Goal: Task Accomplishment & Management: Use online tool/utility

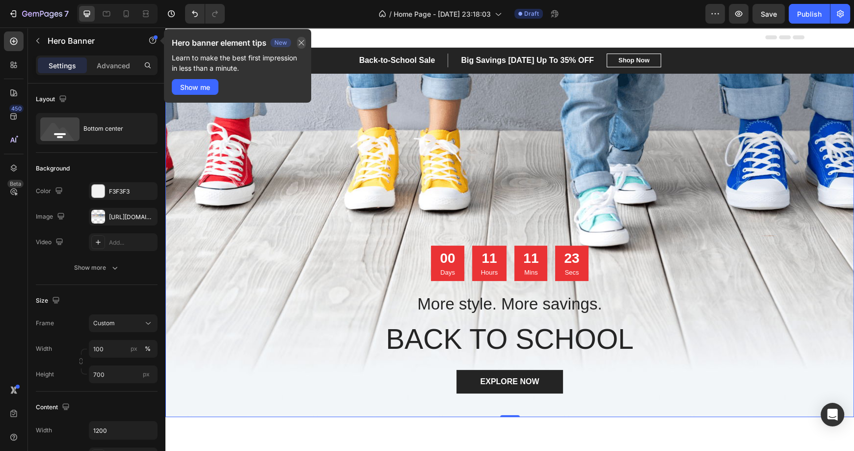
click at [299, 43] on icon "button" at bounding box center [301, 43] width 8 height 8
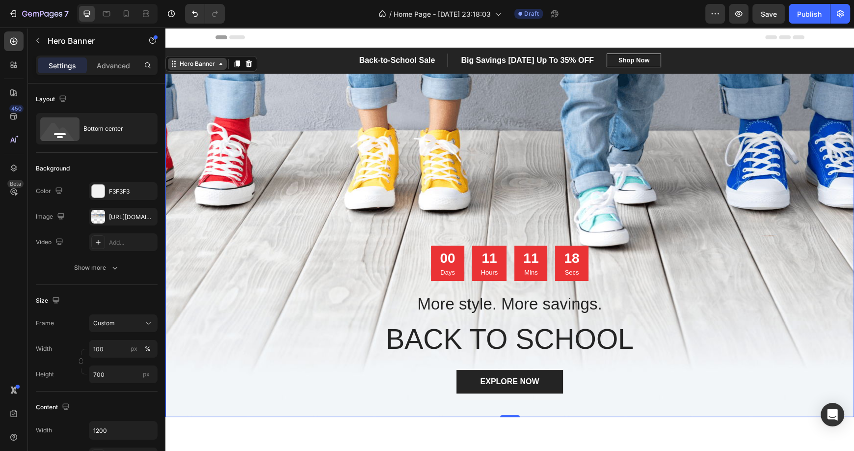
click at [224, 67] on div "Back-to-School Sale Text block Big Savings [DATE] Up To 35% OFF Text block Row …" at bounding box center [509, 232] width 689 height 369
click at [249, 63] on icon at bounding box center [249, 64] width 8 height 8
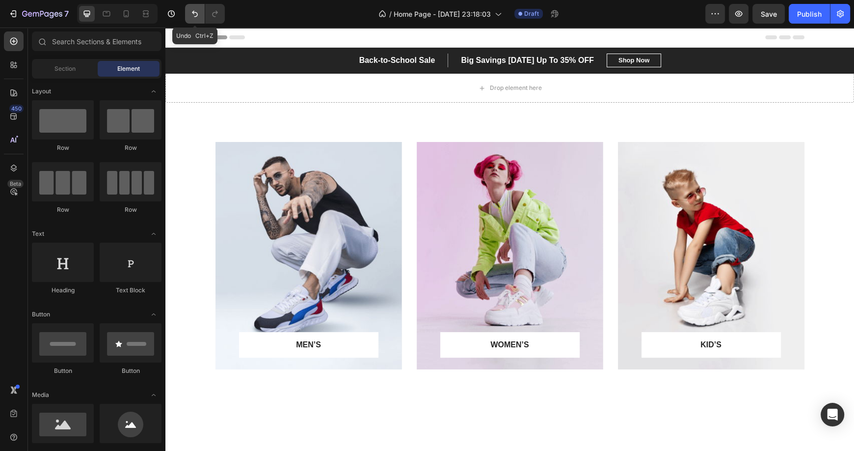
click at [197, 14] on icon "Undo/Redo" at bounding box center [195, 14] width 6 height 6
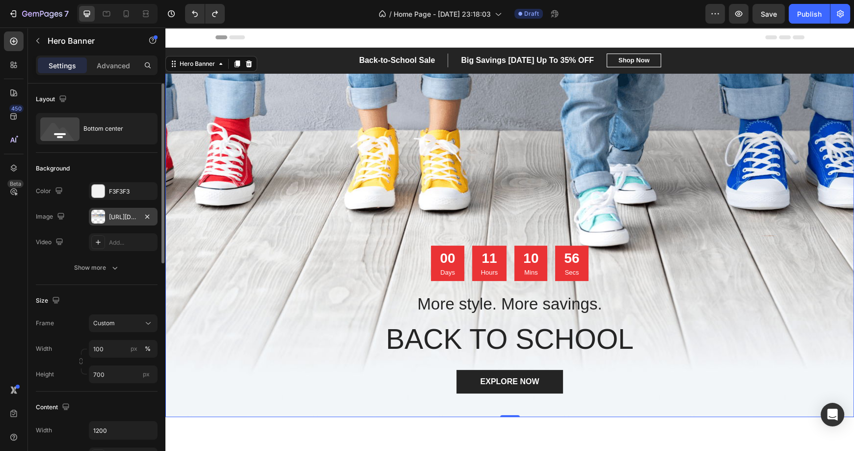
click at [114, 215] on div "[URL][DOMAIN_NAME]" at bounding box center [123, 217] width 28 height 9
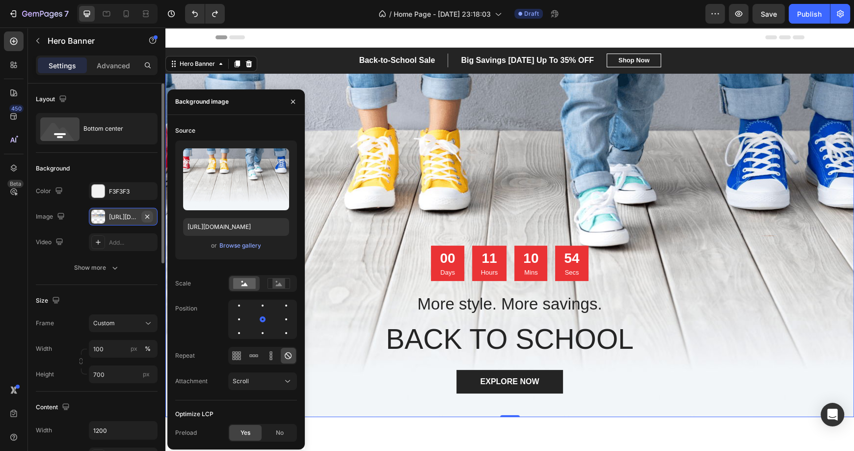
click at [150, 215] on icon "button" at bounding box center [147, 217] width 8 height 8
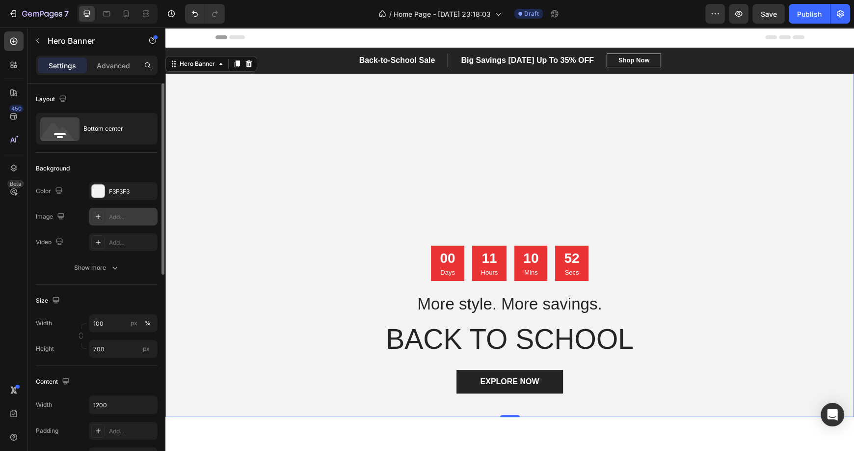
click at [97, 217] on icon at bounding box center [98, 217] width 8 height 8
type input "[URL][DOMAIN_NAME]"
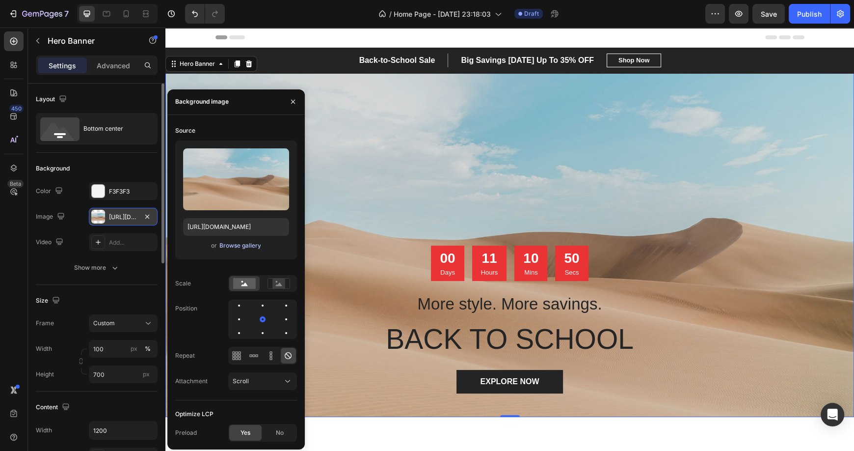
click at [231, 244] on div "Browse gallery" at bounding box center [240, 245] width 42 height 9
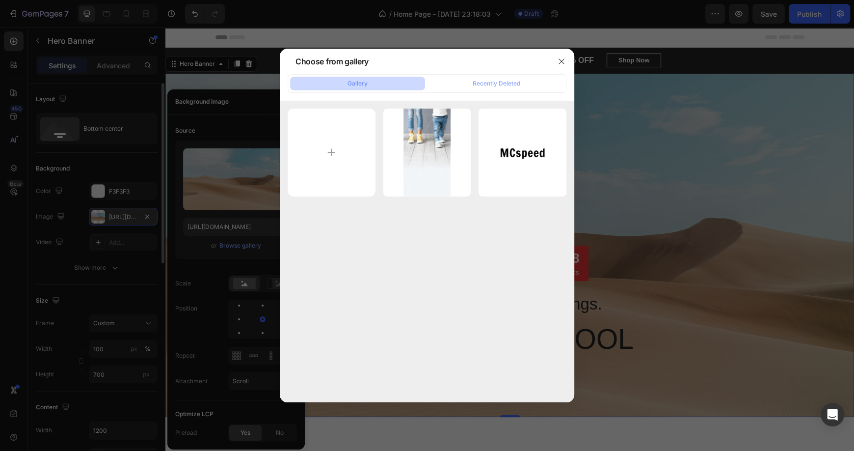
click at [420, 252] on div "banner.png 186.19 kb mcspeed.svg 5.23 kb" at bounding box center [427, 251] width 294 height 301
click at [473, 82] on div "Recently Deleted" at bounding box center [497, 83] width 48 height 9
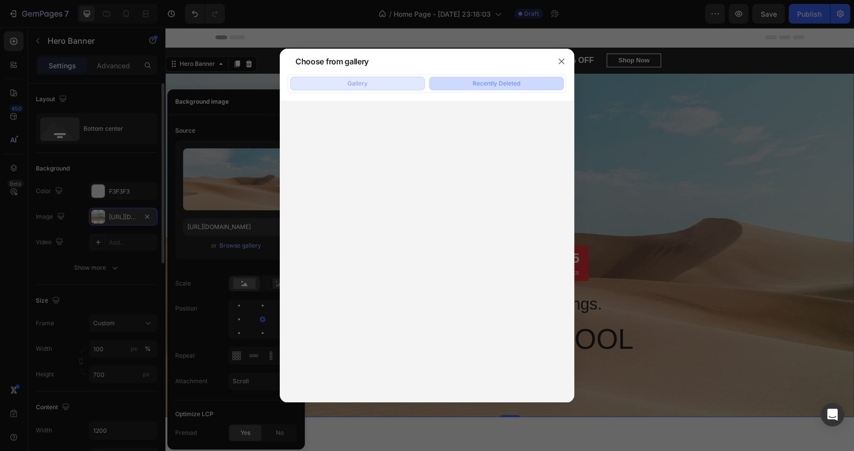
click at [394, 78] on button "Gallery" at bounding box center [357, 84] width 135 height 14
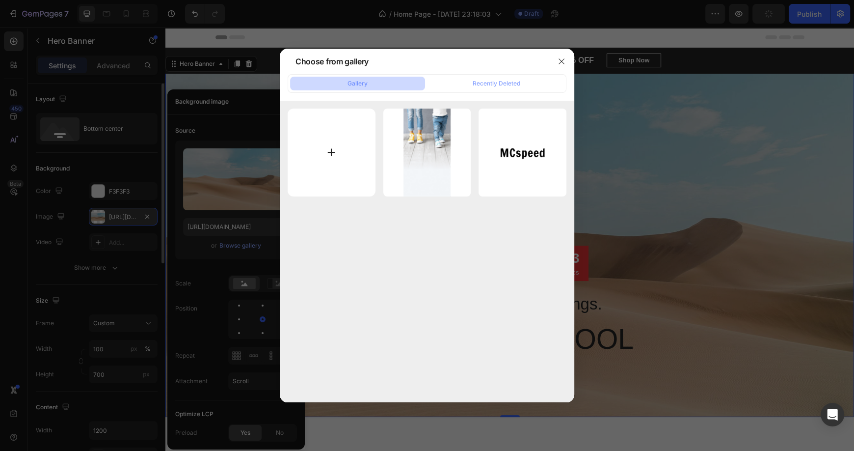
click at [325, 152] on input "file" at bounding box center [332, 152] width 88 height 88
type input "C:\fakepath\Banner_light.png"
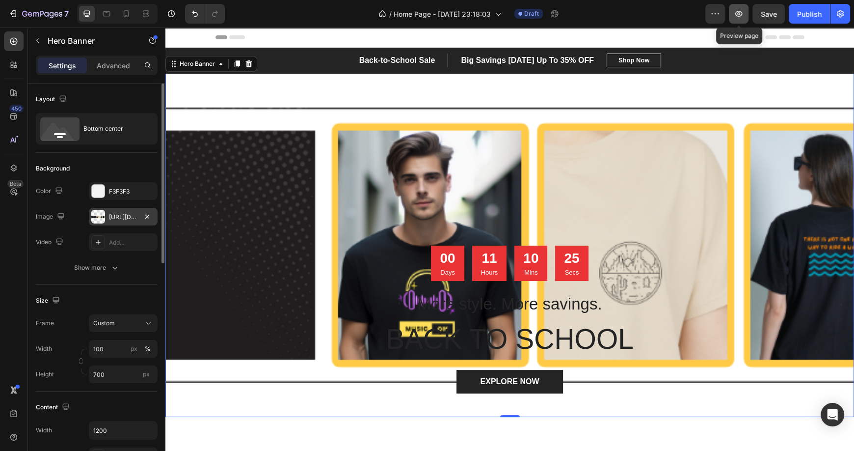
click at [741, 17] on icon "button" at bounding box center [739, 14] width 10 height 10
click at [147, 216] on icon "button" at bounding box center [147, 216] width 4 height 4
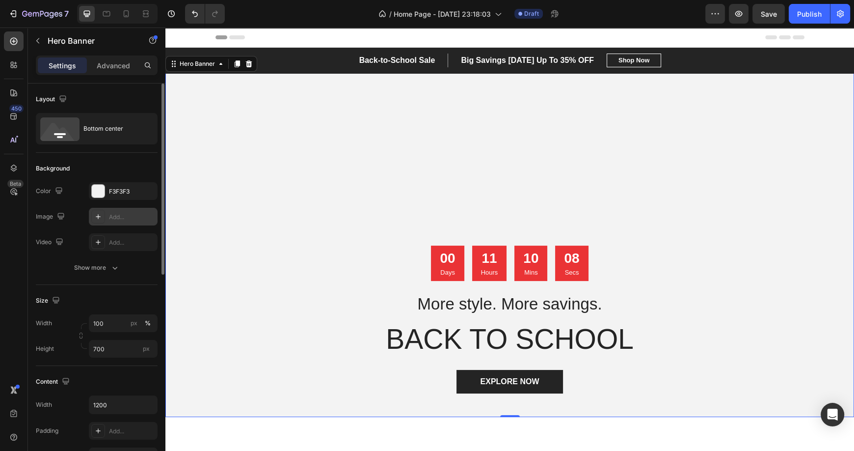
click at [95, 217] on icon at bounding box center [98, 217] width 8 height 8
type input "[URL][DOMAIN_NAME]"
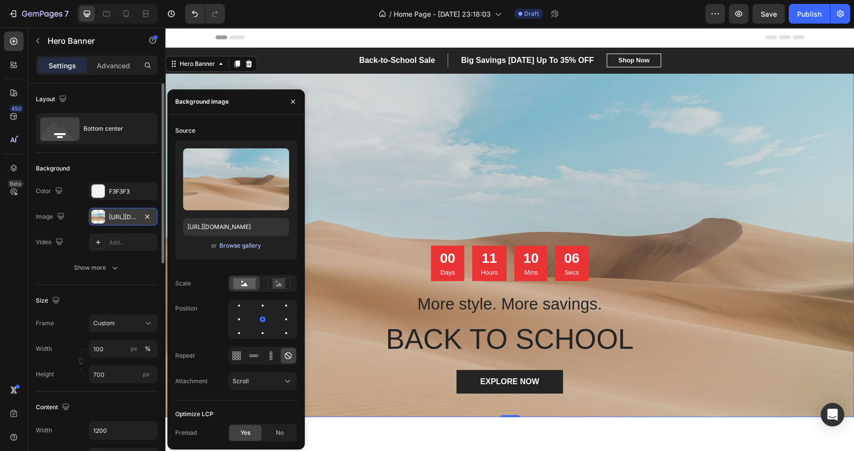
click at [221, 247] on div "Browse gallery" at bounding box center [240, 245] width 42 height 9
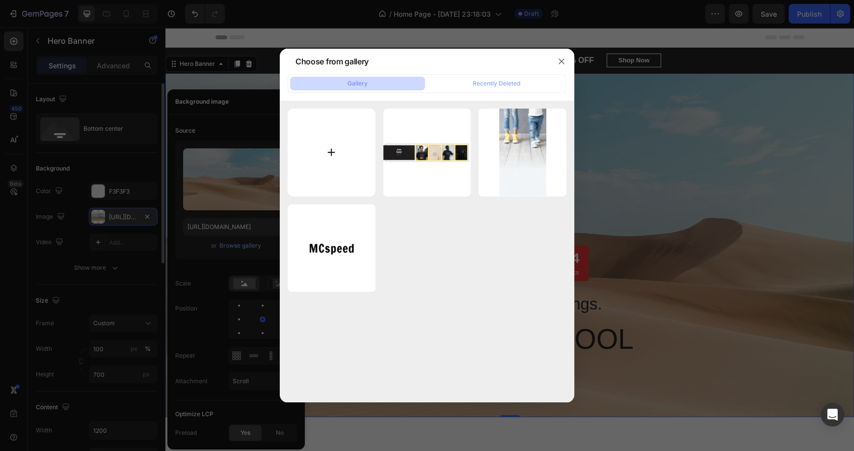
click at [321, 165] on input "file" at bounding box center [332, 152] width 88 height 88
type input "C:\fakepath\Blank.png"
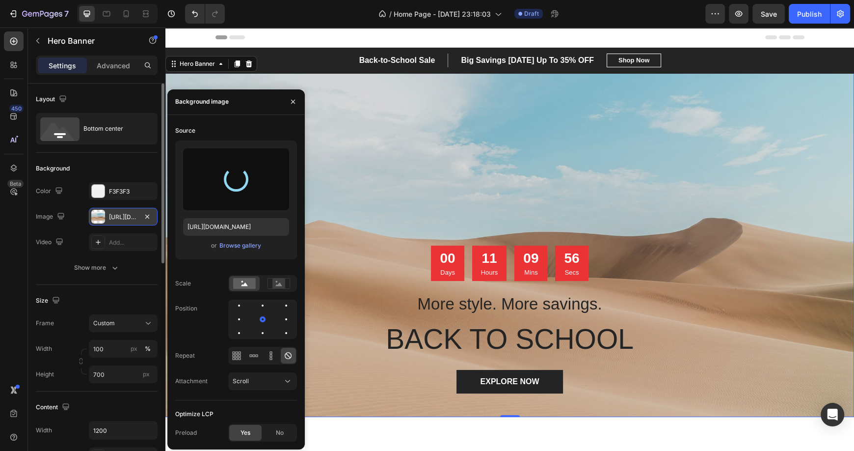
type input "[URL][DOMAIN_NAME]"
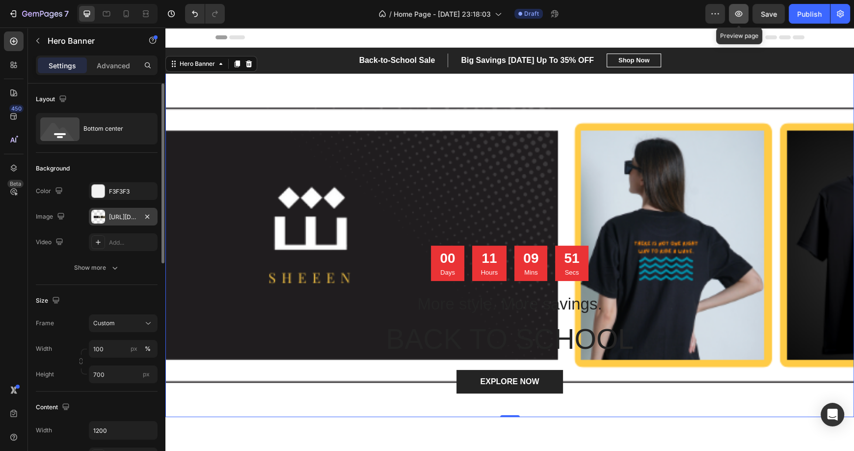
click at [737, 11] on icon "button" at bounding box center [739, 14] width 10 height 10
click at [175, 68] on div "Back-to-School Sale Text block Big Savings [DATE] Up To 35% OFF Text block Row …" at bounding box center [509, 232] width 689 height 369
click at [214, 68] on div "Back-to-School Sale Text block Big Savings [DATE] Up To 35% OFF Text block Row …" at bounding box center [509, 232] width 689 height 369
click at [120, 64] on p "Advanced" at bounding box center [113, 65] width 33 height 10
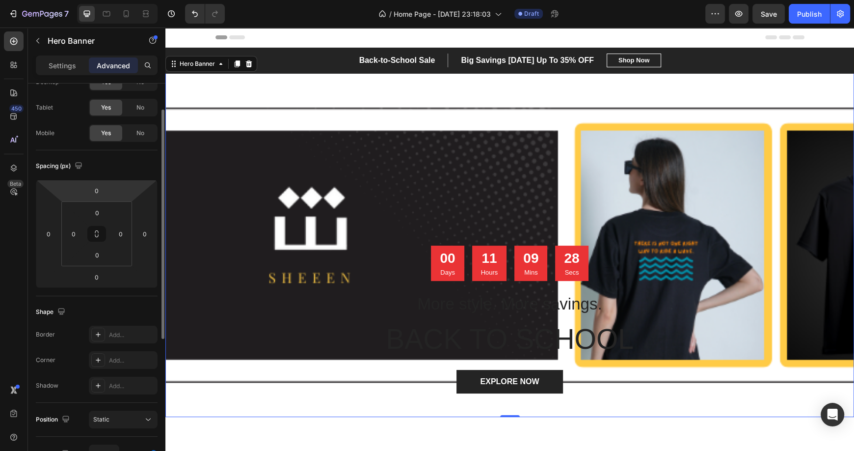
scroll to position [43, 0]
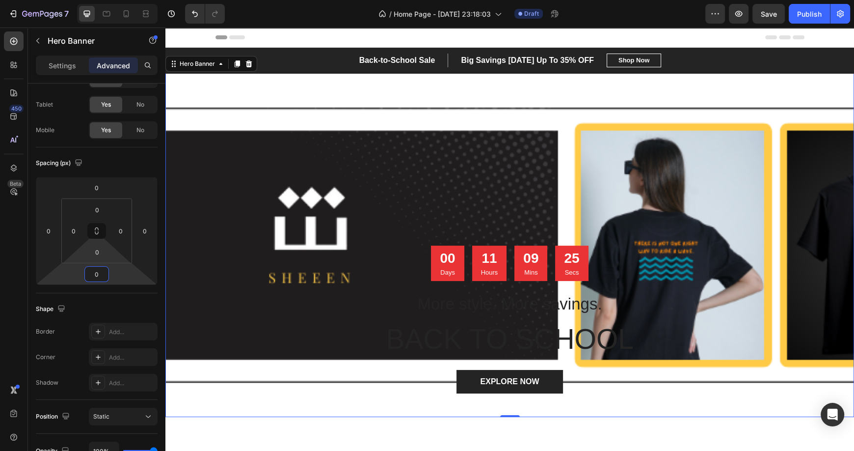
drag, startPoint x: 96, startPoint y: 273, endPoint x: 98, endPoint y: 238, distance: 35.4
click at [98, 238] on div "0 0 0 0 0 0 0 0" at bounding box center [97, 231] width 122 height 108
click at [101, 274] on input "0" at bounding box center [97, 273] width 20 height 15
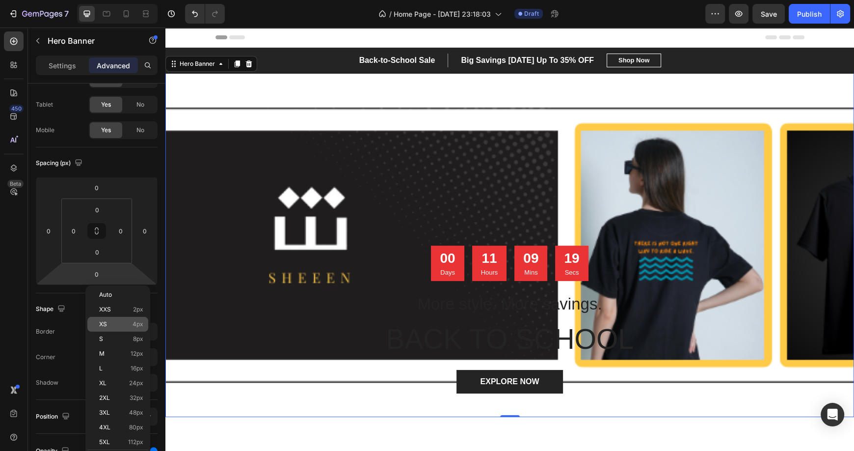
click at [118, 324] on p "XS 4px" at bounding box center [121, 323] width 44 height 7
type input "4"
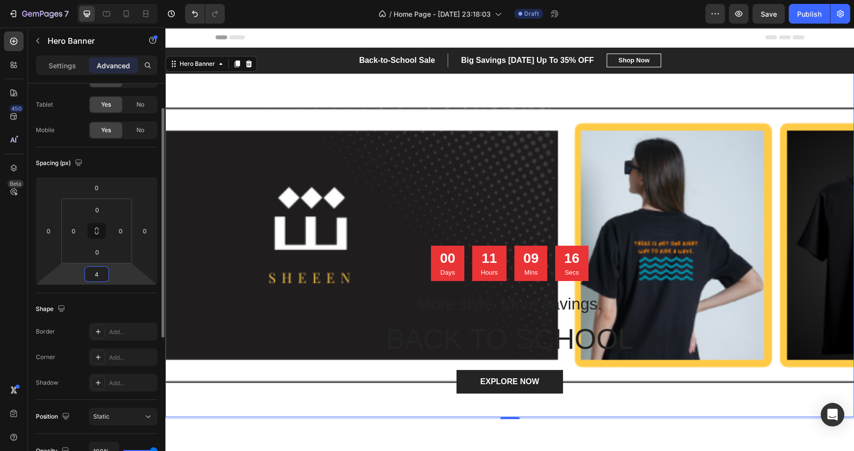
click at [101, 278] on input "4" at bounding box center [97, 273] width 20 height 15
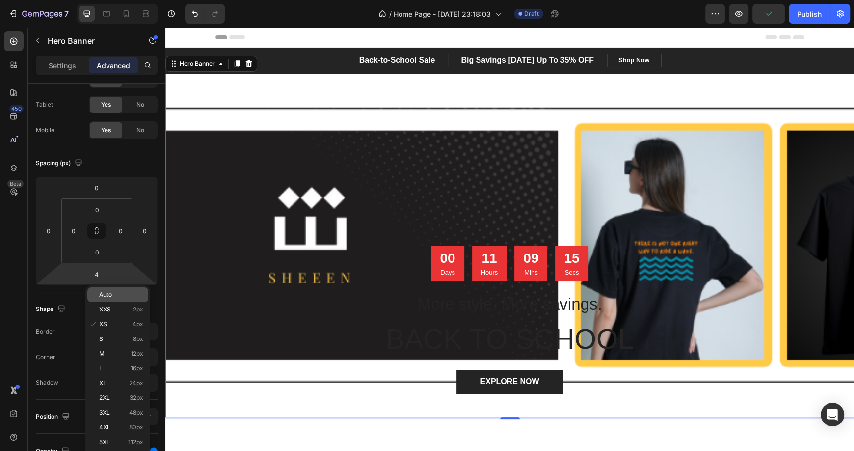
click at [106, 291] on span "Auto" at bounding box center [105, 294] width 13 height 7
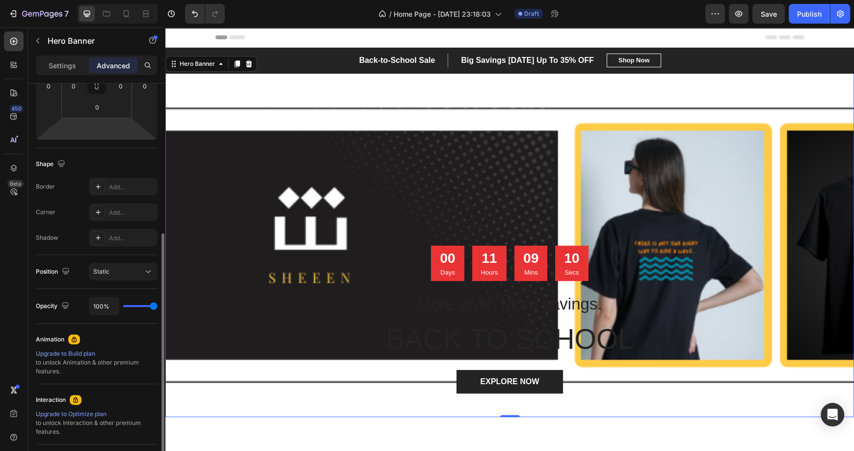
scroll to position [224, 0]
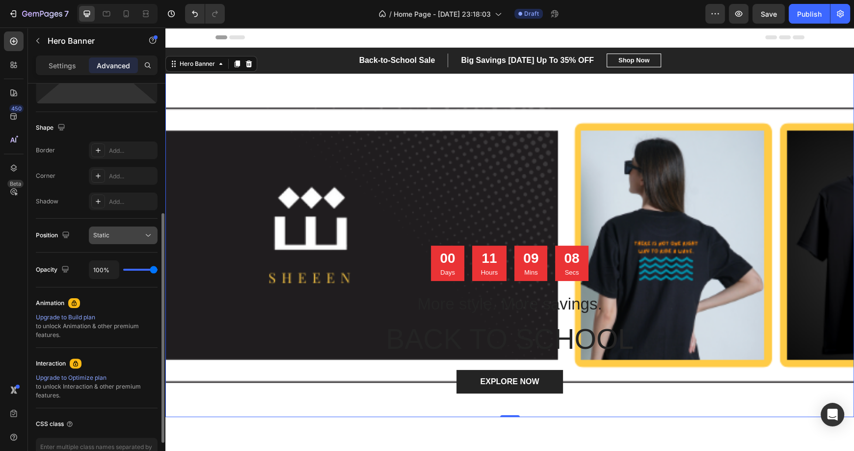
click at [147, 235] on icon at bounding box center [148, 235] width 10 height 10
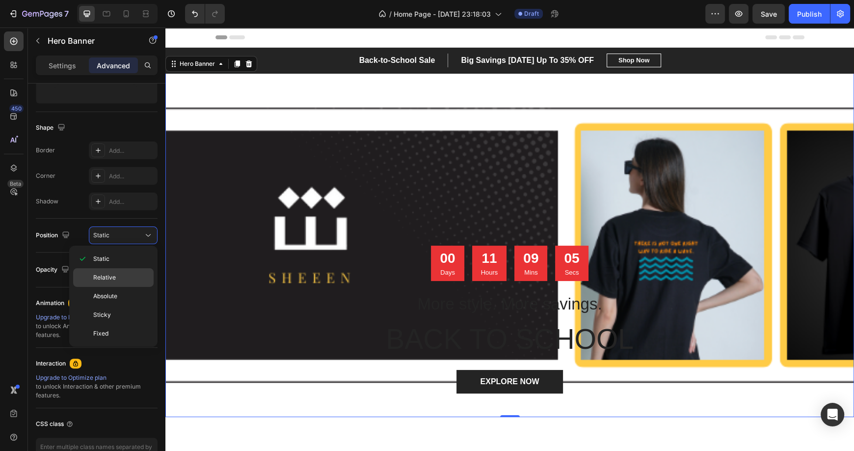
click at [106, 287] on div "Relative" at bounding box center [113, 296] width 80 height 19
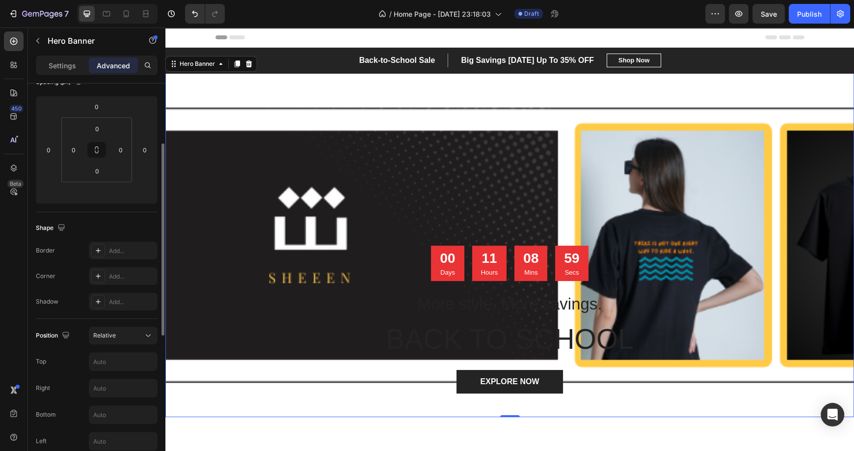
scroll to position [0, 0]
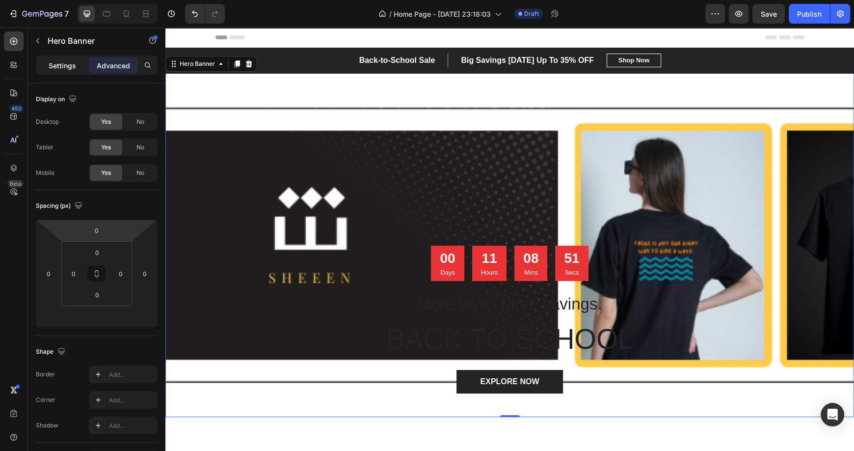
click at [62, 69] on p "Settings" at bounding box center [62, 65] width 27 height 10
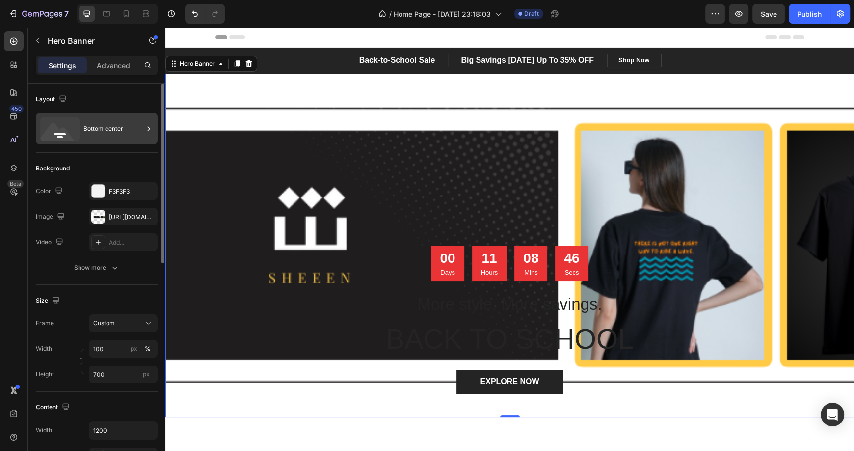
click at [142, 126] on div "Bottom center" at bounding box center [113, 128] width 60 height 23
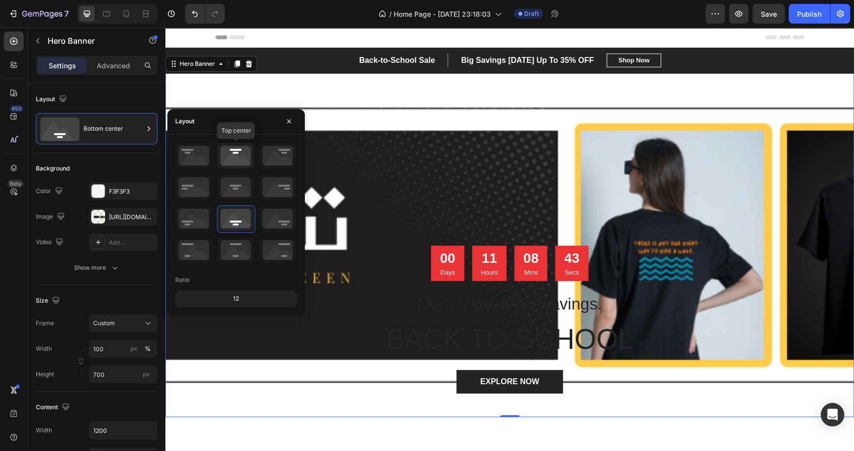
click at [226, 154] on icon at bounding box center [235, 156] width 36 height 26
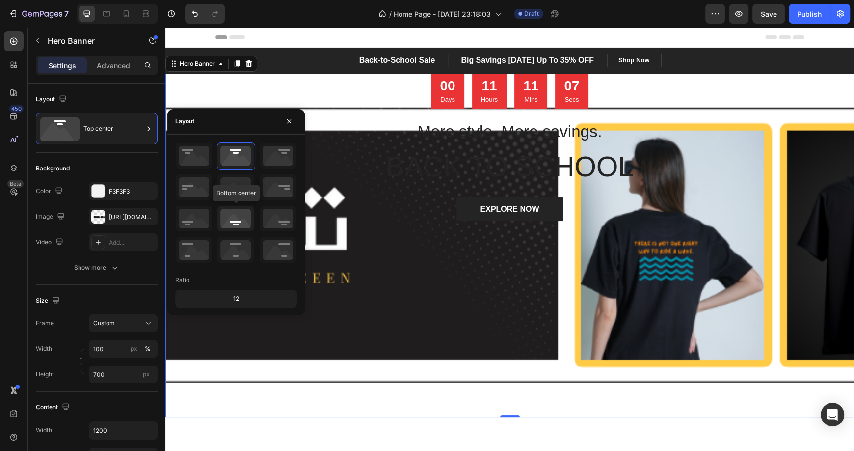
click at [236, 221] on icon at bounding box center [235, 219] width 36 height 26
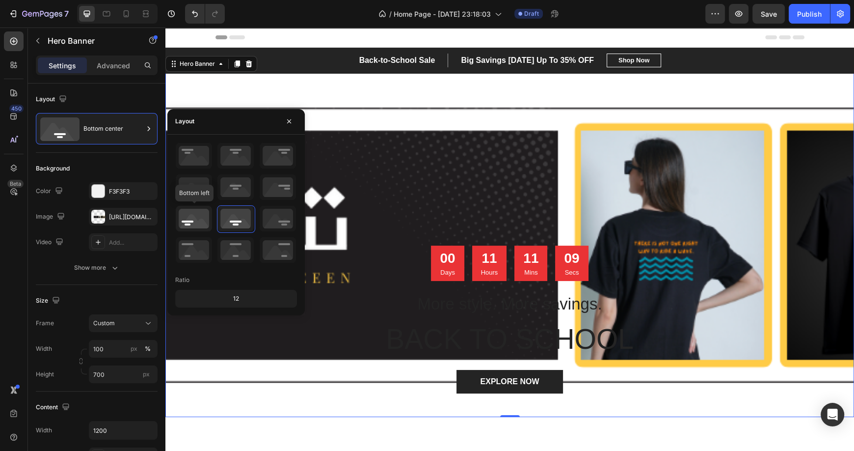
click at [193, 217] on icon at bounding box center [194, 219] width 36 height 26
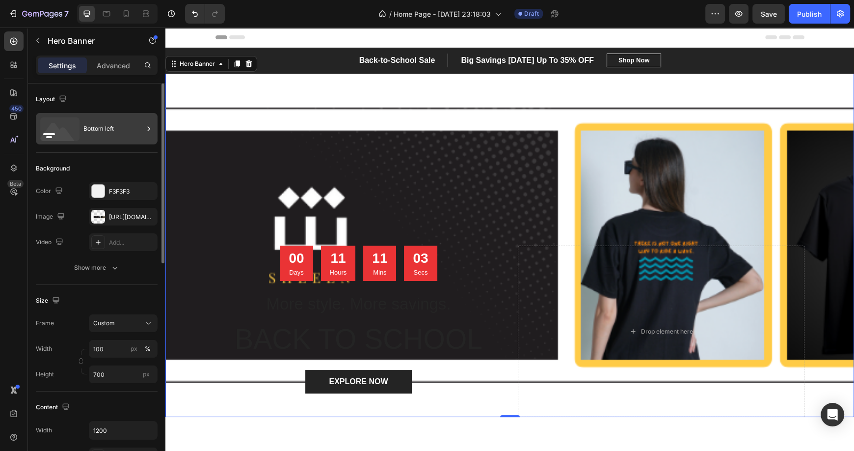
click at [93, 128] on div "Bottom left" at bounding box center [113, 128] width 60 height 23
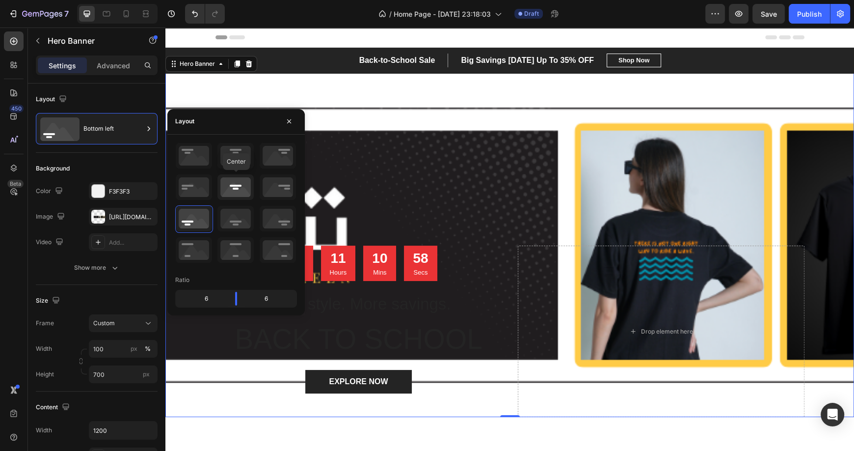
click at [234, 185] on icon at bounding box center [235, 187] width 36 height 26
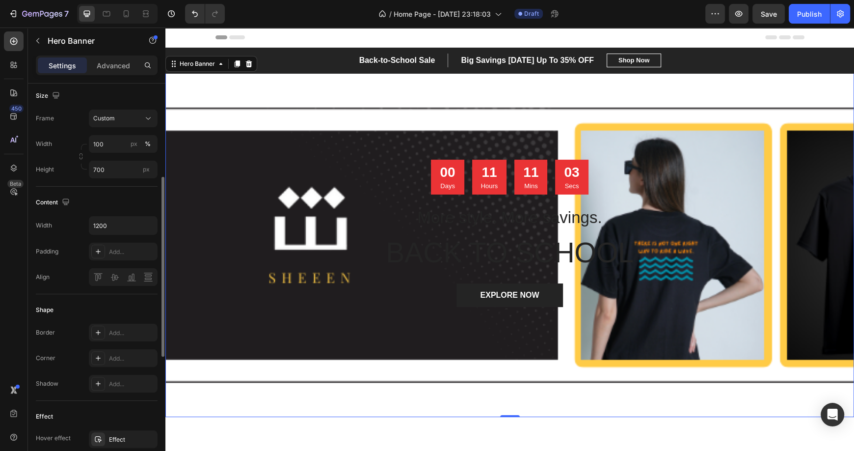
scroll to position [206, 0]
click at [144, 116] on icon at bounding box center [148, 117] width 10 height 10
click at [121, 138] on span "As banner source" at bounding box center [117, 140] width 49 height 9
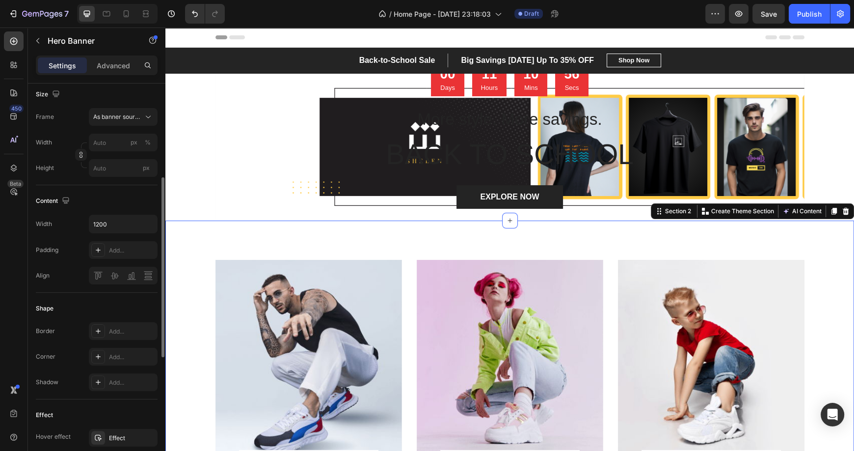
scroll to position [0, 0]
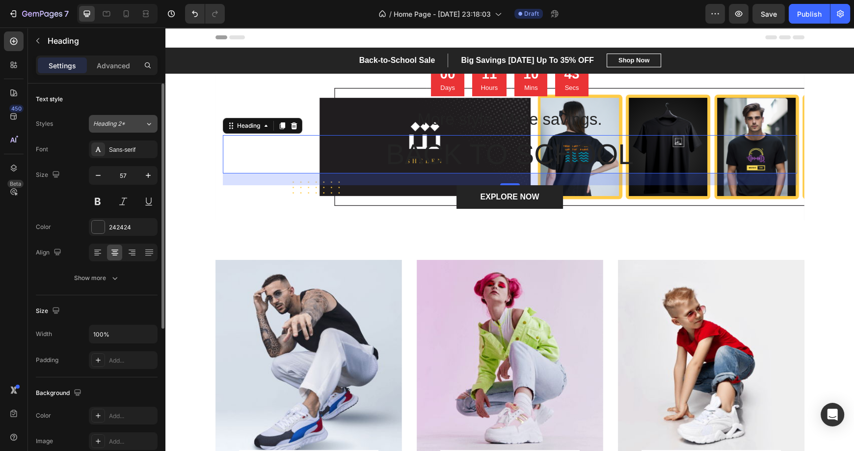
click at [151, 123] on icon at bounding box center [149, 124] width 4 height 2
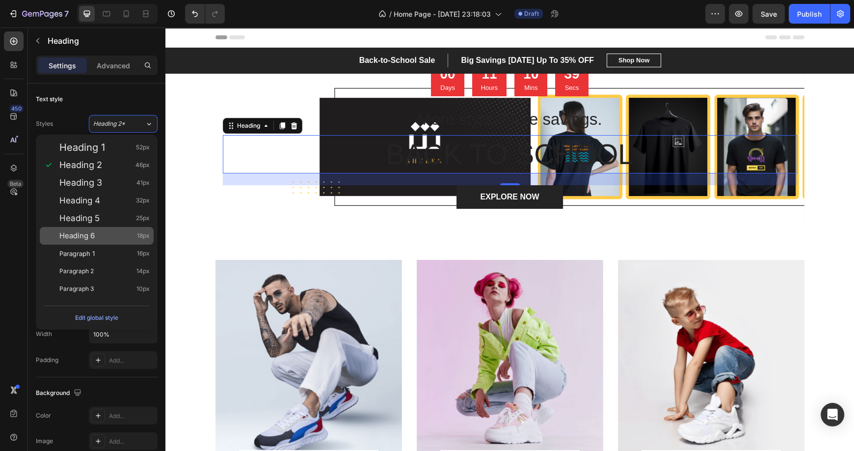
click at [93, 235] on span "Heading 6" at bounding box center [76, 236] width 35 height 10
type input "18"
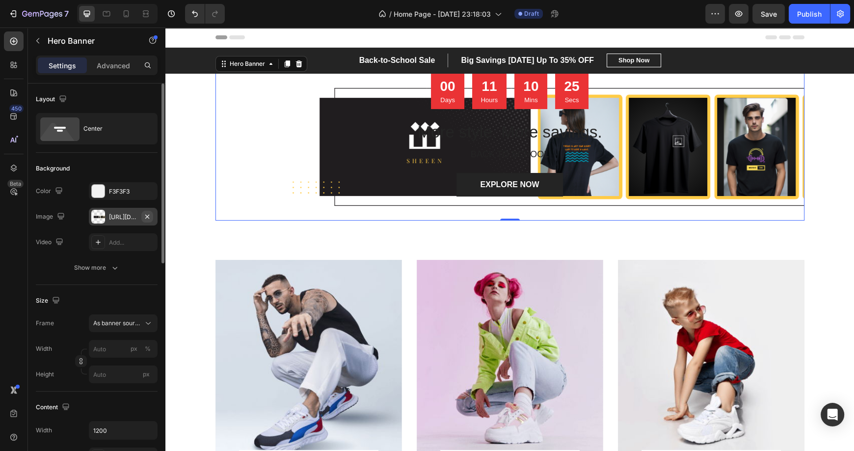
click at [149, 213] on icon "button" at bounding box center [147, 217] width 8 height 8
type input "100"
type input "Auto"
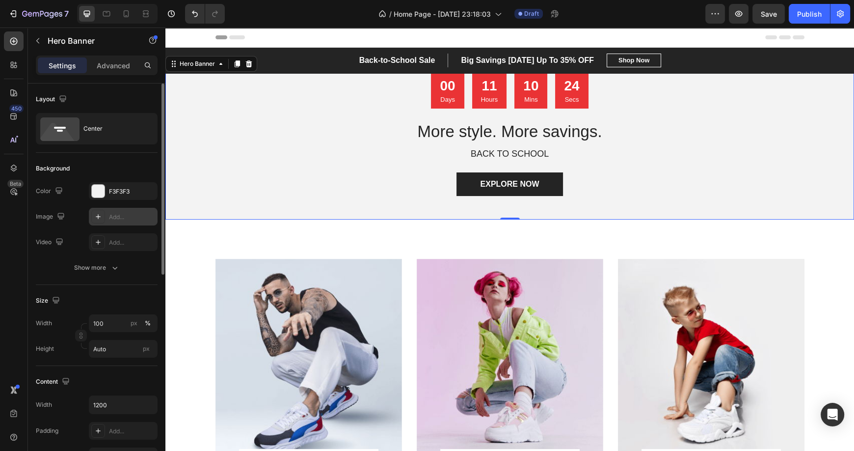
click at [97, 216] on icon at bounding box center [98, 216] width 5 height 5
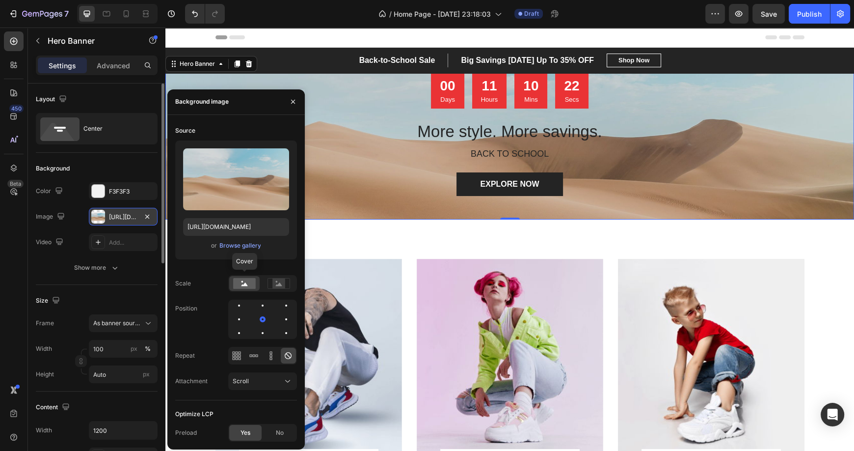
click at [239, 281] on rect at bounding box center [244, 283] width 23 height 11
click at [238, 246] on div "Browse gallery" at bounding box center [240, 245] width 42 height 9
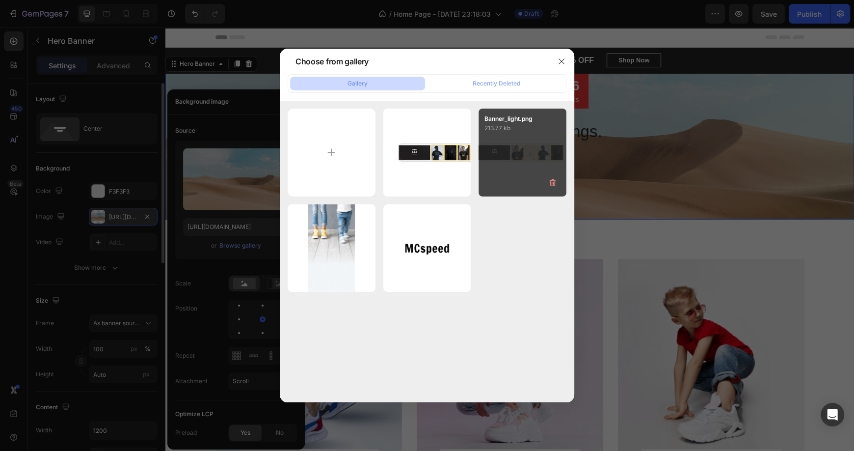
click at [521, 159] on div "Banner_light.png 213.77 kb" at bounding box center [522, 152] width 88 height 88
type input "[URL][DOMAIN_NAME]"
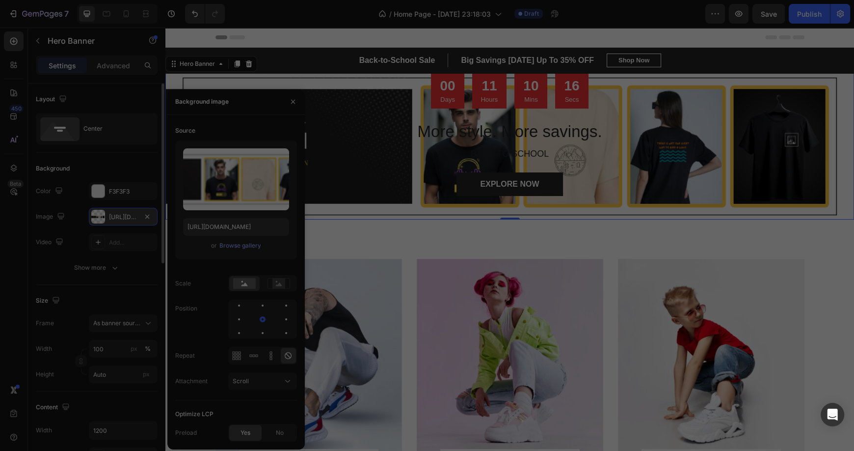
click at [521, 159] on div "Banner_light.png 213.77 kb" at bounding box center [522, 152] width 88 height 88
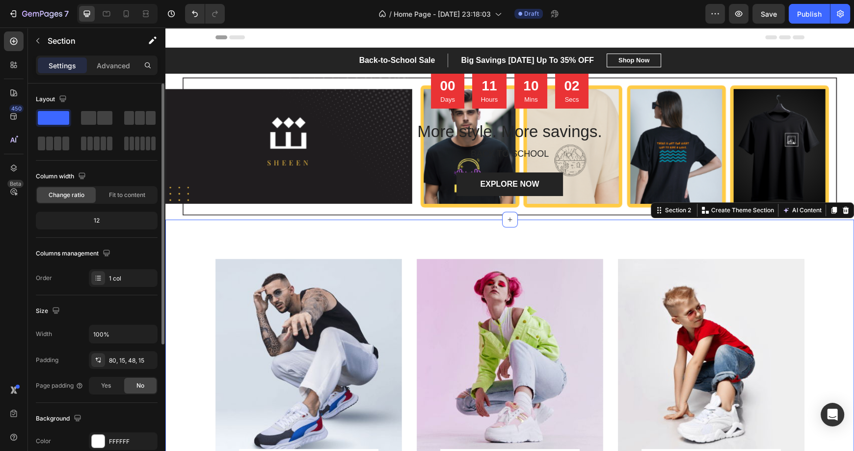
scroll to position [142, 0]
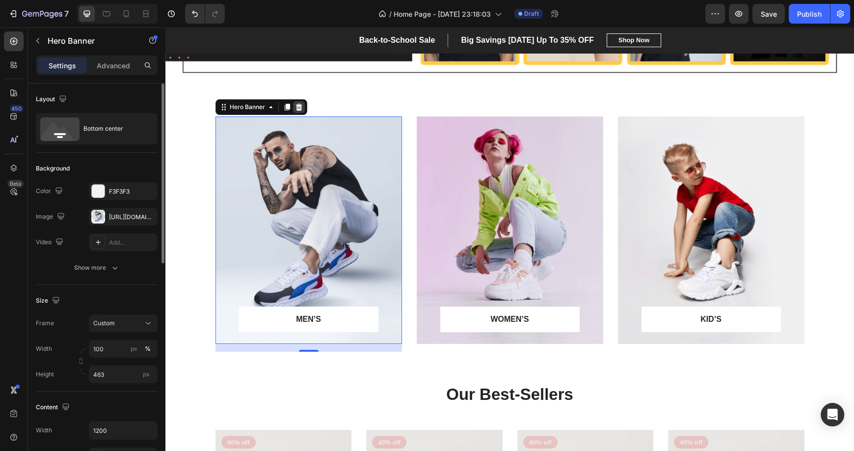
click at [295, 106] on icon at bounding box center [299, 107] width 8 height 8
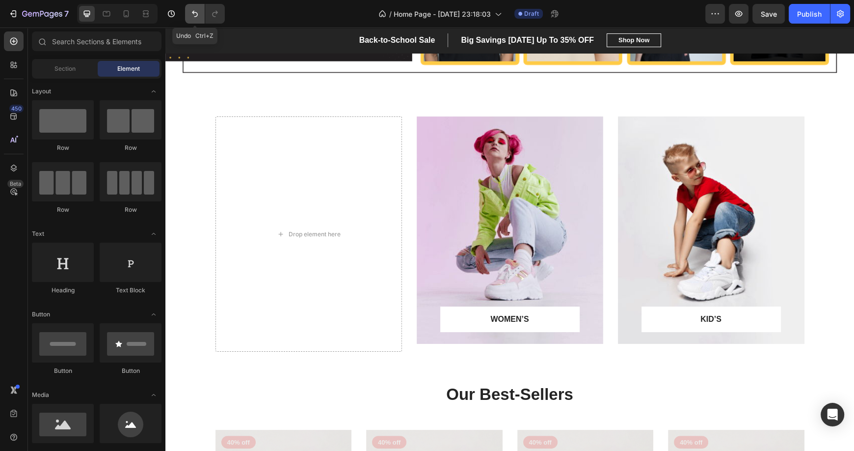
click at [193, 18] on icon "Undo/Redo" at bounding box center [195, 14] width 10 height 10
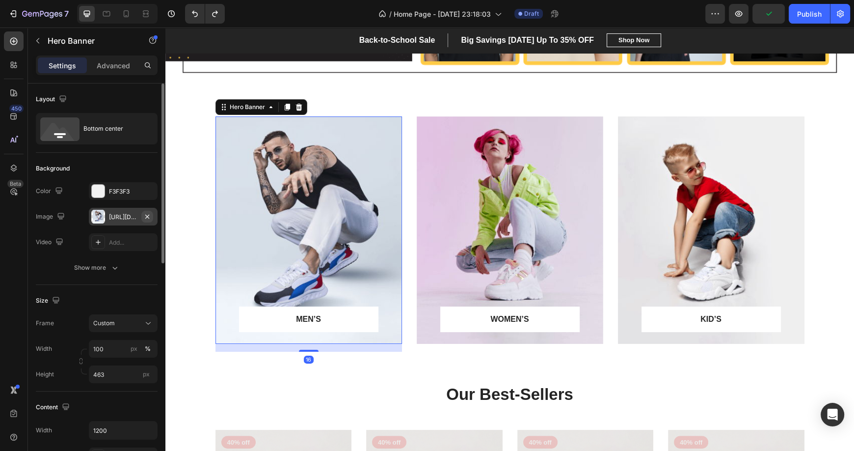
click at [146, 214] on icon "button" at bounding box center [147, 217] width 8 height 8
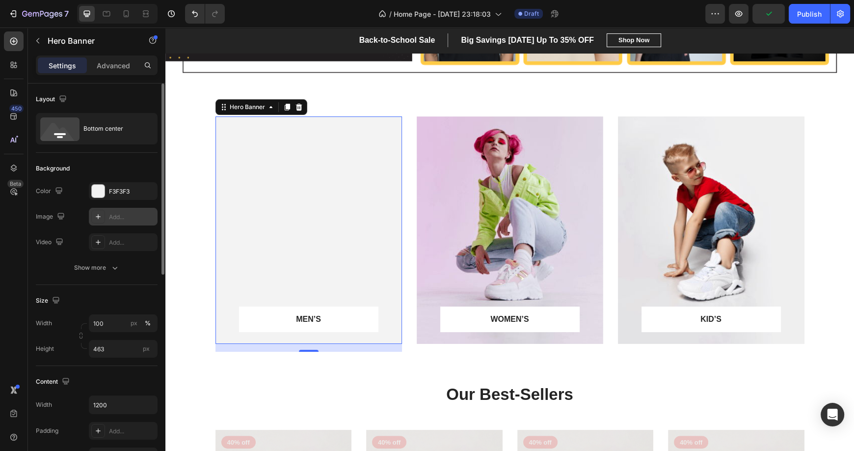
click at [98, 218] on icon at bounding box center [98, 217] width 8 height 8
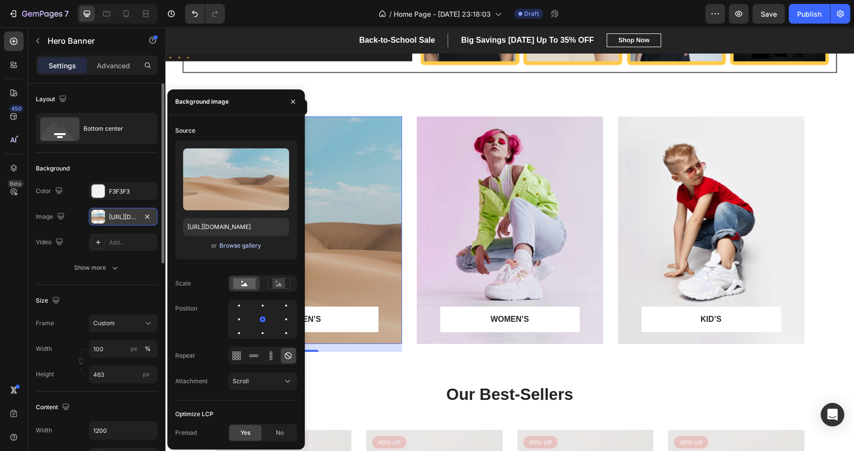
click at [238, 246] on div "Browse gallery" at bounding box center [240, 245] width 42 height 9
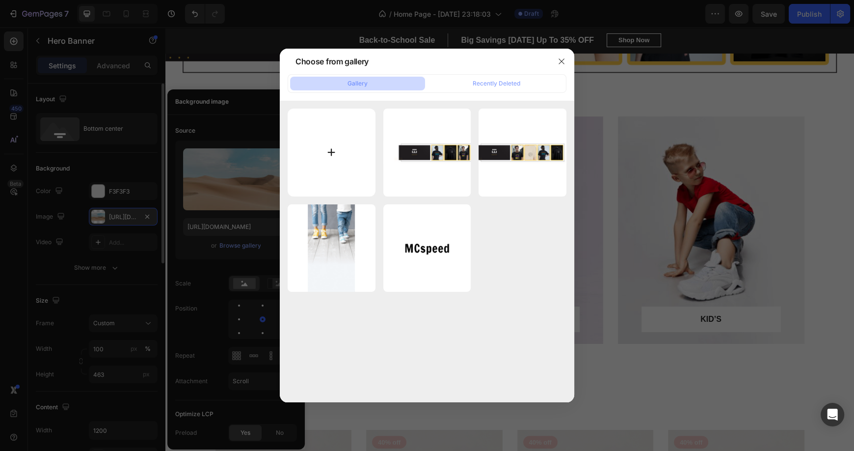
click at [319, 158] on input "file" at bounding box center [332, 152] width 88 height 88
type input "C:\fakepath\3.png"
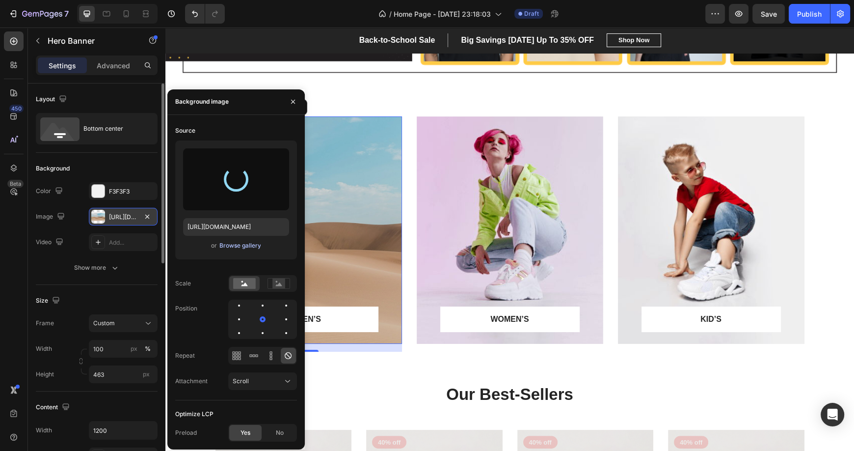
click at [235, 245] on div "Browse gallery" at bounding box center [240, 245] width 42 height 9
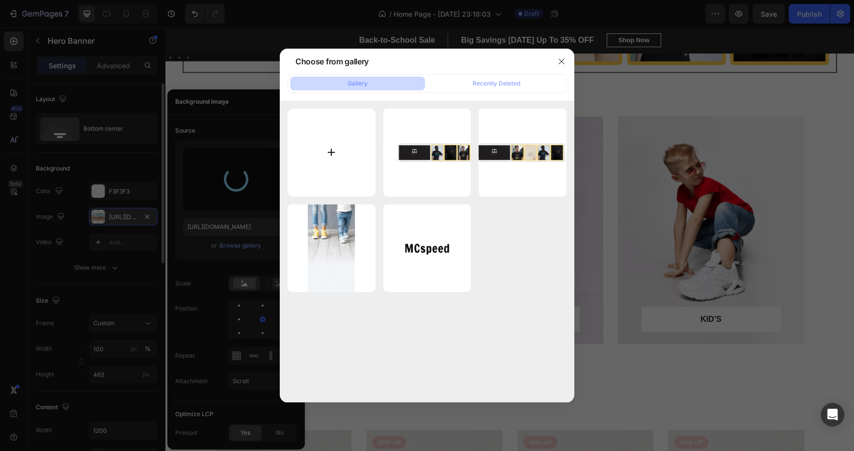
click at [333, 151] on input "file" at bounding box center [332, 152] width 88 height 88
type input "C:\fakepath\3.png"
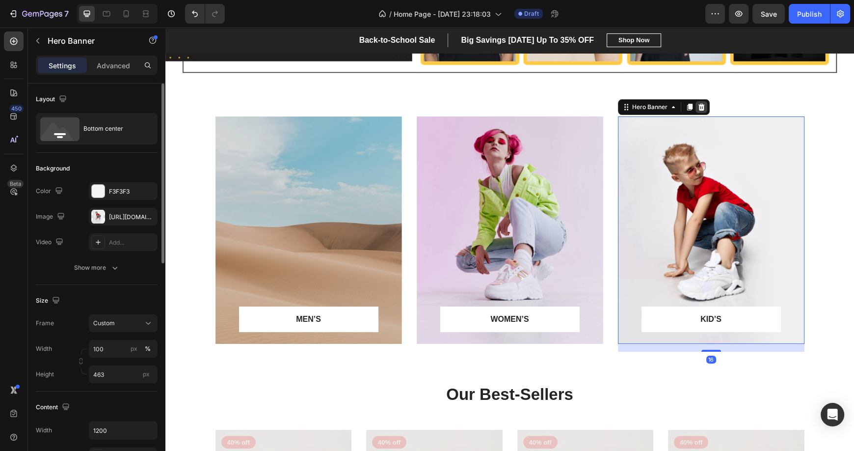
click at [698, 108] on icon at bounding box center [701, 107] width 6 height 7
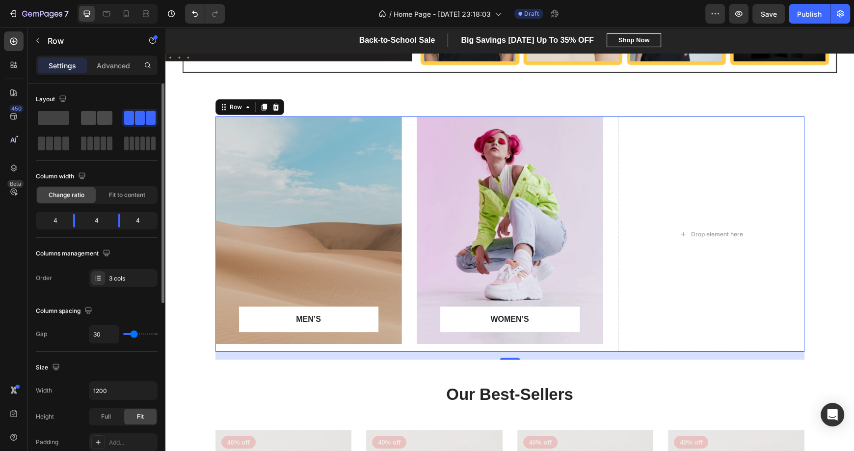
click at [99, 118] on span at bounding box center [104, 118] width 15 height 14
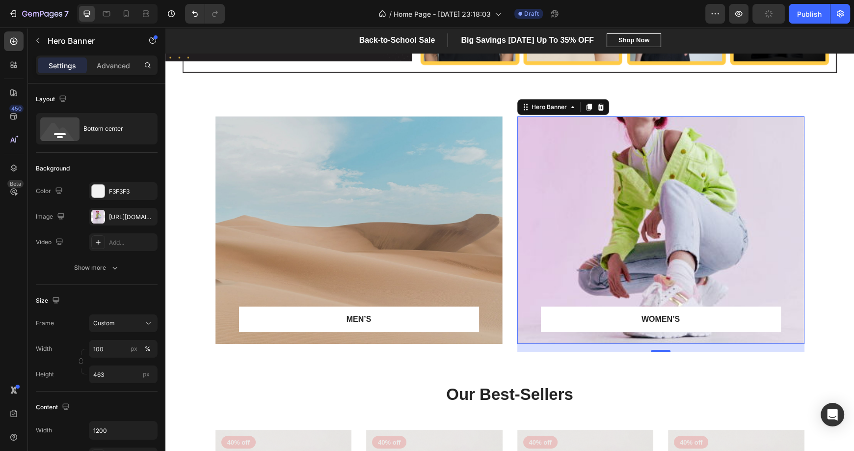
click at [647, 186] on div "Overlay" at bounding box center [660, 229] width 287 height 227
click at [598, 106] on icon at bounding box center [600, 107] width 6 height 7
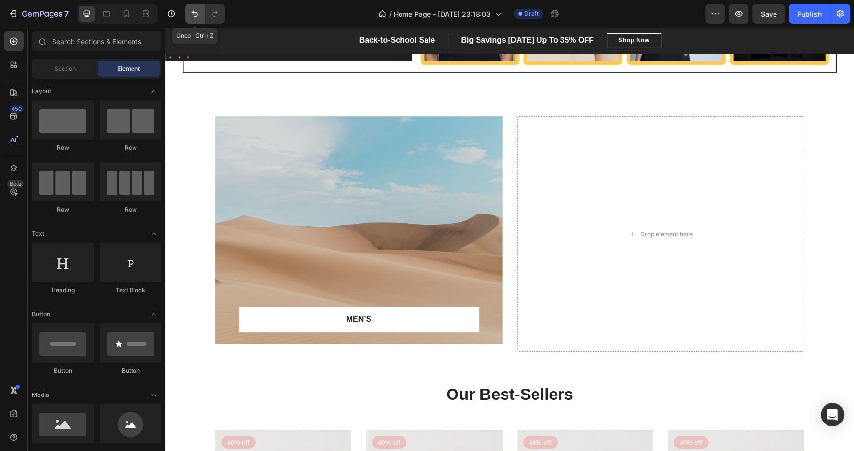
click at [195, 15] on icon "Undo/Redo" at bounding box center [195, 14] width 10 height 10
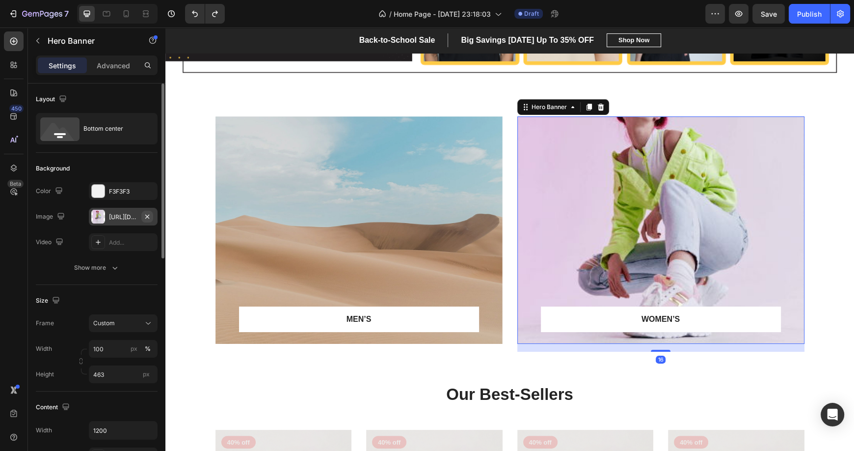
click at [148, 214] on icon "button" at bounding box center [147, 217] width 8 height 8
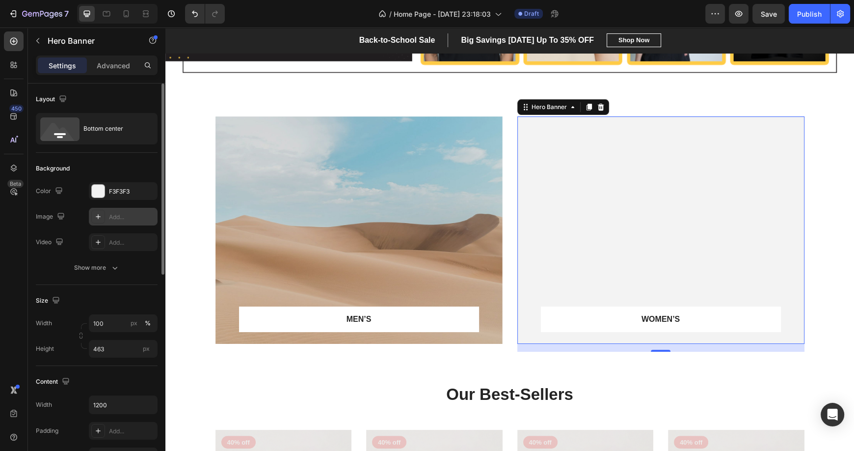
click at [94, 218] on icon at bounding box center [98, 217] width 8 height 8
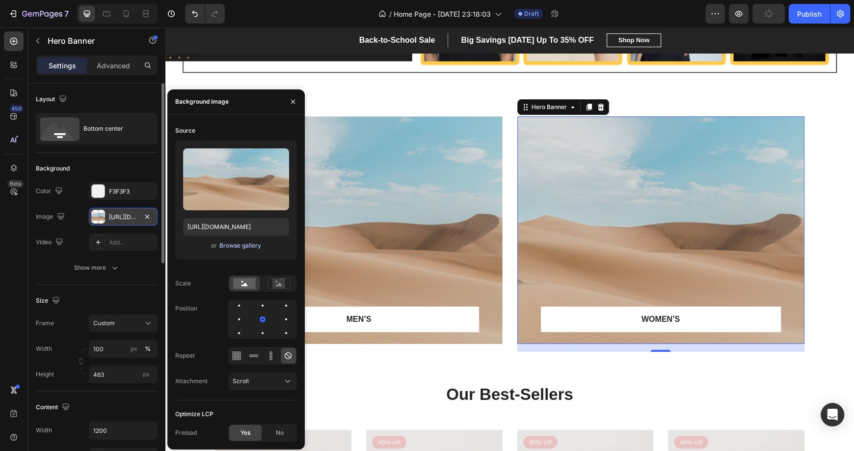
click at [236, 241] on div "Browse gallery" at bounding box center [240, 245] width 42 height 9
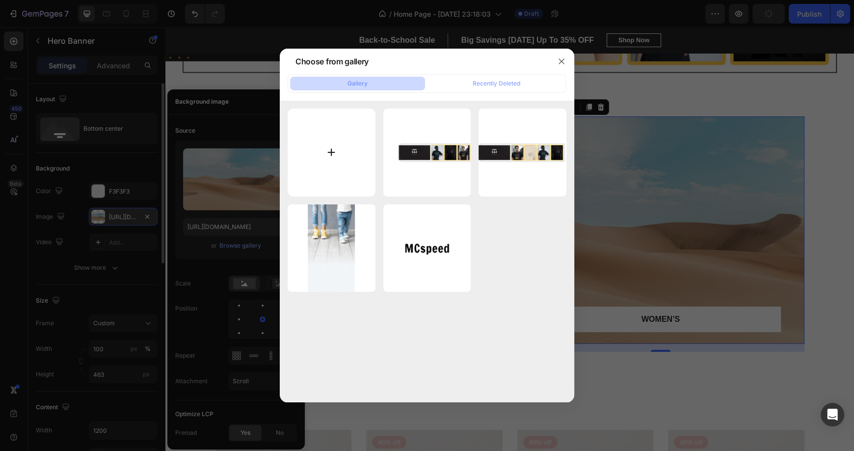
click at [334, 166] on input "file" at bounding box center [332, 152] width 88 height 88
type input "C:\fakepath\1.png"
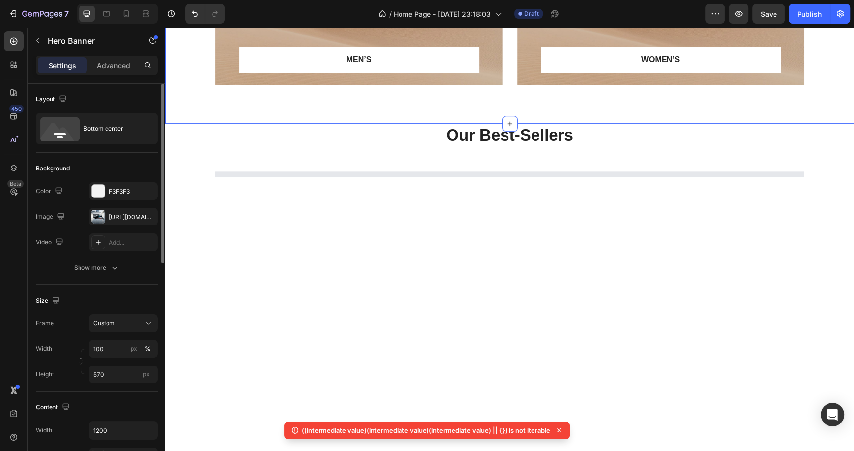
scroll to position [0, 0]
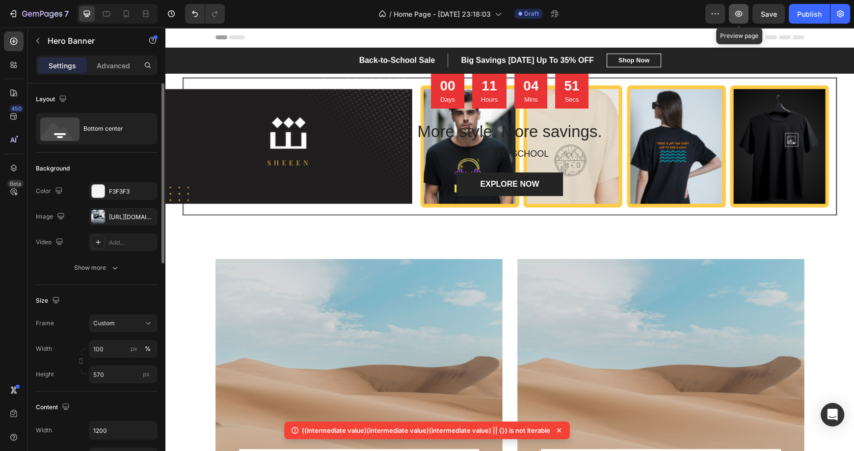
click at [740, 16] on icon "button" at bounding box center [738, 14] width 7 height 6
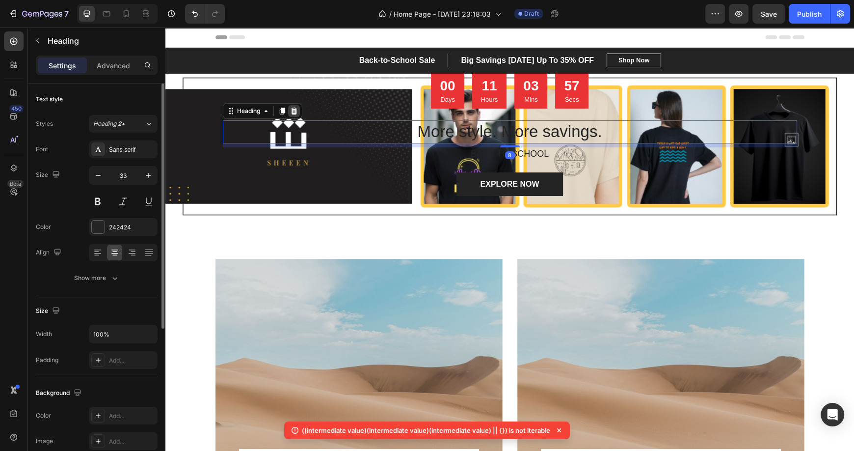
click at [291, 112] on icon at bounding box center [294, 110] width 6 height 7
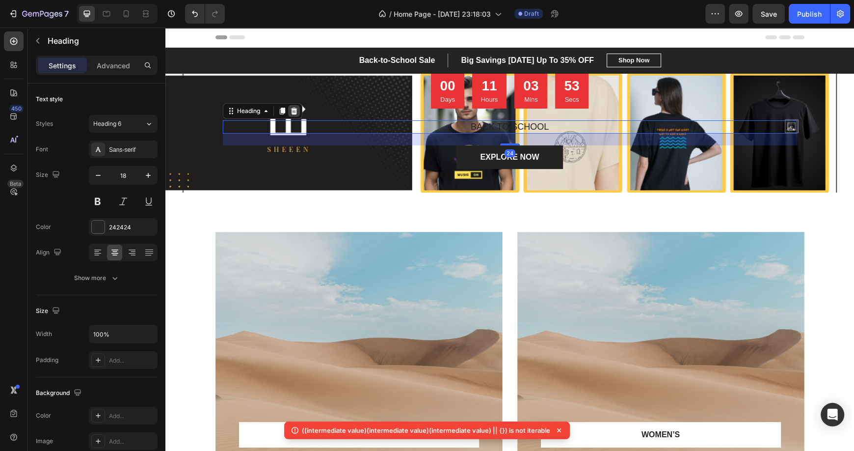
click at [291, 109] on icon at bounding box center [294, 110] width 6 height 7
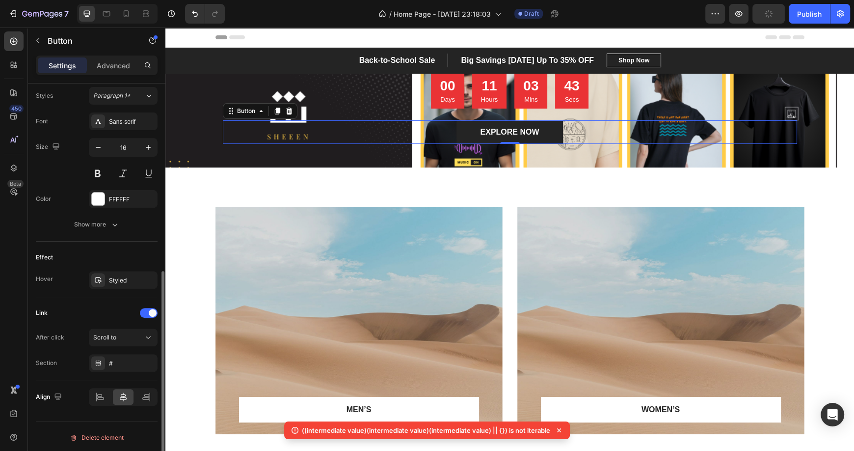
scroll to position [358, 0]
click at [97, 395] on icon at bounding box center [100, 396] width 10 height 10
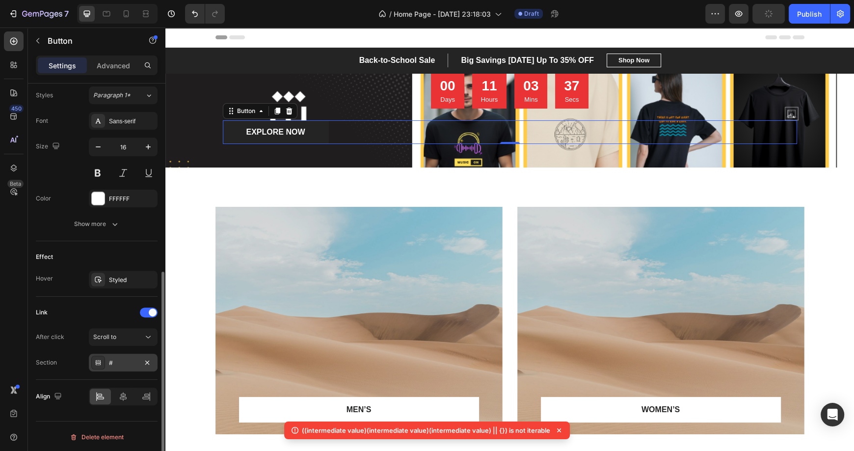
click at [99, 365] on icon at bounding box center [98, 362] width 8 height 8
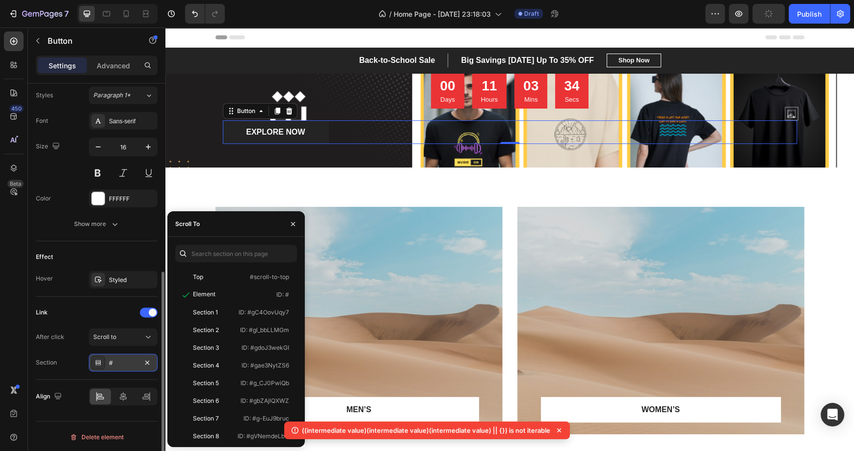
click at [99, 365] on icon at bounding box center [98, 362] width 8 height 8
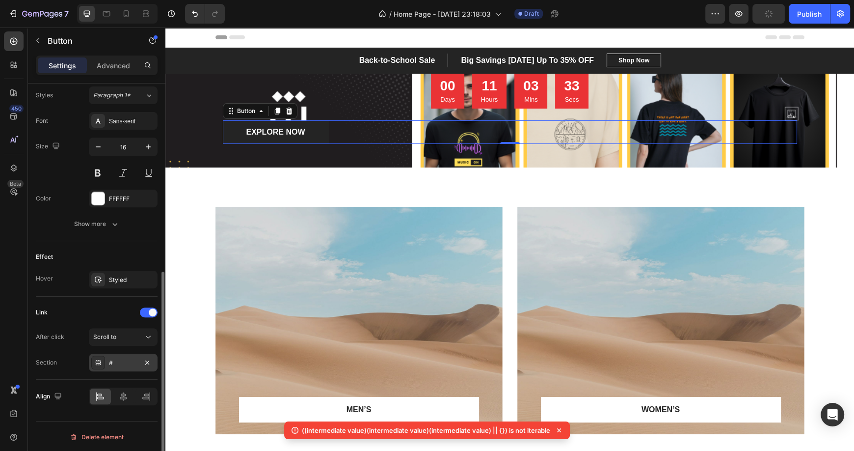
click at [99, 365] on icon at bounding box center [98, 362] width 8 height 8
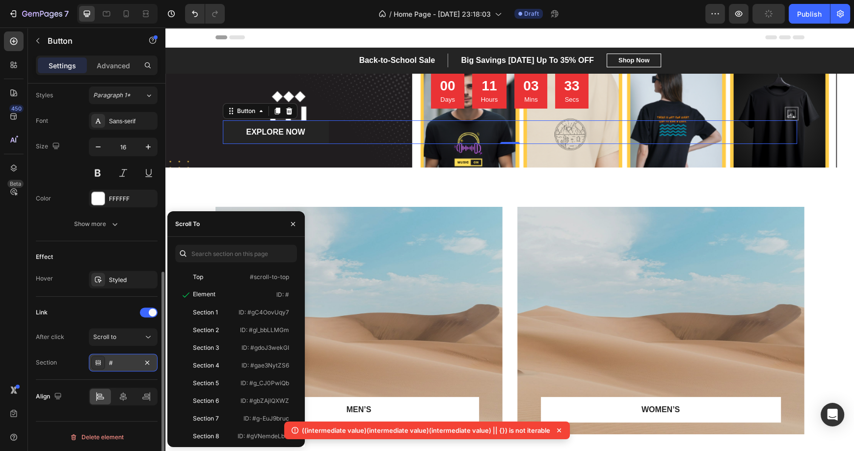
click at [99, 365] on icon at bounding box center [98, 362] width 8 height 8
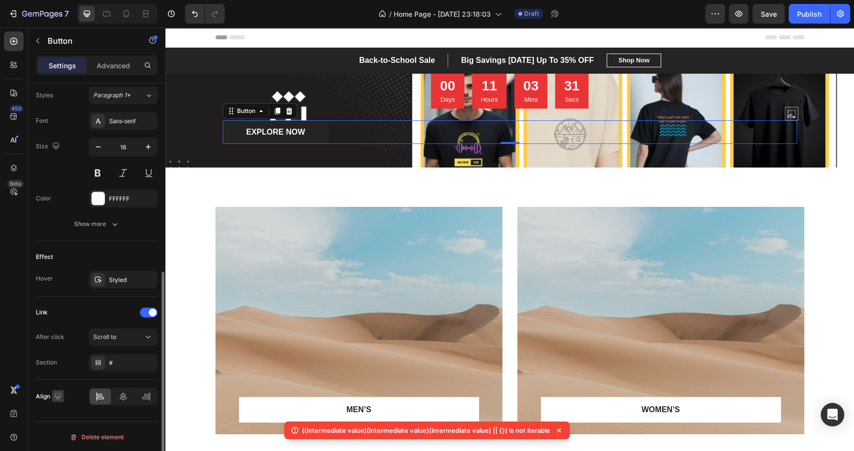
click at [55, 393] on icon "button" at bounding box center [58, 396] width 10 height 10
click at [122, 398] on icon at bounding box center [123, 396] width 10 height 10
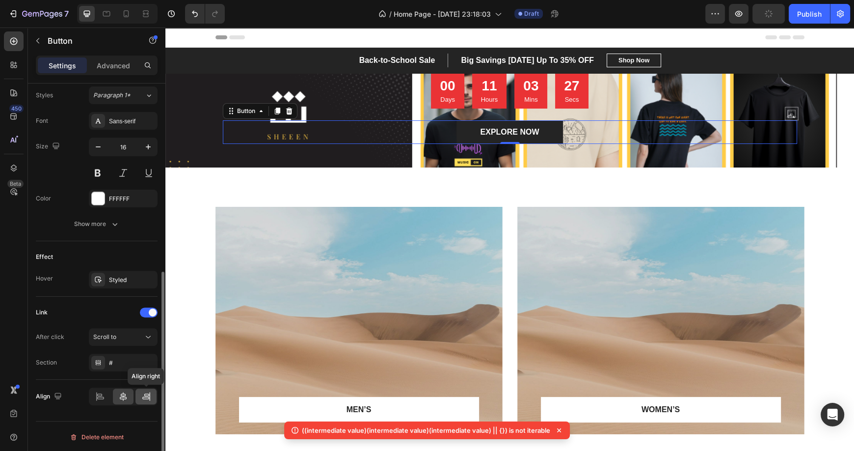
click at [145, 397] on icon at bounding box center [146, 396] width 10 height 10
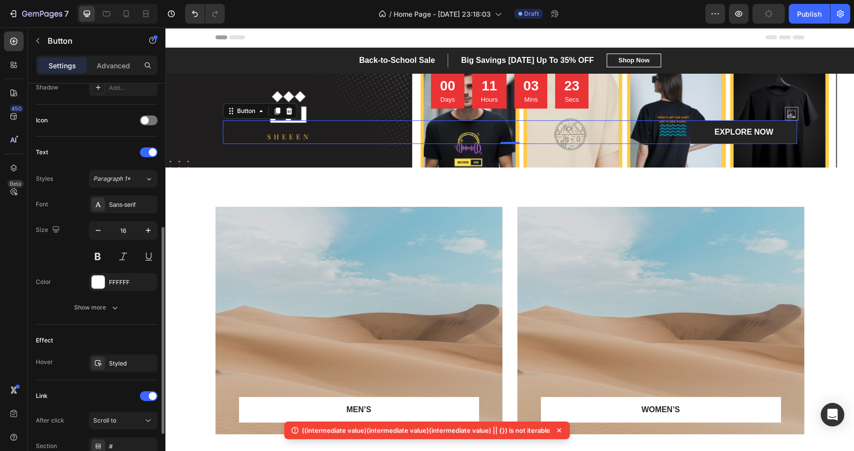
scroll to position [274, 0]
click at [96, 230] on icon "button" at bounding box center [98, 230] width 5 height 1
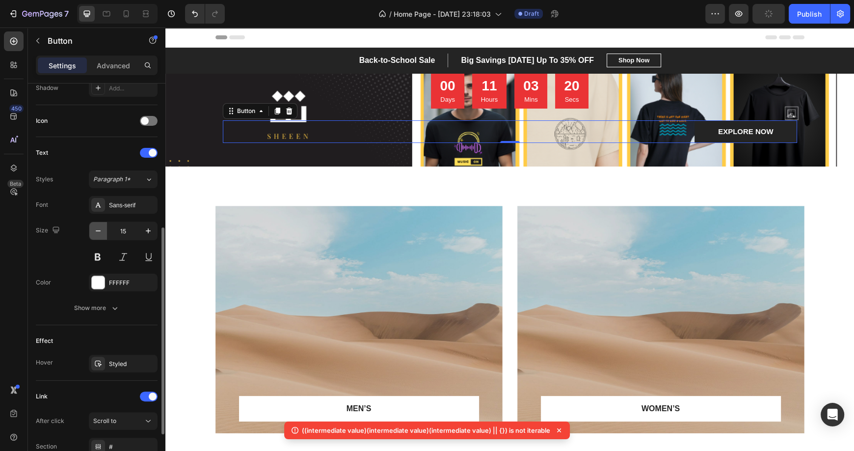
click at [96, 230] on icon "button" at bounding box center [98, 230] width 5 height 1
type input "13"
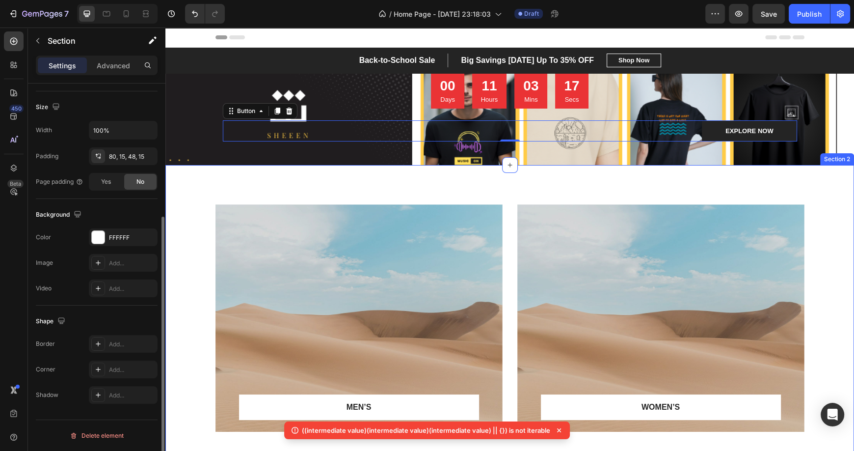
scroll to position [0, 0]
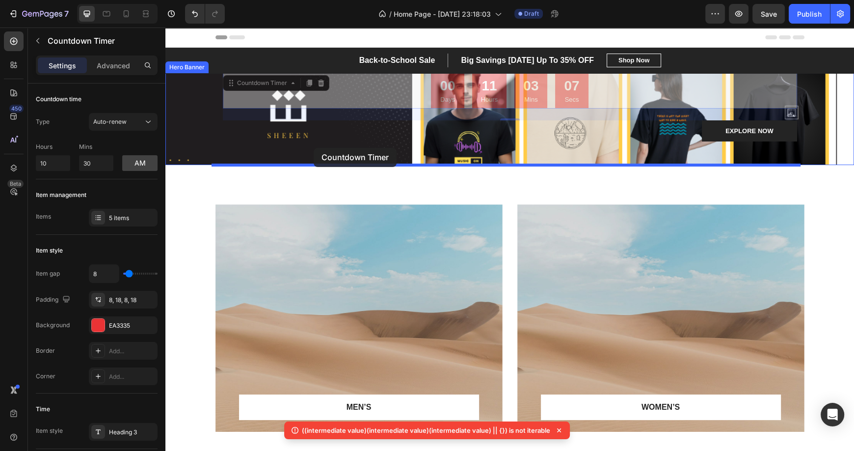
drag, startPoint x: 491, startPoint y: 83, endPoint x: 310, endPoint y: 147, distance: 192.2
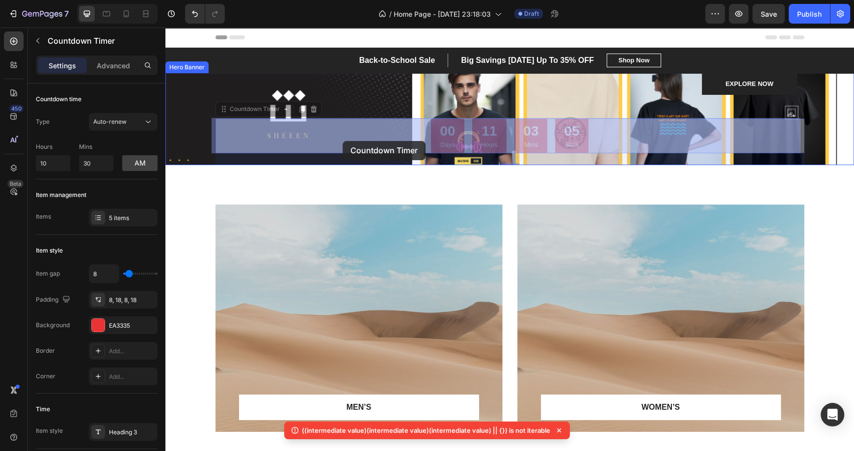
drag, startPoint x: 445, startPoint y: 141, endPoint x: 343, endPoint y: 141, distance: 102.1
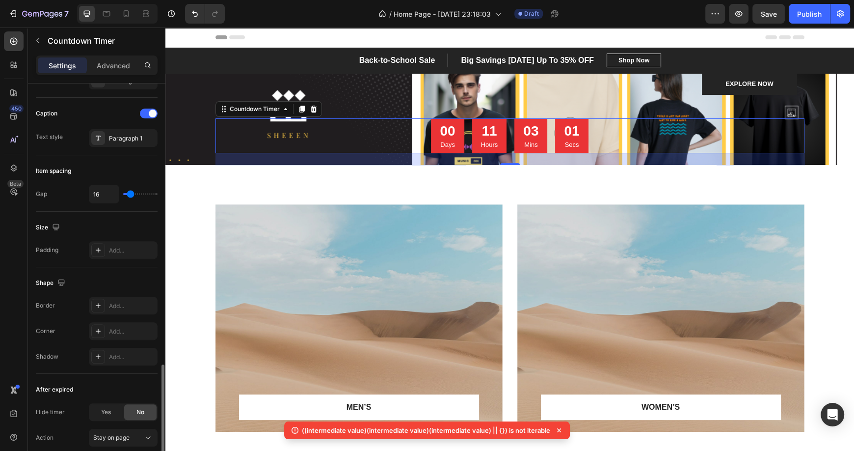
scroll to position [426, 0]
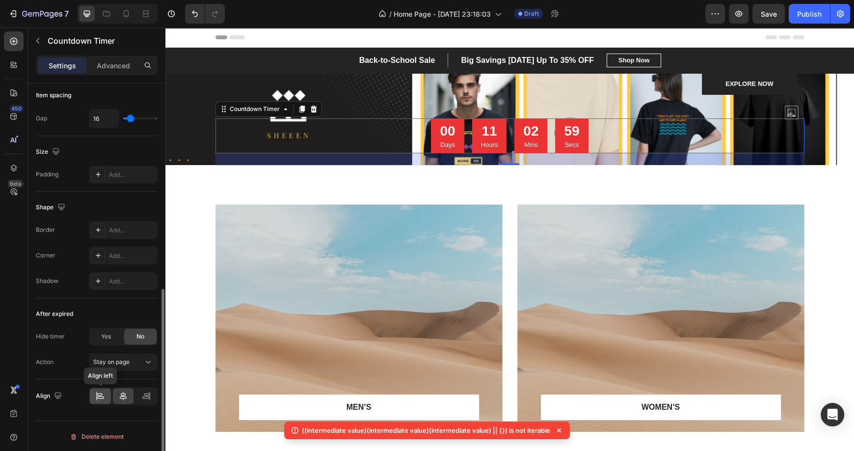
click at [99, 396] on icon at bounding box center [100, 396] width 10 height 10
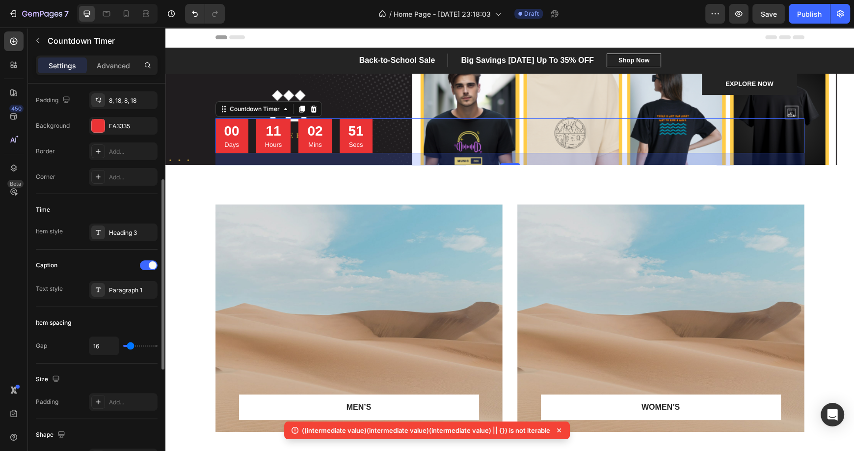
scroll to position [199, 0]
type input "10"
type input "8"
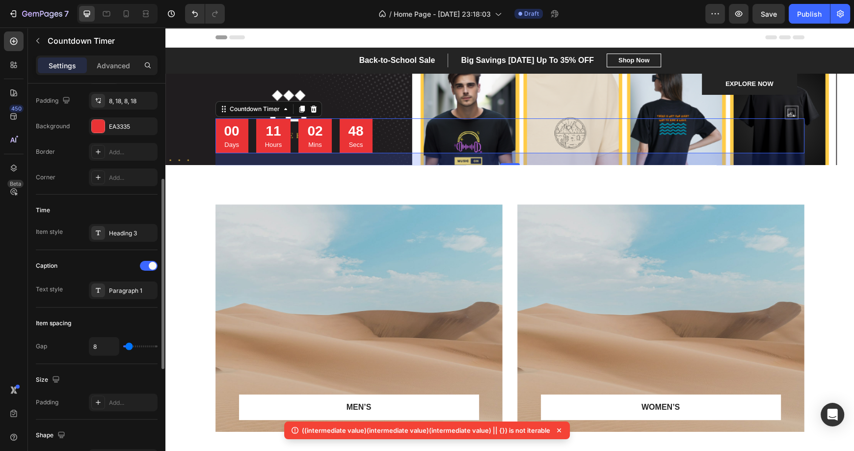
type input "6"
type input "4"
type input "2"
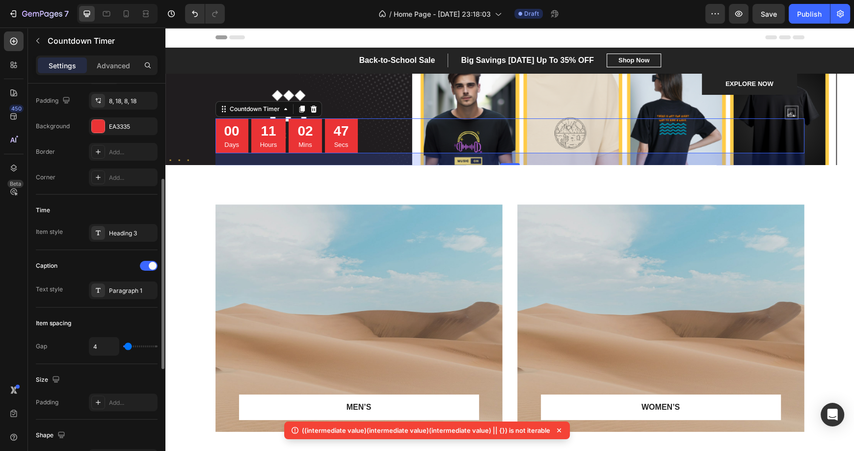
type input "2"
type input "0"
type input "2"
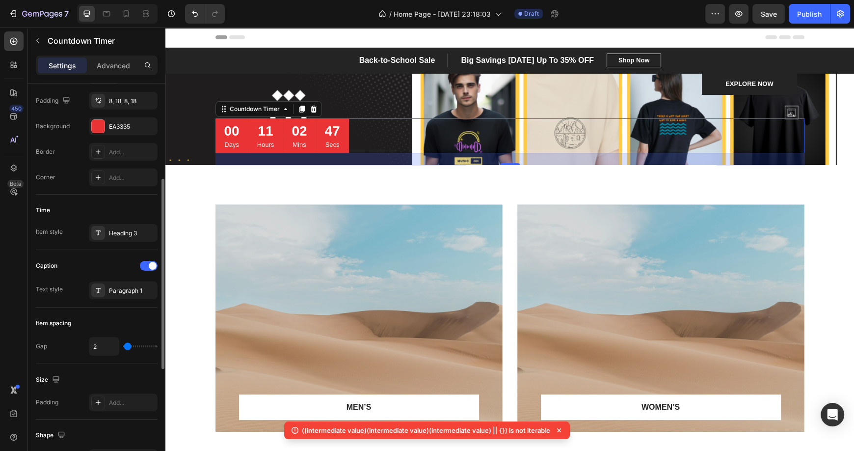
type input "4"
type input "6"
type input "8"
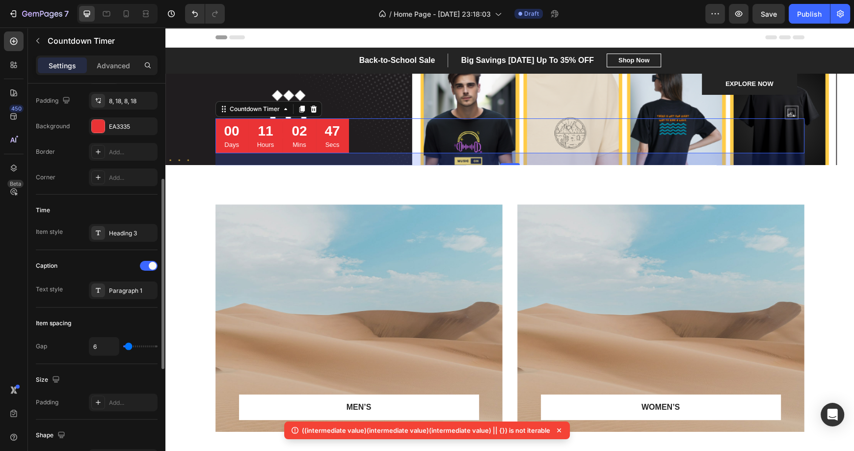
type input "8"
type input "6"
click at [128, 345] on input "range" at bounding box center [140, 346] width 34 height 2
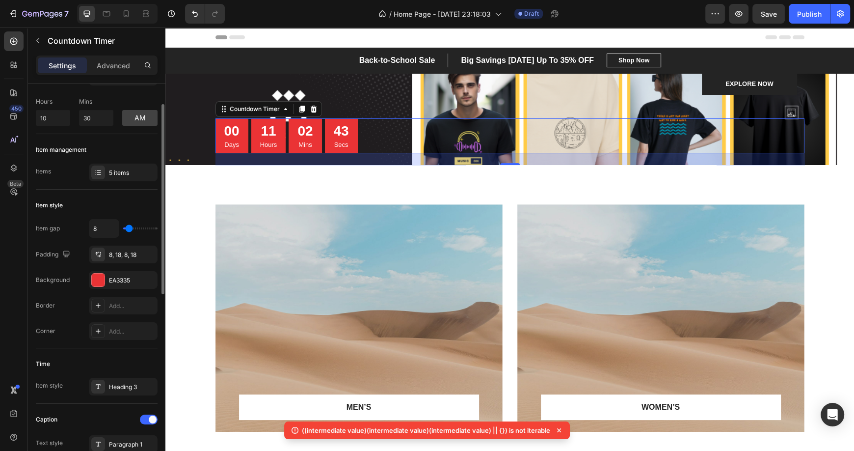
scroll to position [45, 0]
type input "14"
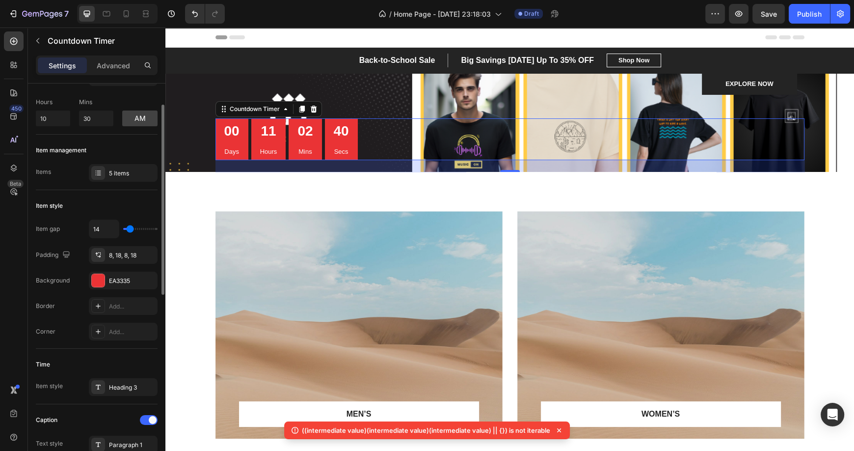
type input "18"
type input "22"
type input "26"
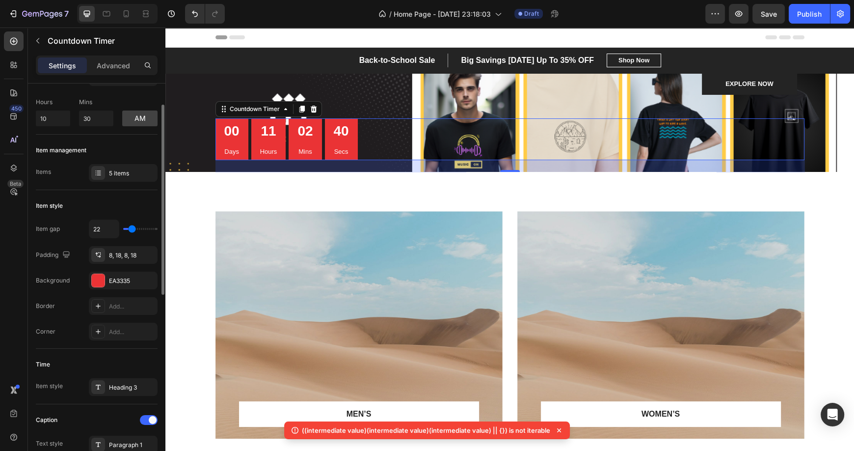
type input "26"
type input "30"
type input "32"
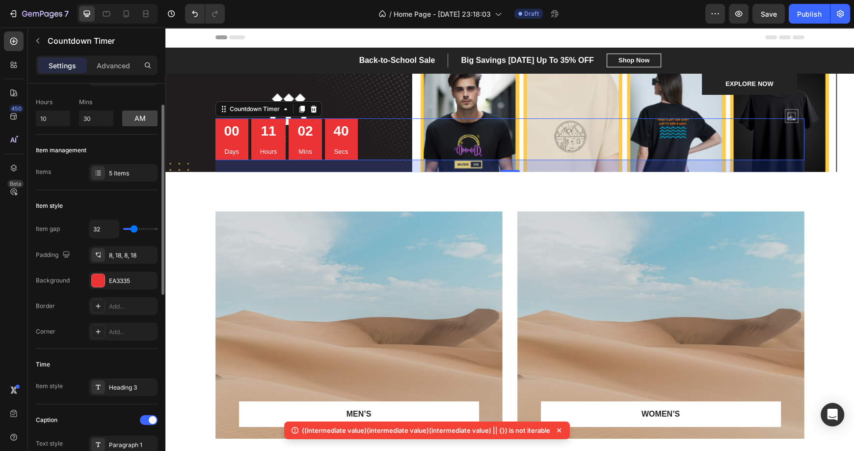
type input "34"
type input "36"
type input "38"
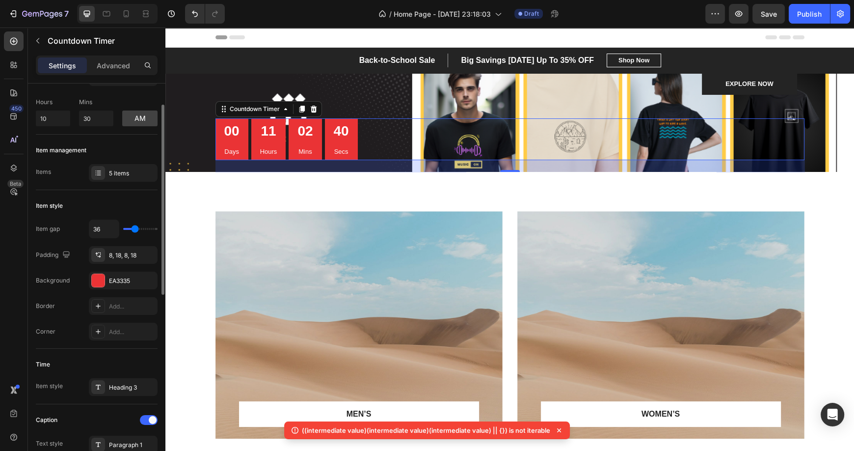
type input "38"
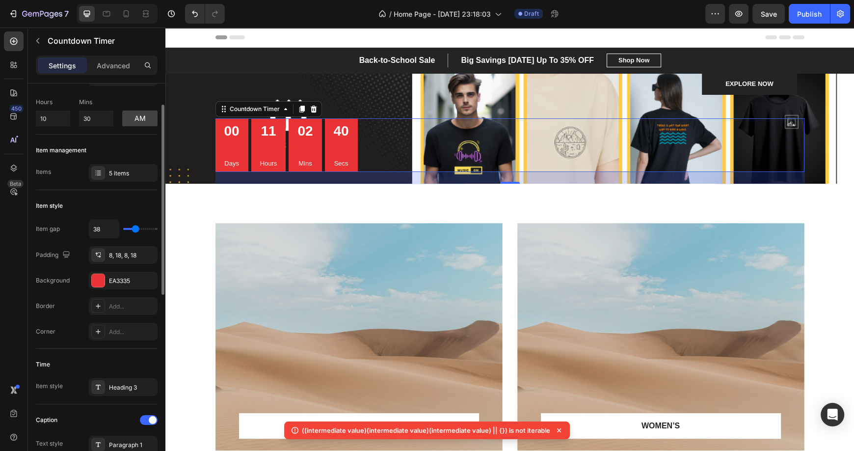
type input "36"
type input "32"
type input "30"
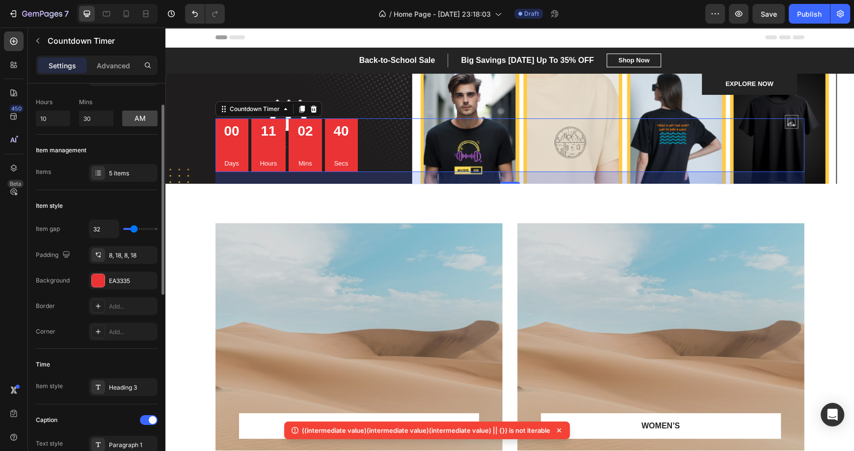
type input "30"
type input "28"
type input "26"
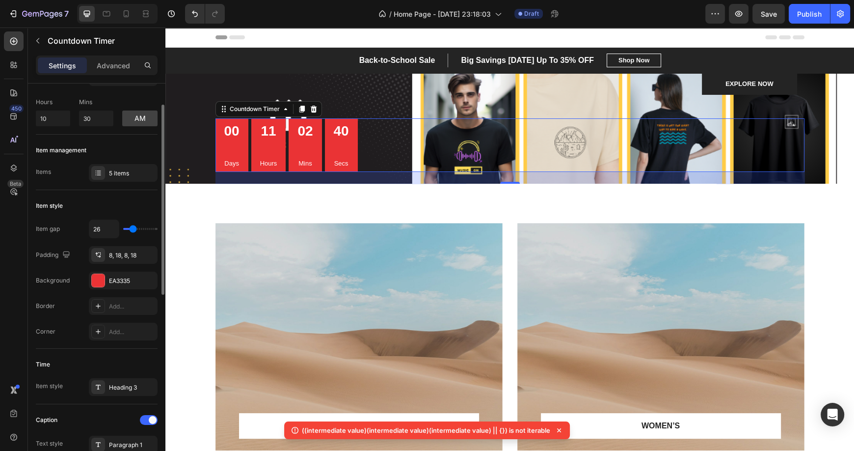
type input "22"
type input "20"
type input "18"
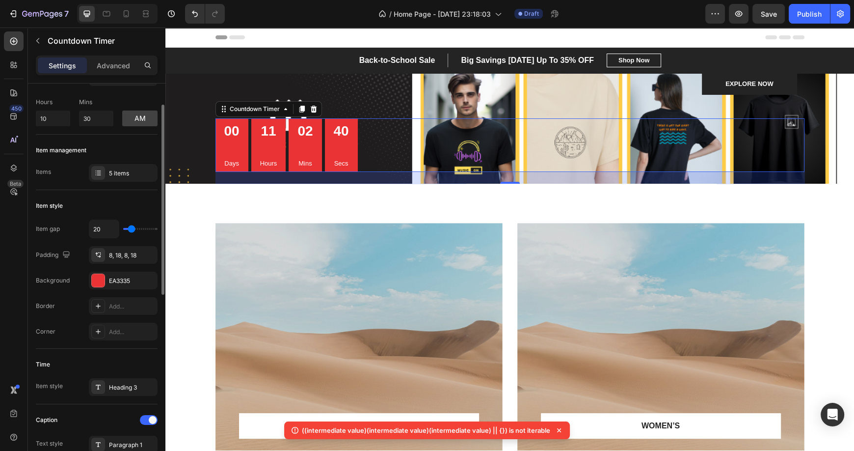
type input "18"
type input "14"
type input "12"
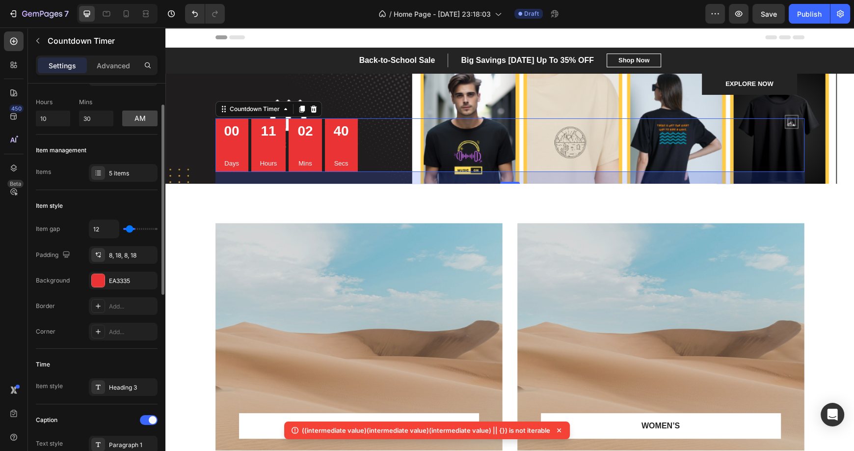
type input "10"
type input "8"
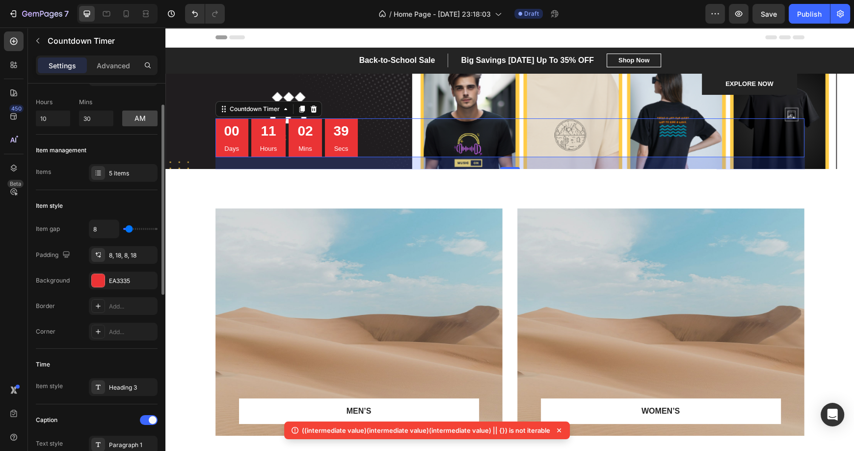
type input "6"
type input "4"
type input "2"
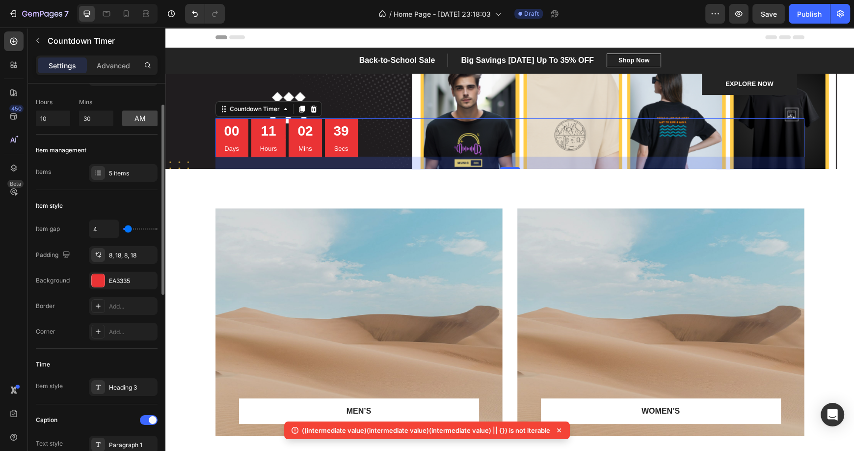
type input "2"
type input "0"
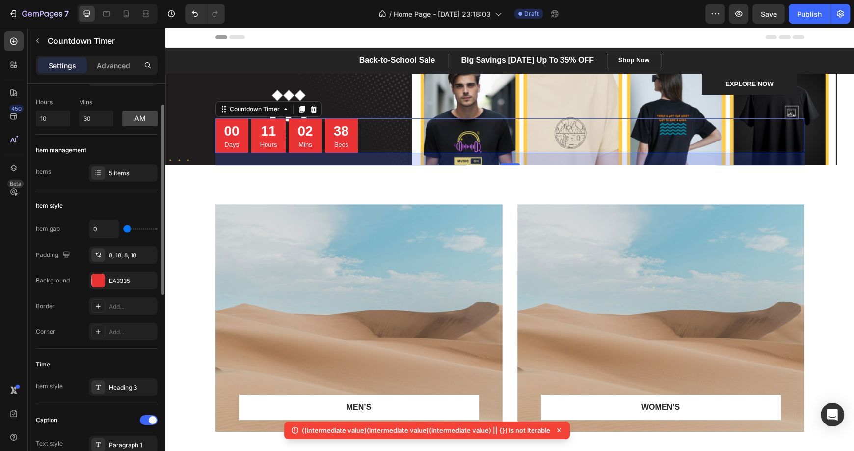
type input "0"
click at [127, 230] on input "range" at bounding box center [140, 229] width 34 height 2
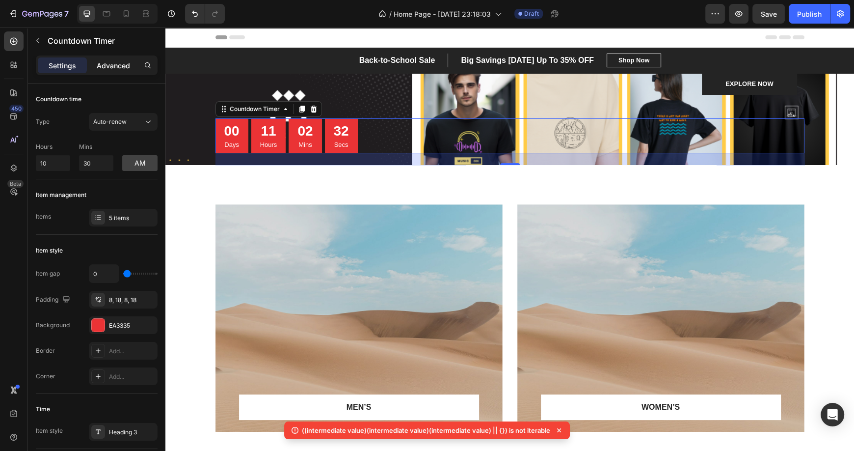
click at [113, 65] on p "Advanced" at bounding box center [113, 65] width 33 height 10
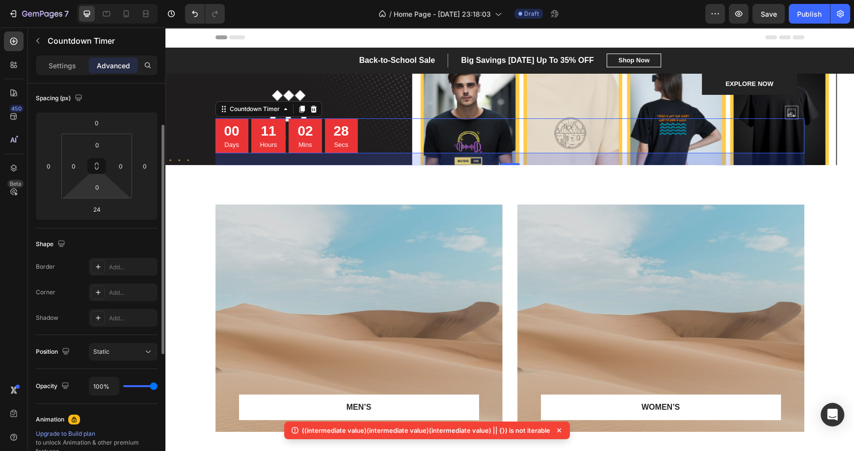
scroll to position [89, 0]
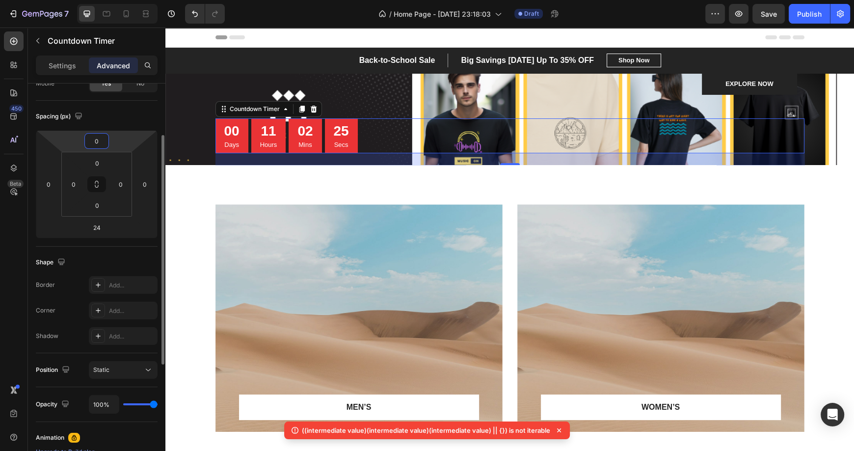
drag, startPoint x: 96, startPoint y: 143, endPoint x: 100, endPoint y: 96, distance: 47.8
click at [100, 96] on div "Display on Desktop Yes No Tablet Yes No Mobile Yes No Spacing (px) 0 0 24 0 0 0…" at bounding box center [97, 301] width 122 height 614
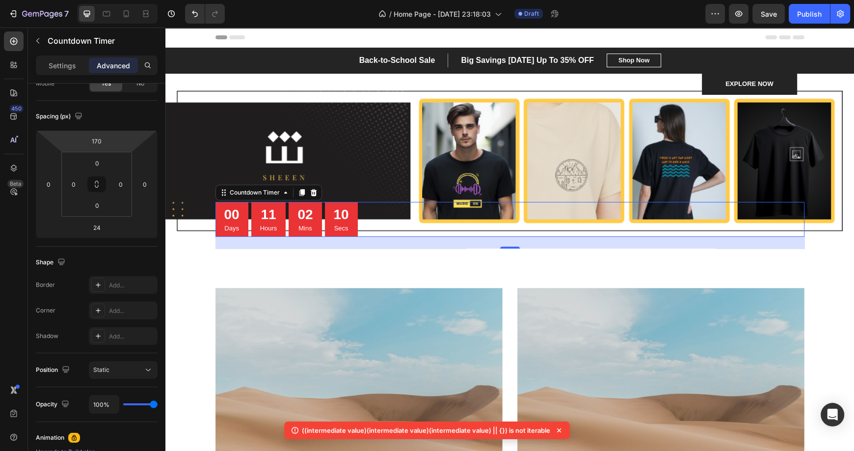
type input "168"
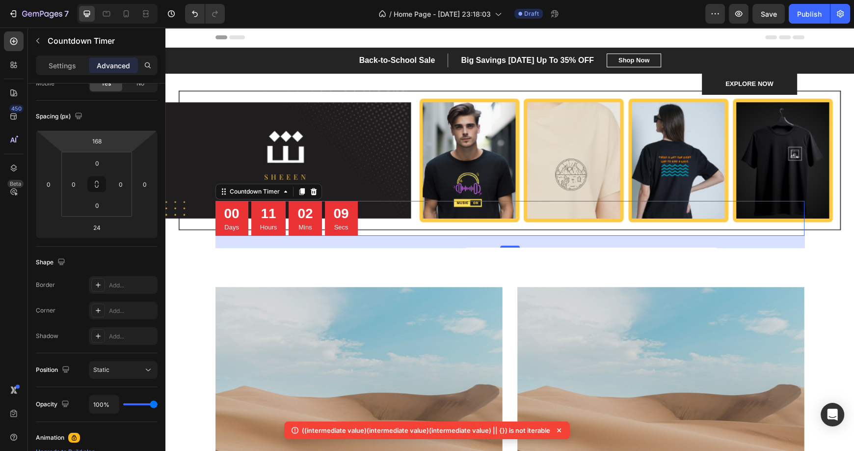
drag, startPoint x: 117, startPoint y: 145, endPoint x: 124, endPoint y: 104, distance: 41.8
click at [124, 0] on html "7 / Home Page - [DATE] 23:18:03 Draft Preview Save Publish 450 Beta Sections(18…" at bounding box center [427, 0] width 854 height 0
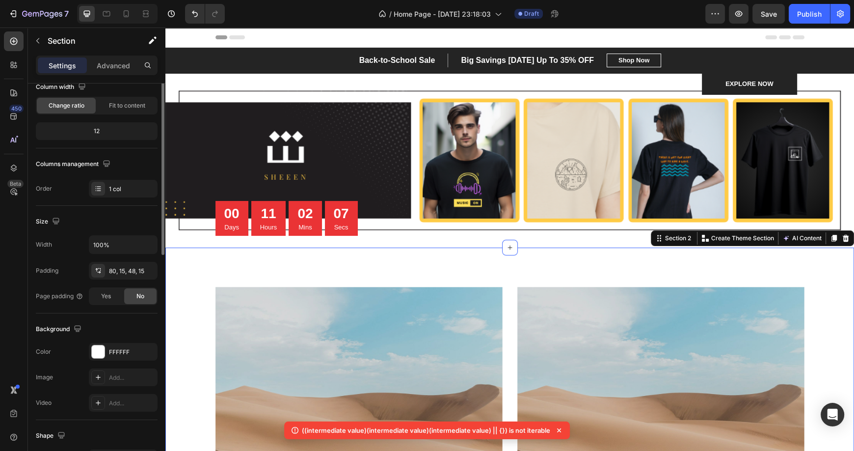
scroll to position [0, 0]
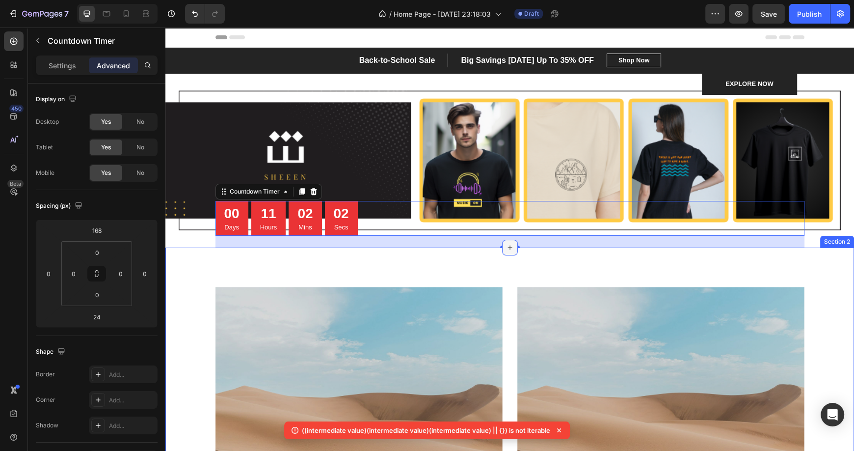
click at [507, 245] on icon at bounding box center [510, 247] width 8 height 8
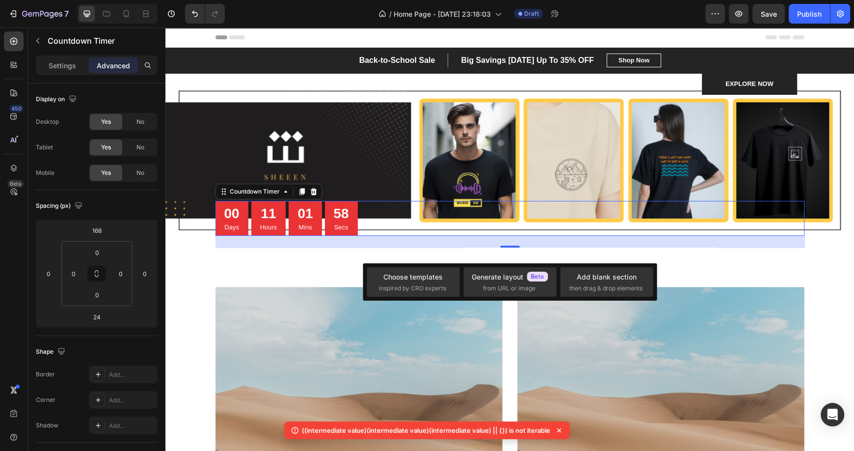
click at [780, 237] on div "24" at bounding box center [509, 242] width 589 height 12
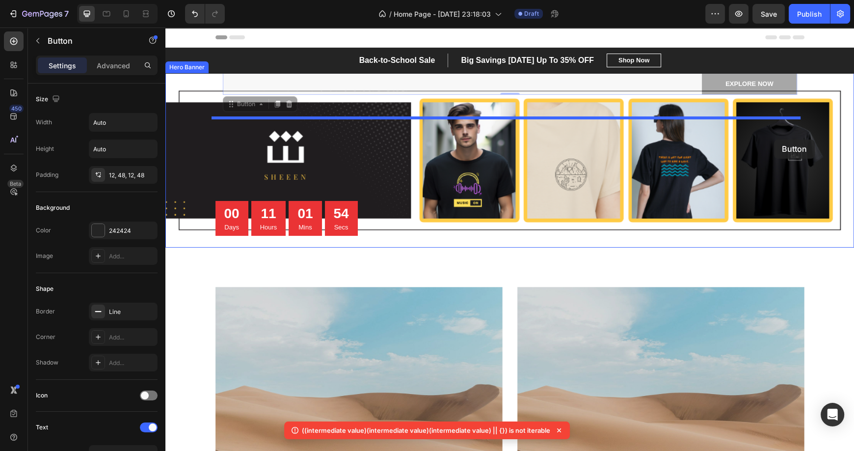
drag, startPoint x: 779, startPoint y: 81, endPoint x: 774, endPoint y: 140, distance: 58.6
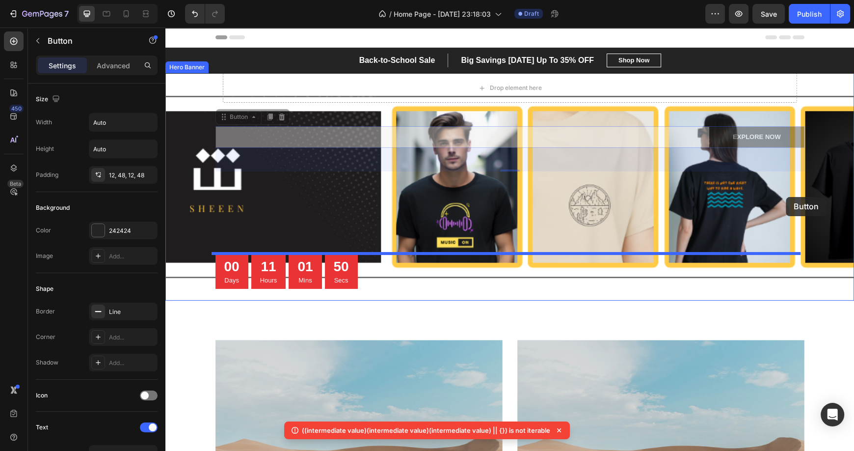
drag, startPoint x: 787, startPoint y: 133, endPoint x: 786, endPoint y: 197, distance: 63.8
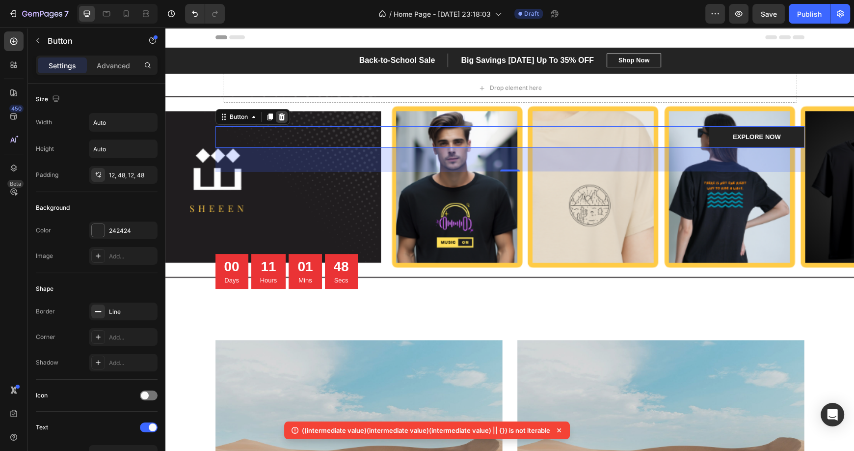
click at [280, 116] on icon at bounding box center [281, 116] width 6 height 7
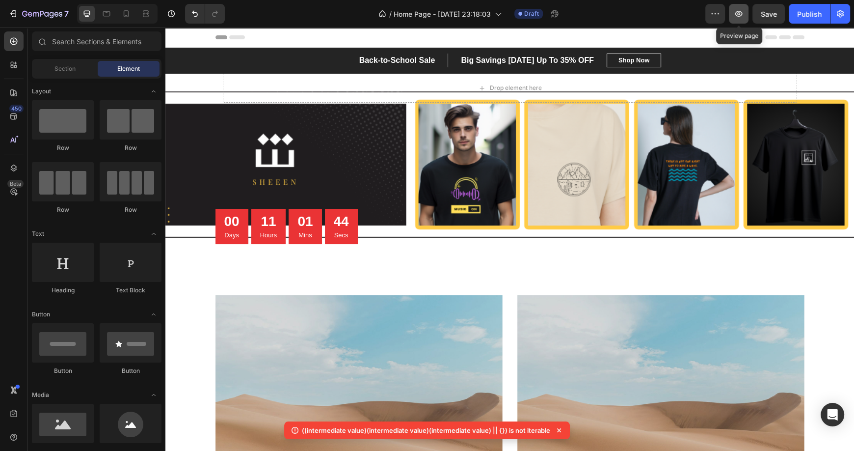
click at [738, 11] on icon "button" at bounding box center [739, 14] width 10 height 10
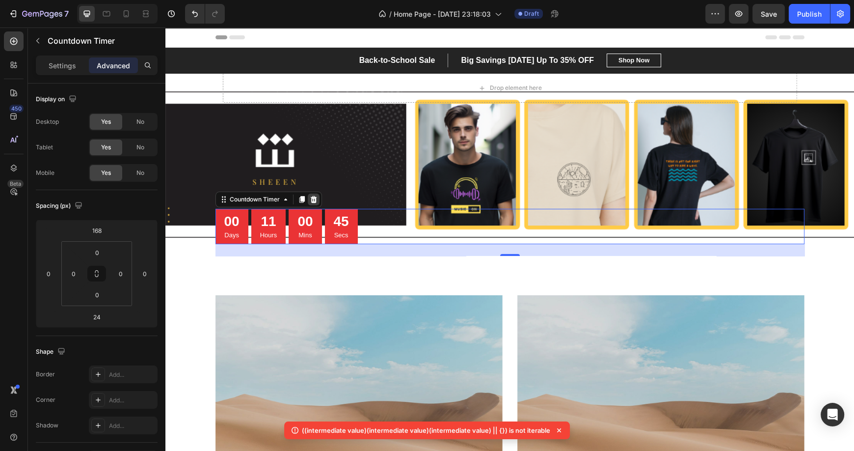
click at [310, 200] on icon at bounding box center [313, 199] width 6 height 7
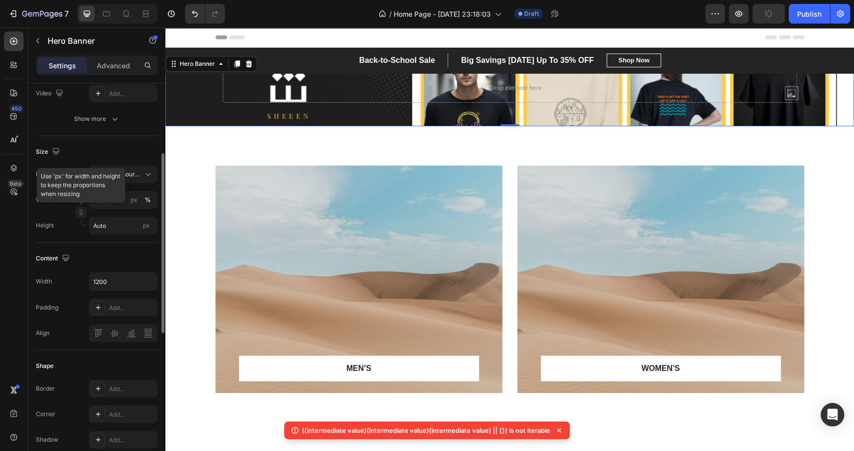
scroll to position [150, 0]
click at [141, 171] on div "As banner source" at bounding box center [123, 173] width 60 height 10
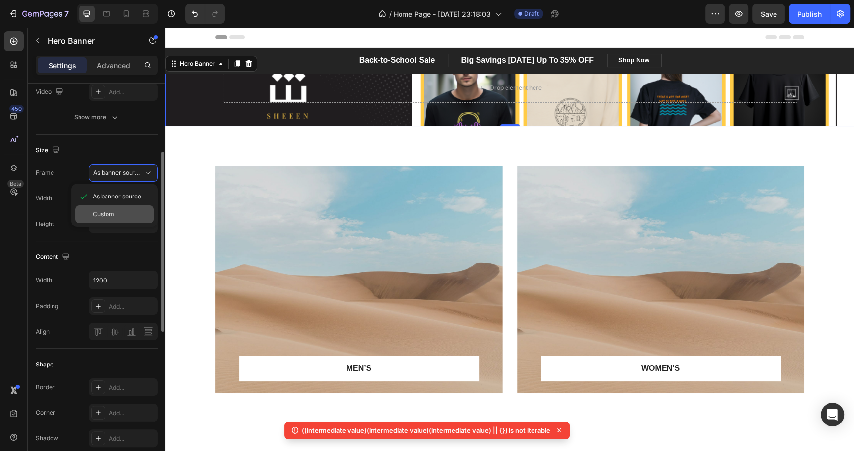
click at [104, 213] on span "Custom" at bounding box center [104, 214] width 22 height 9
click at [130, 147] on div "Size" at bounding box center [97, 150] width 122 height 16
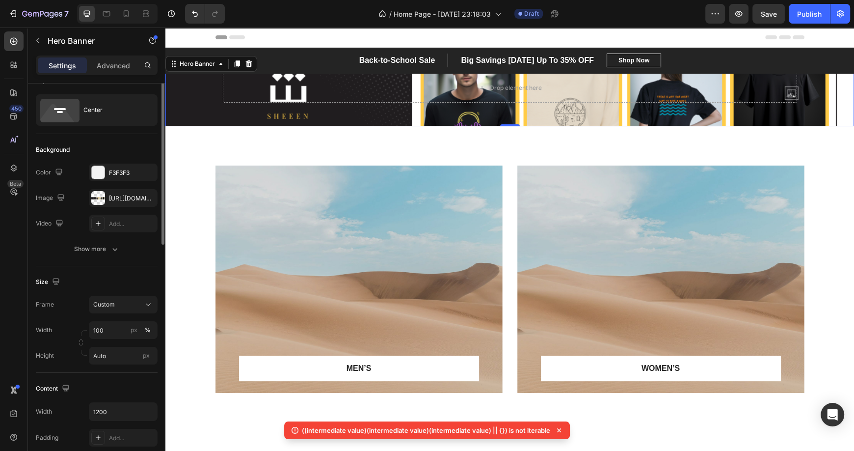
scroll to position [0, 0]
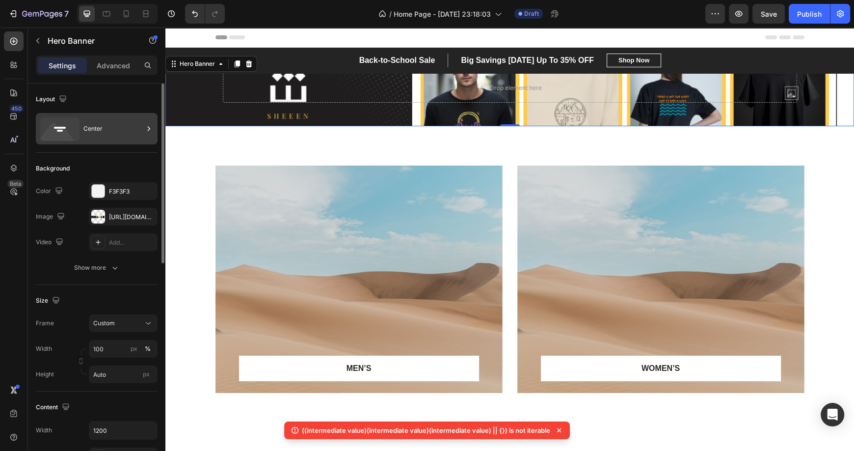
click at [97, 132] on div "Center" at bounding box center [113, 128] width 60 height 23
click at [124, 71] on div "Advanced" at bounding box center [113, 65] width 49 height 16
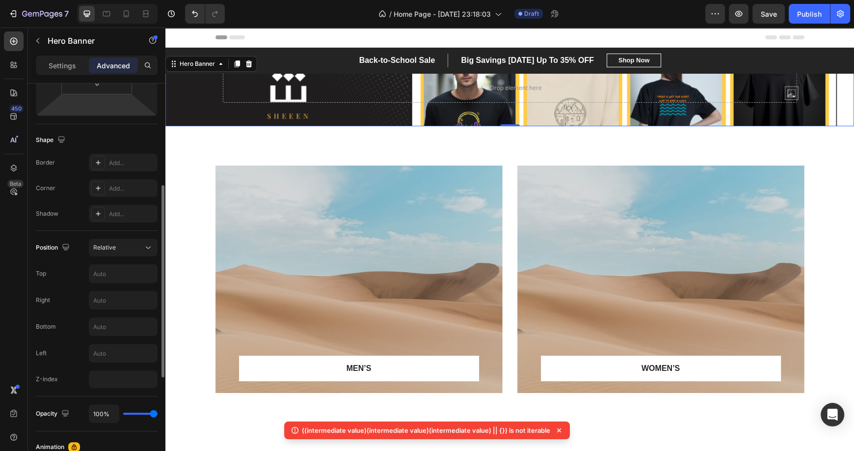
scroll to position [213, 0]
click at [110, 239] on button "Relative" at bounding box center [123, 247] width 69 height 18
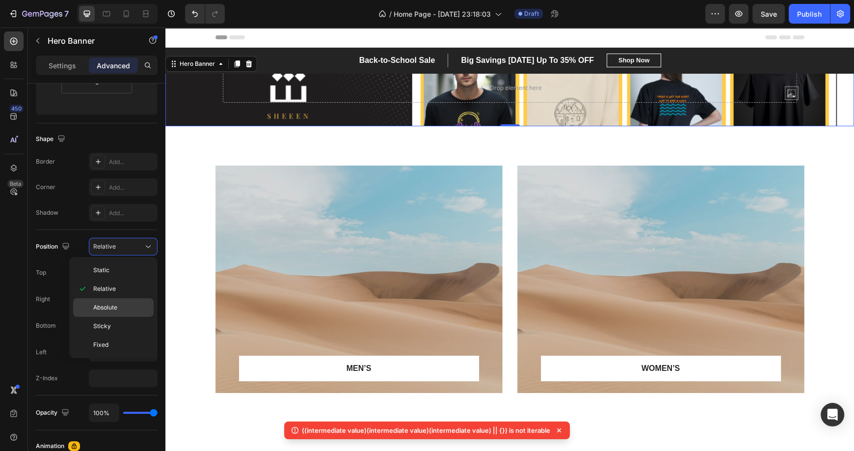
click at [110, 309] on span "Absolute" at bounding box center [105, 307] width 24 height 9
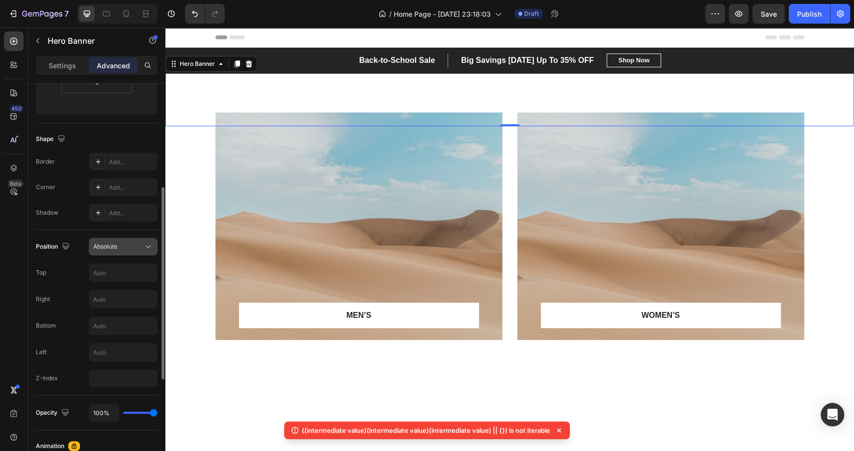
click at [132, 247] on div "Absolute" at bounding box center [118, 246] width 50 height 9
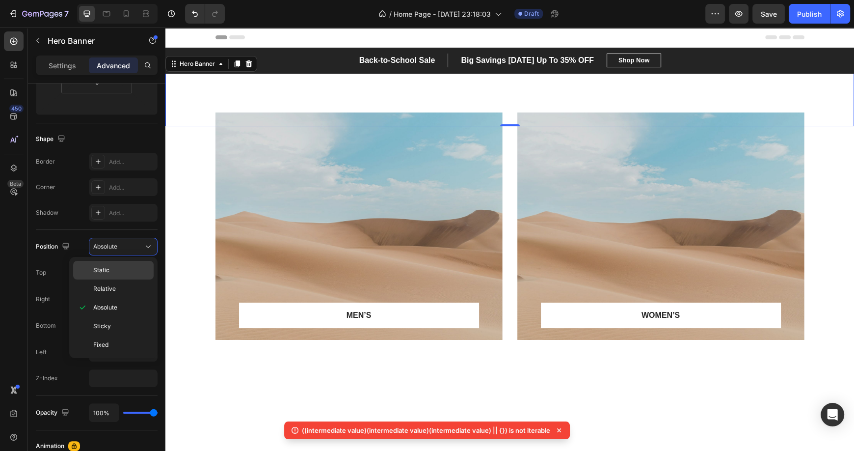
click at [116, 267] on p "Static" at bounding box center [121, 270] width 56 height 9
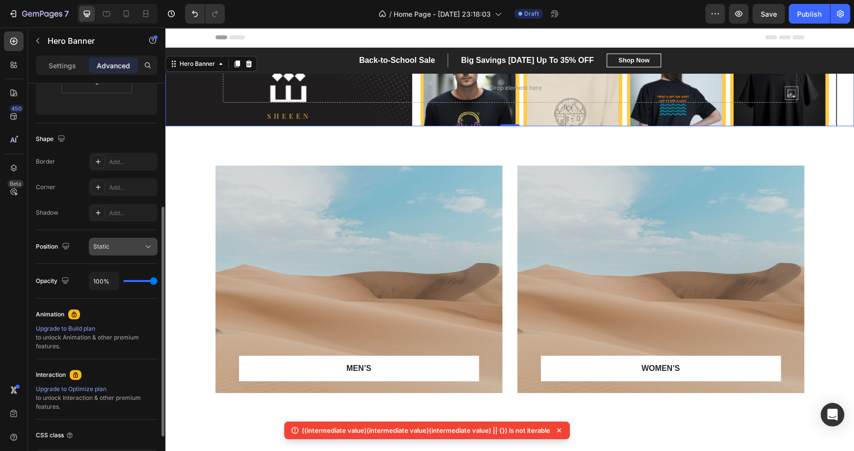
click at [132, 251] on button "Static" at bounding box center [123, 247] width 69 height 18
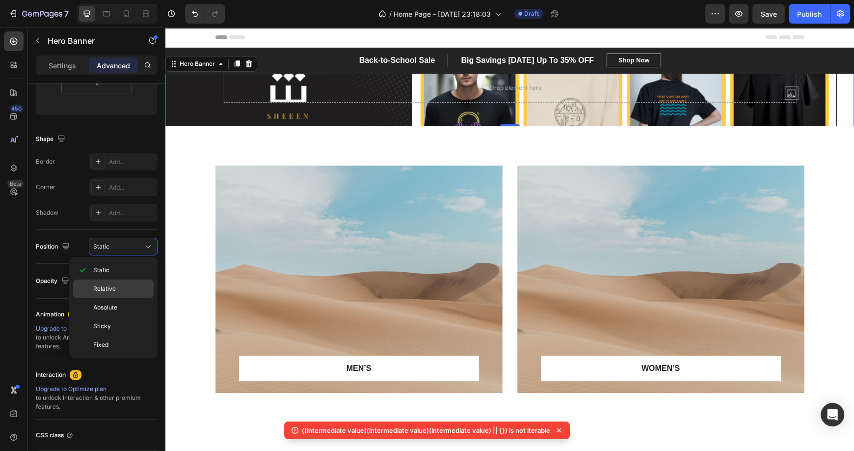
click at [115, 291] on p "Relative" at bounding box center [121, 288] width 56 height 9
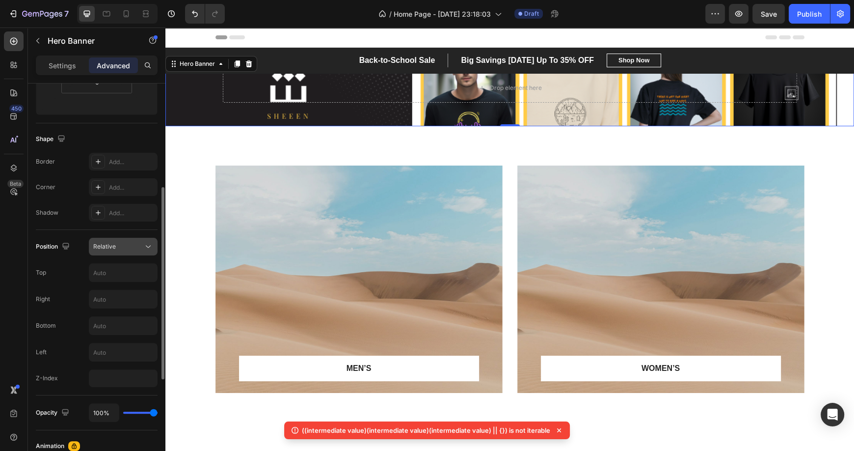
click at [130, 246] on div "Relative" at bounding box center [118, 246] width 50 height 9
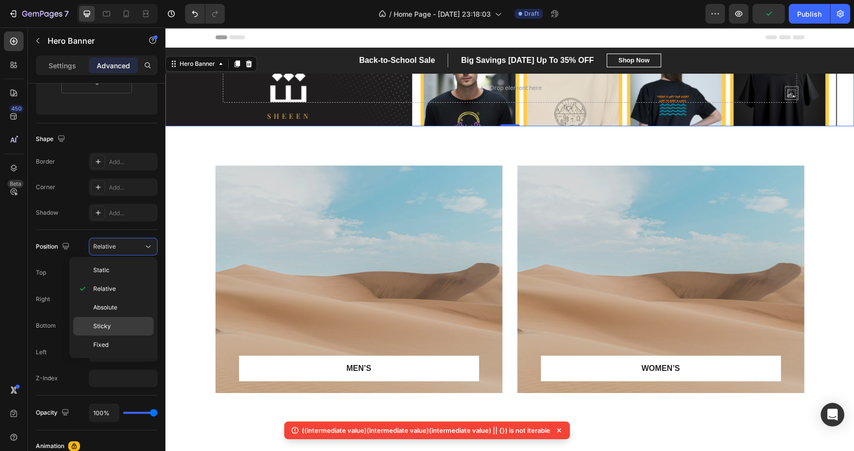
click at [104, 327] on span "Sticky" at bounding box center [102, 325] width 18 height 9
type input "0"
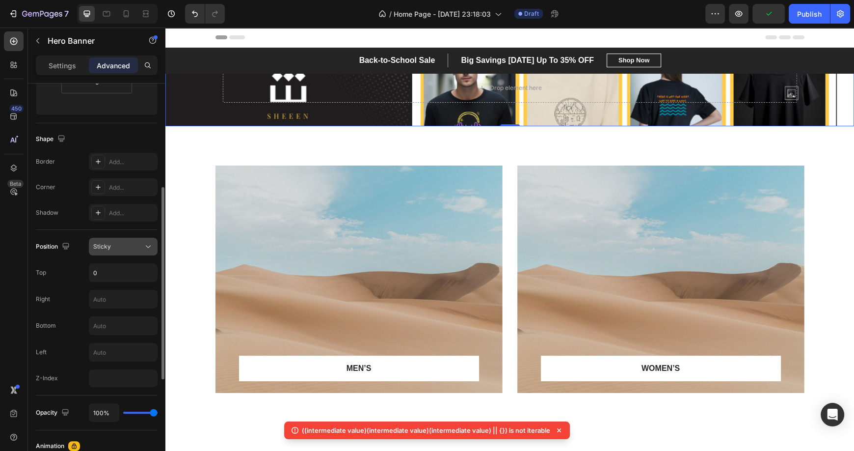
click at [132, 246] on div "Sticky" at bounding box center [118, 246] width 50 height 9
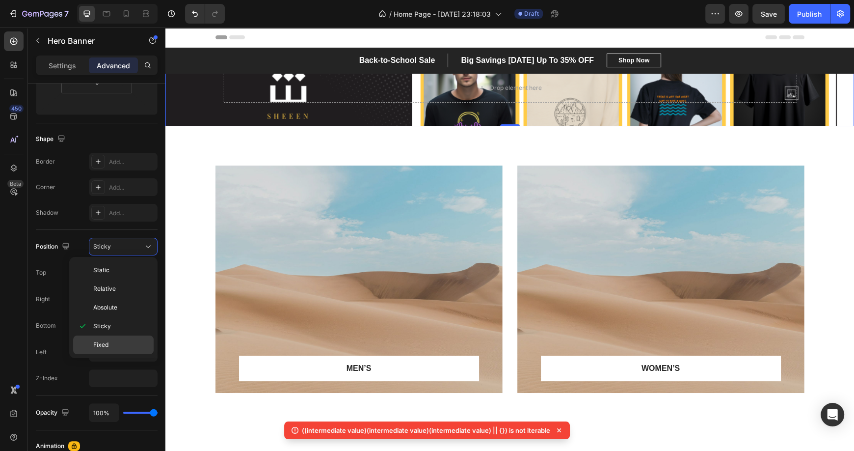
click at [107, 345] on span "Fixed" at bounding box center [100, 344] width 15 height 9
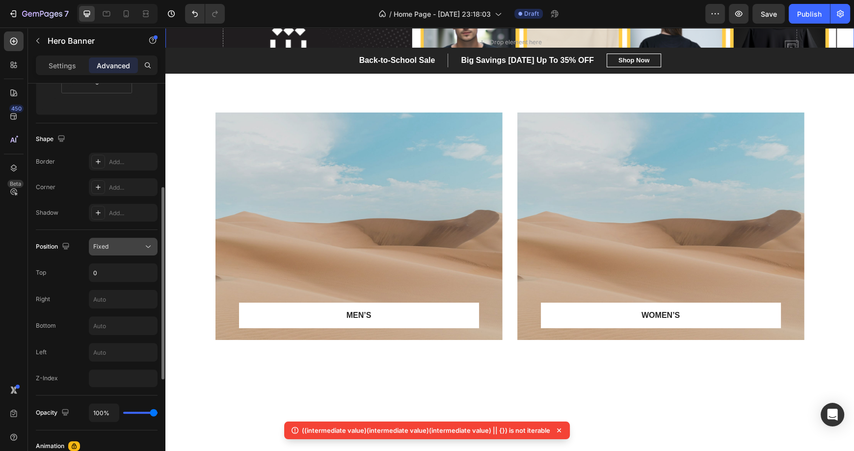
click at [114, 242] on div "Fixed" at bounding box center [118, 246] width 50 height 9
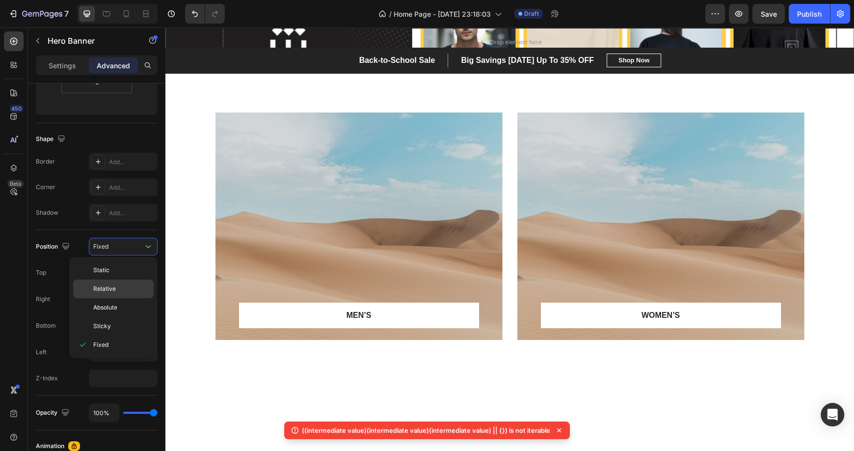
click at [105, 291] on span "Relative" at bounding box center [104, 288] width 23 height 9
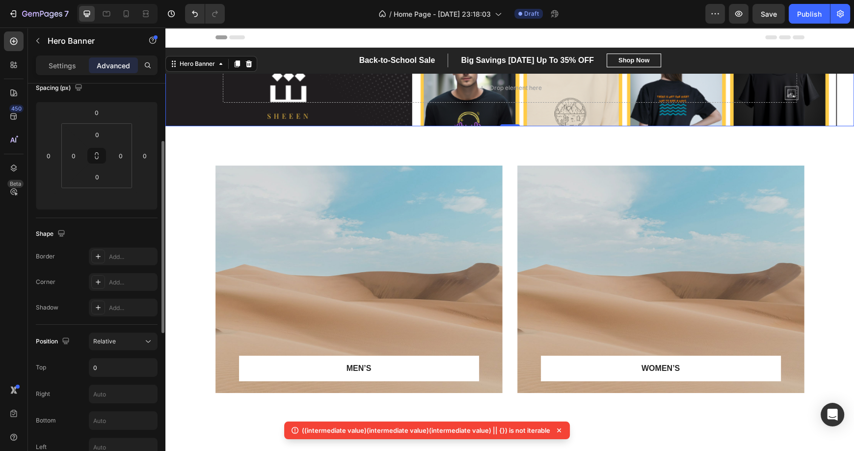
scroll to position [0, 0]
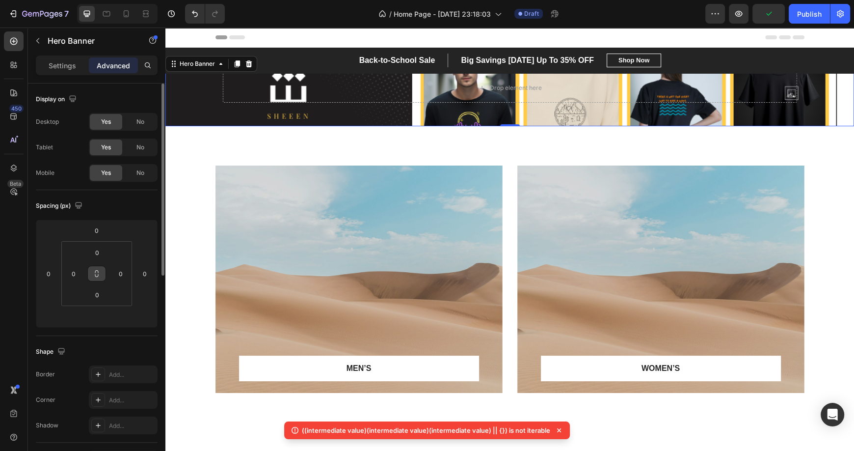
drag, startPoint x: 106, startPoint y: 236, endPoint x: 104, endPoint y: 275, distance: 39.3
click at [104, 275] on div "0 0 0 0 0 0 0" at bounding box center [97, 273] width 122 height 108
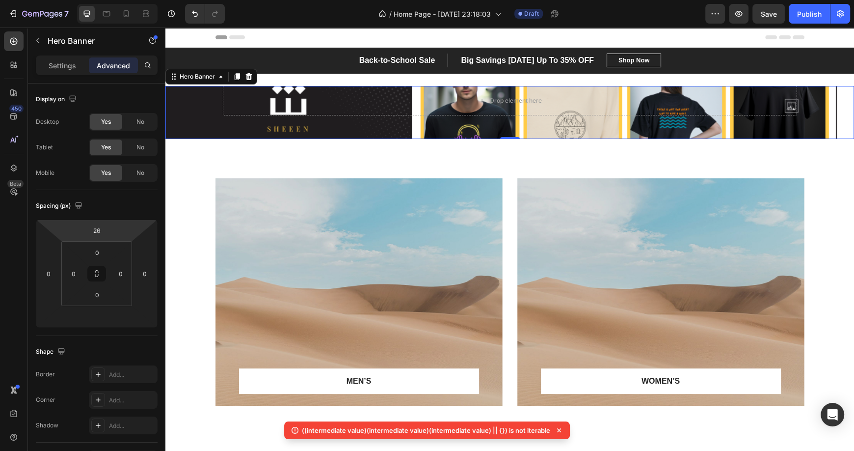
type input "24"
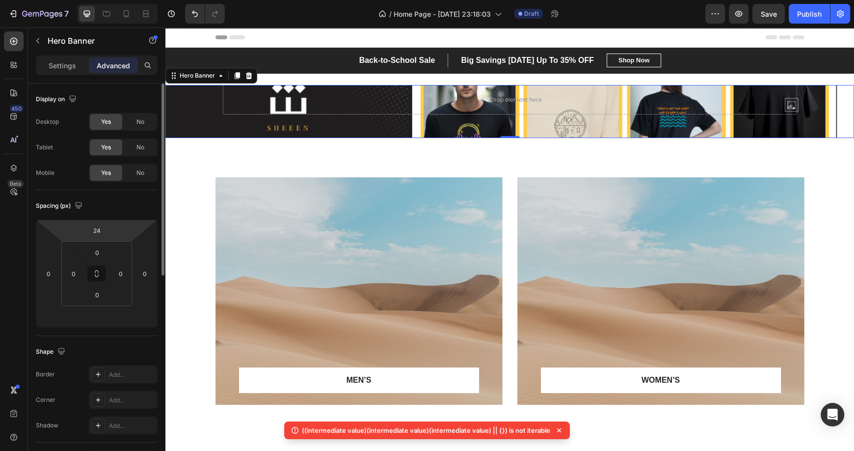
drag, startPoint x: 127, startPoint y: 227, endPoint x: 137, endPoint y: 221, distance: 11.9
click at [137, 0] on html "7 / Home Page - [DATE] 23:18:03 Draft Preview Save Publish 450 Beta Sections(18…" at bounding box center [427, 0] width 854 height 0
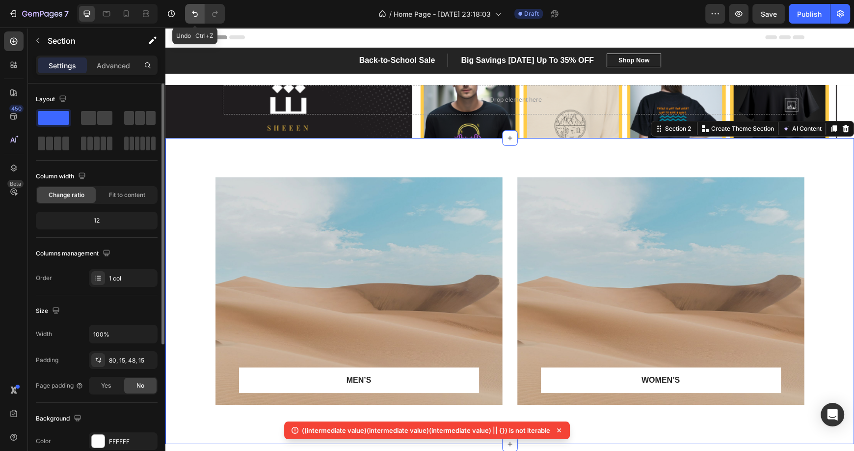
click at [193, 11] on icon "Undo/Redo" at bounding box center [195, 14] width 6 height 6
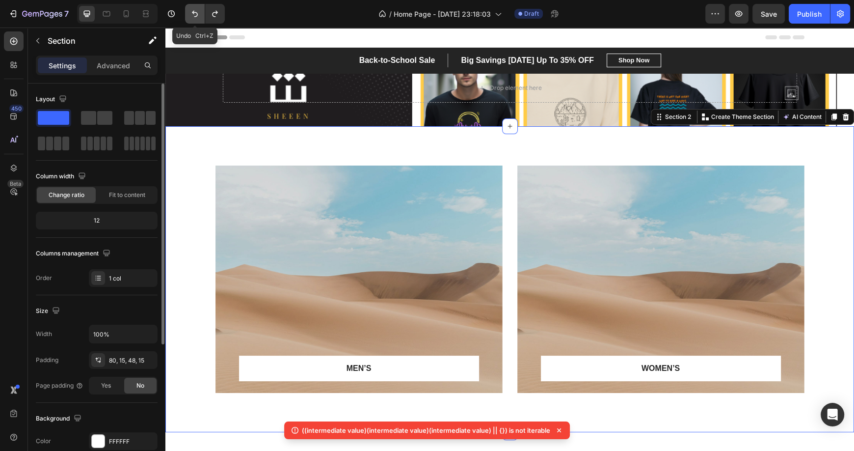
click at [193, 11] on icon "Undo/Redo" at bounding box center [195, 14] width 6 height 6
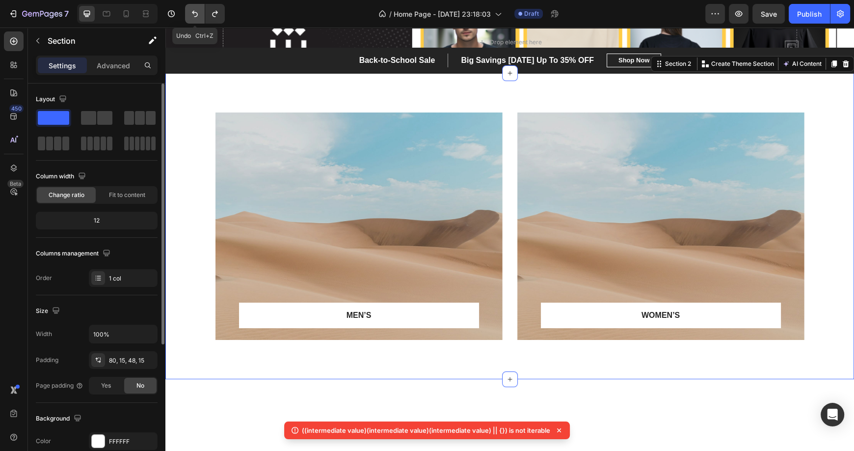
click at [199, 18] on icon "Undo/Redo" at bounding box center [195, 14] width 10 height 10
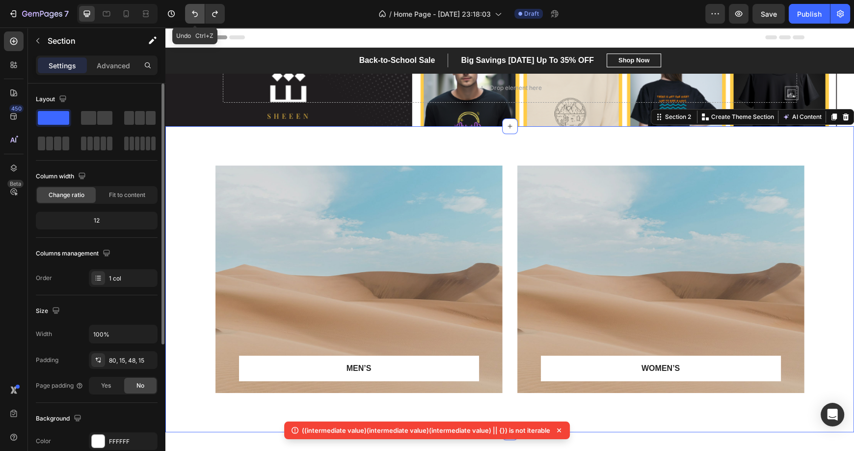
click at [199, 18] on icon "Undo/Redo" at bounding box center [195, 14] width 10 height 10
click at [192, 12] on icon "Undo/Redo" at bounding box center [195, 14] width 10 height 10
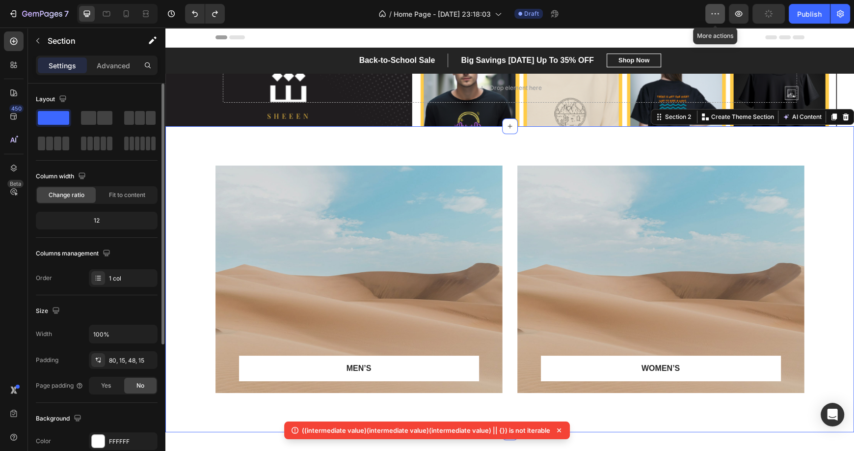
click at [720, 15] on button "button" at bounding box center [715, 14] width 20 height 20
click at [842, 14] on icon "button" at bounding box center [840, 13] width 7 height 7
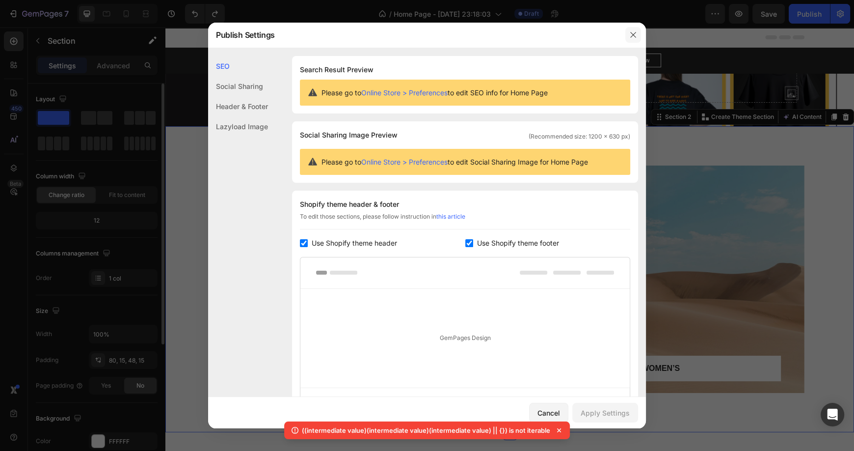
click at [634, 33] on icon "button" at bounding box center [632, 34] width 5 height 5
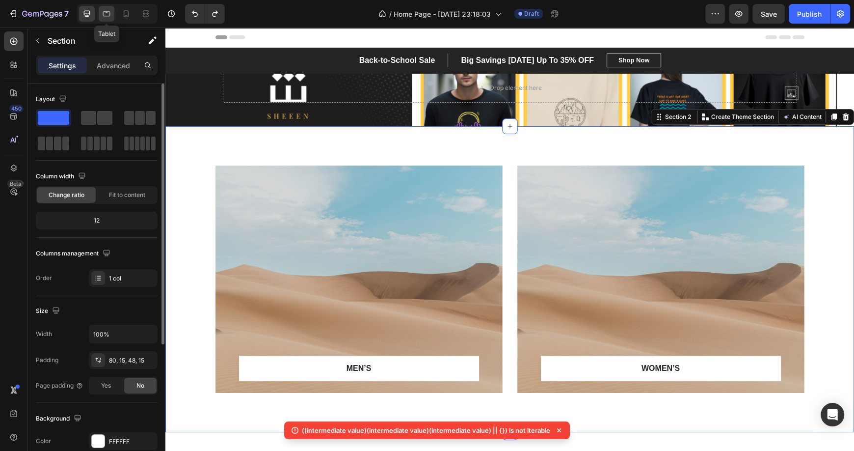
click at [106, 14] on icon at bounding box center [107, 14] width 10 height 10
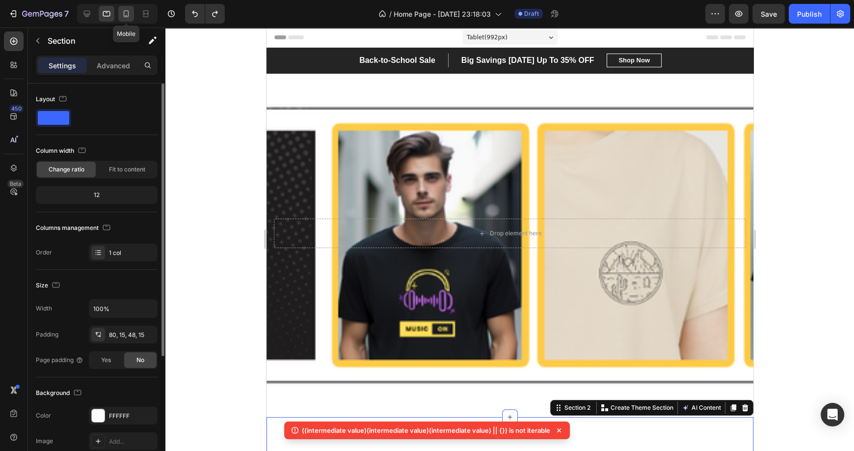
click at [124, 12] on icon at bounding box center [126, 13] width 5 height 7
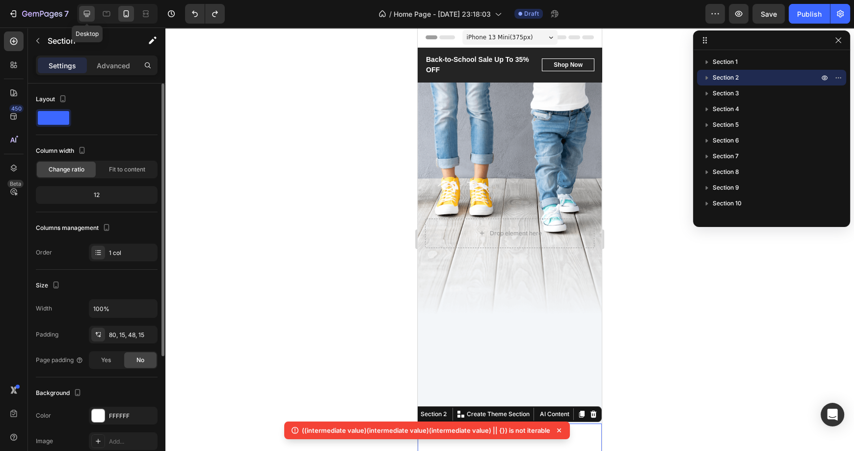
click at [80, 13] on div at bounding box center [87, 14] width 16 height 16
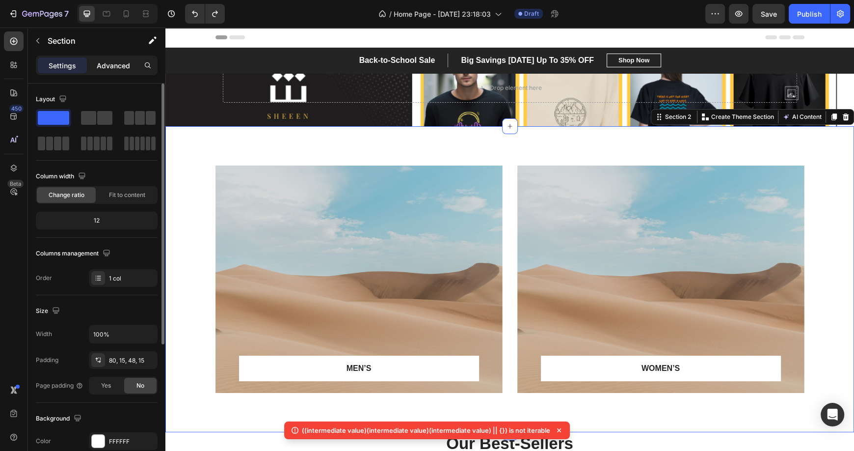
click at [106, 68] on p "Advanced" at bounding box center [113, 65] width 33 height 10
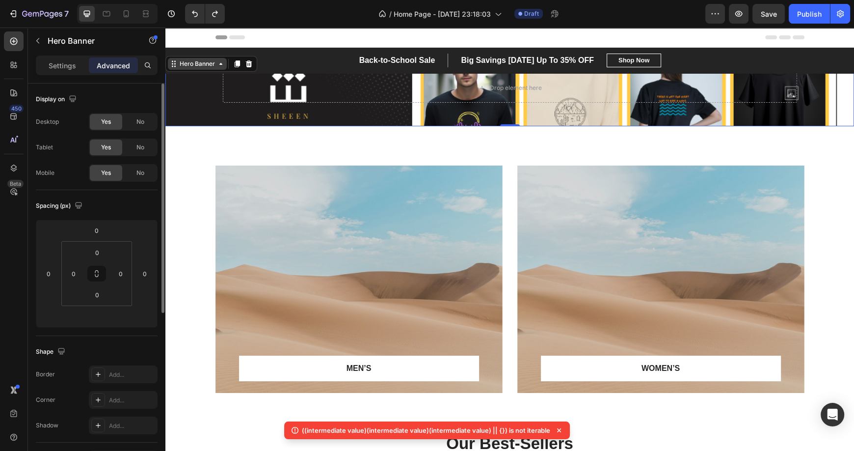
click at [195, 71] on div "Back-to-School Sale Text block Big Savings [DATE] Up To 35% OFF Text block Row …" at bounding box center [509, 87] width 689 height 79
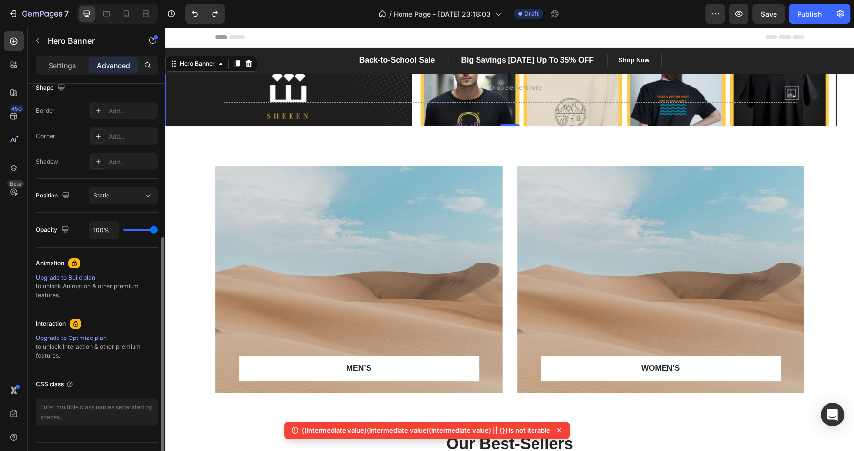
scroll to position [264, 0]
click at [146, 200] on button "Static" at bounding box center [123, 195] width 69 height 18
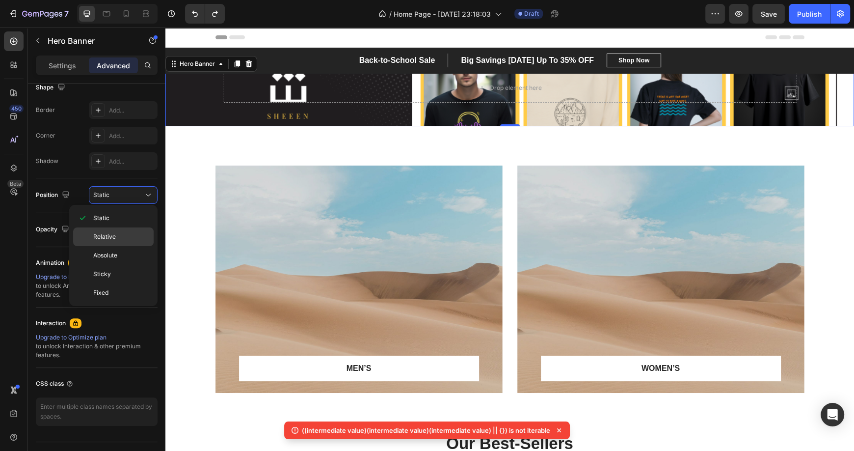
click at [111, 235] on span "Relative" at bounding box center [104, 236] width 23 height 9
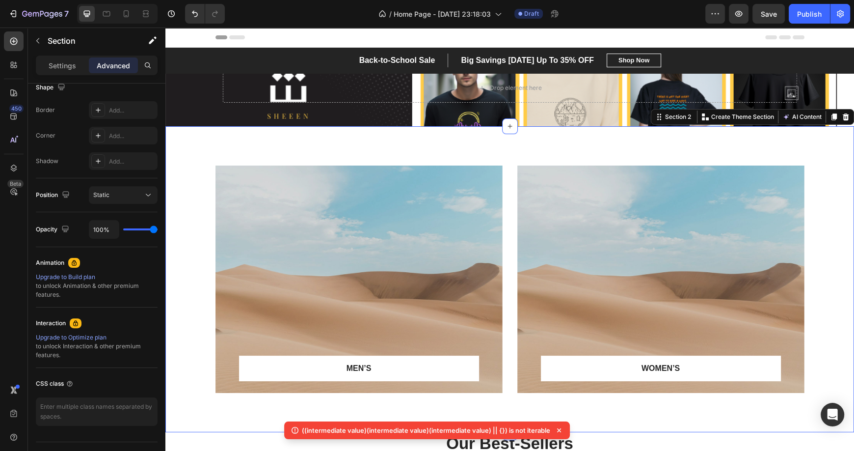
scroll to position [0, 0]
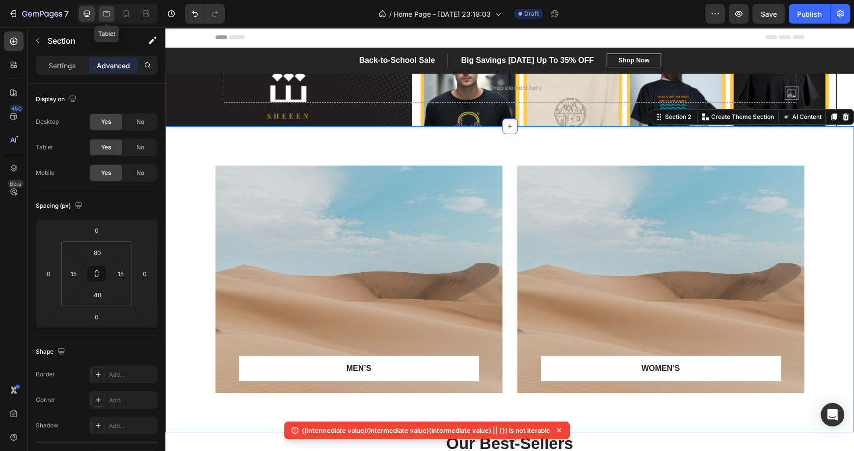
click at [110, 12] on icon at bounding box center [107, 14] width 10 height 10
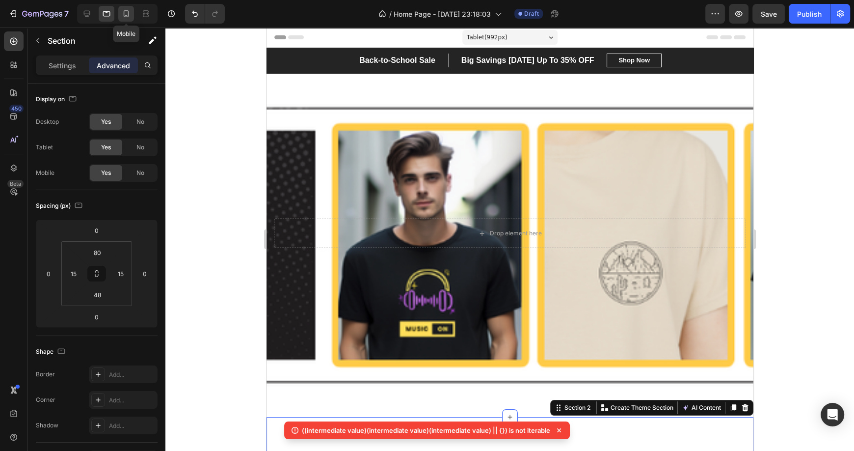
click at [129, 14] on icon at bounding box center [126, 14] width 10 height 10
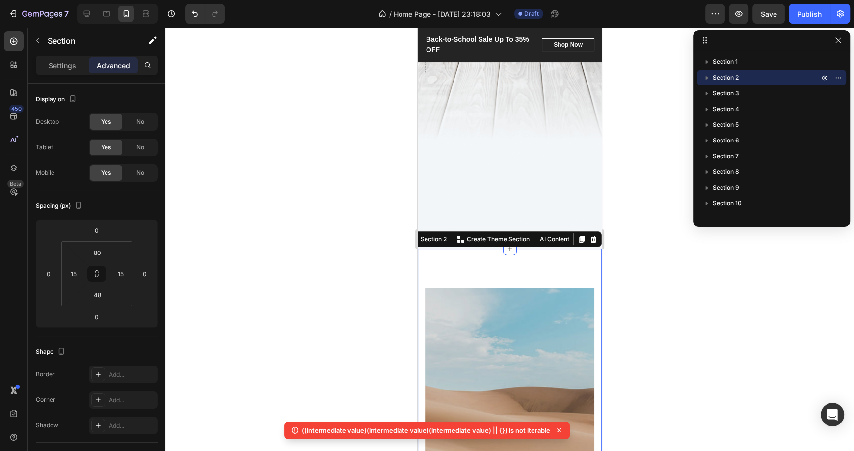
scroll to position [361, 0]
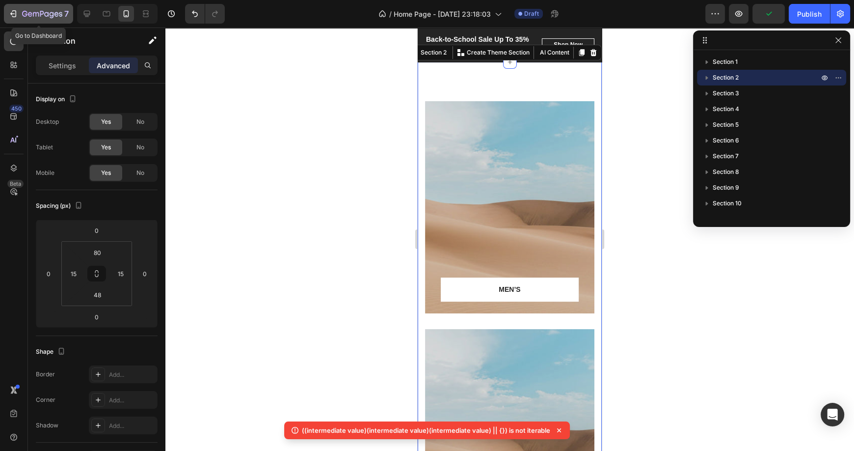
click at [43, 20] on button "7" at bounding box center [38, 14] width 69 height 20
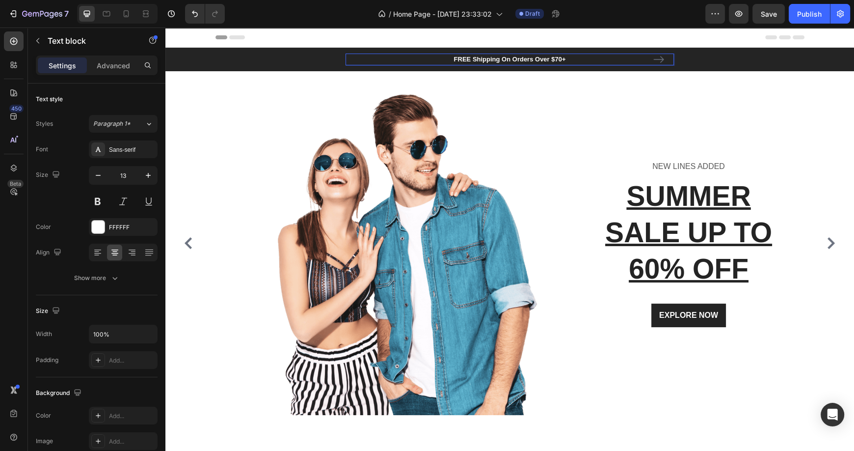
click at [556, 59] on p "FREE Shipping On Orders Over $70+" at bounding box center [509, 59] width 327 height 10
click at [564, 59] on p "FREE Shipping On Orders Over $70+" at bounding box center [509, 59] width 327 height 10
click at [564, 59] on p "FREE Shipping On Orders Over $+" at bounding box center [509, 59] width 327 height 10
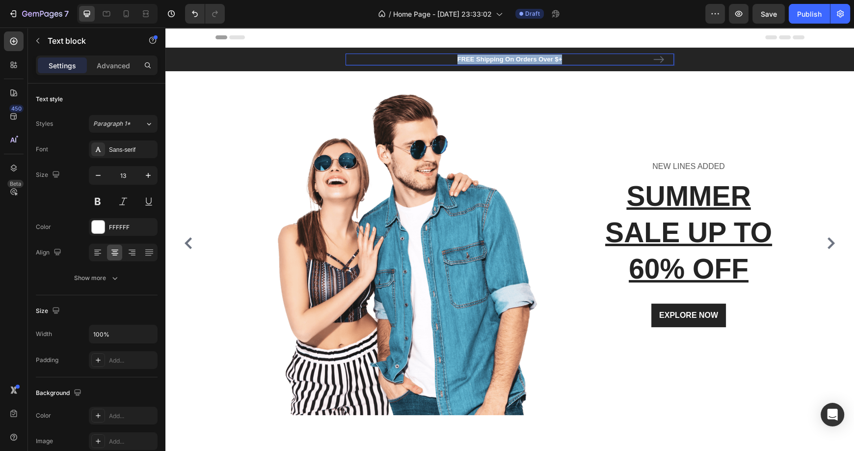
click at [564, 59] on p "FREE Shipping On Orders Over $+" at bounding box center [509, 59] width 327 height 10
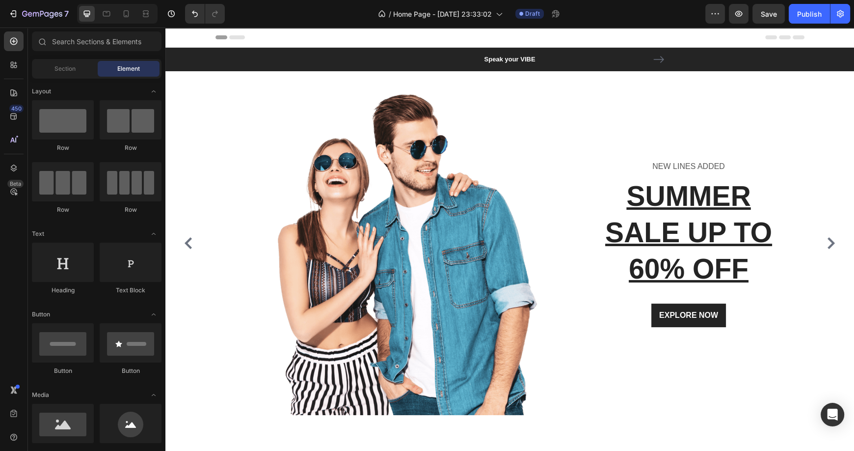
click at [699, 44] on div "Header" at bounding box center [509, 37] width 589 height 20
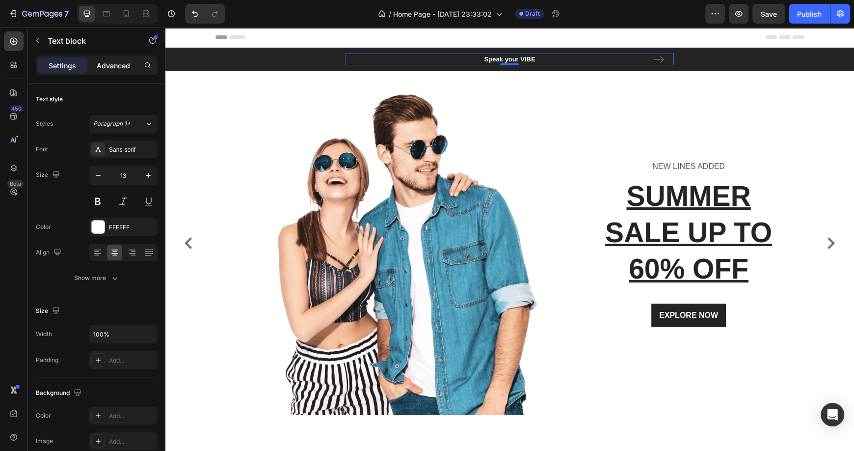
click at [109, 71] on div "Advanced" at bounding box center [113, 65] width 49 height 16
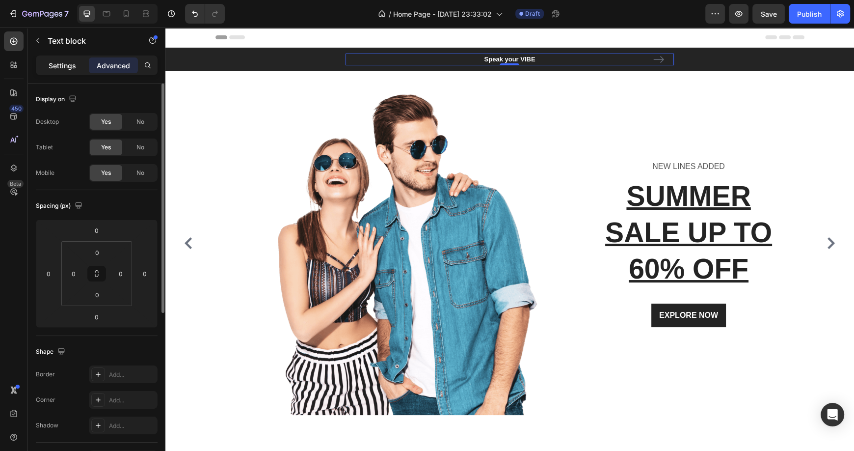
click at [68, 68] on p "Settings" at bounding box center [62, 65] width 27 height 10
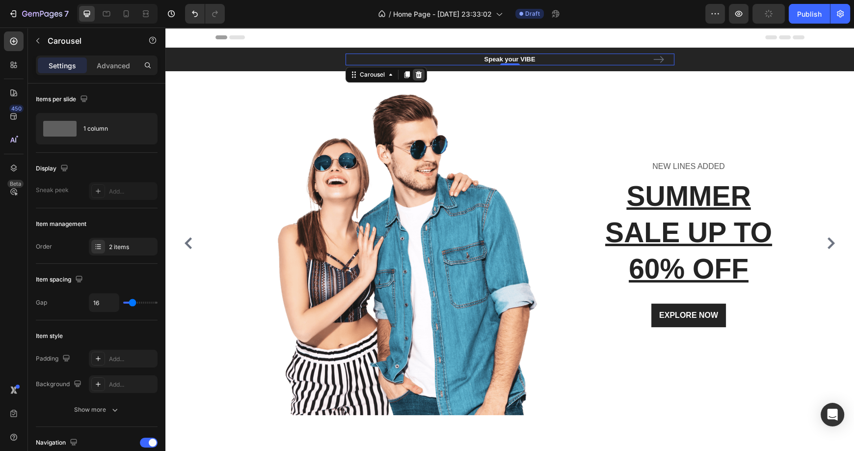
click at [416, 76] on icon at bounding box center [418, 74] width 6 height 7
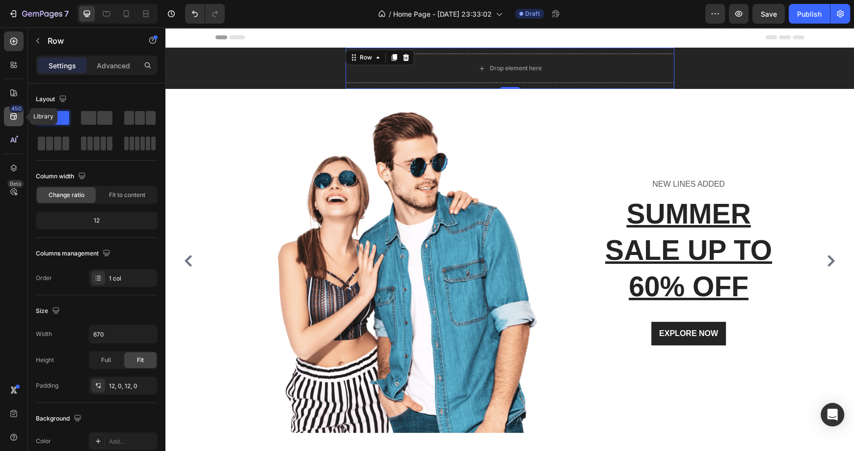
click at [13, 114] on icon at bounding box center [14, 116] width 10 height 10
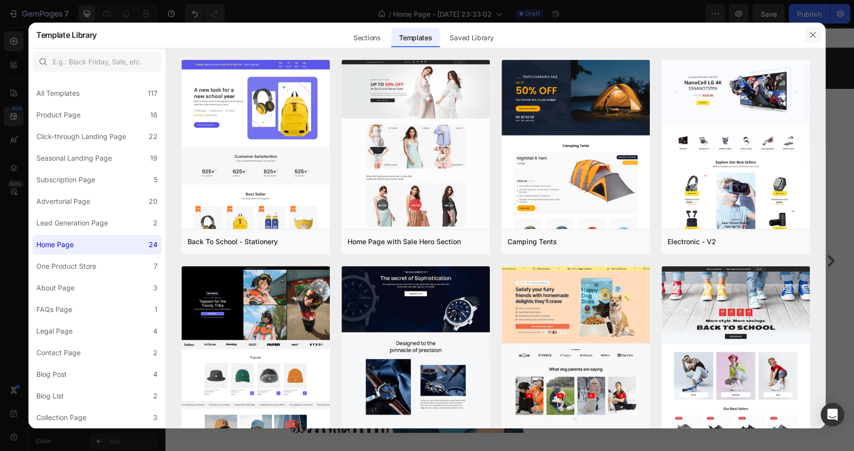
click at [813, 35] on icon "button" at bounding box center [813, 35] width 8 height 8
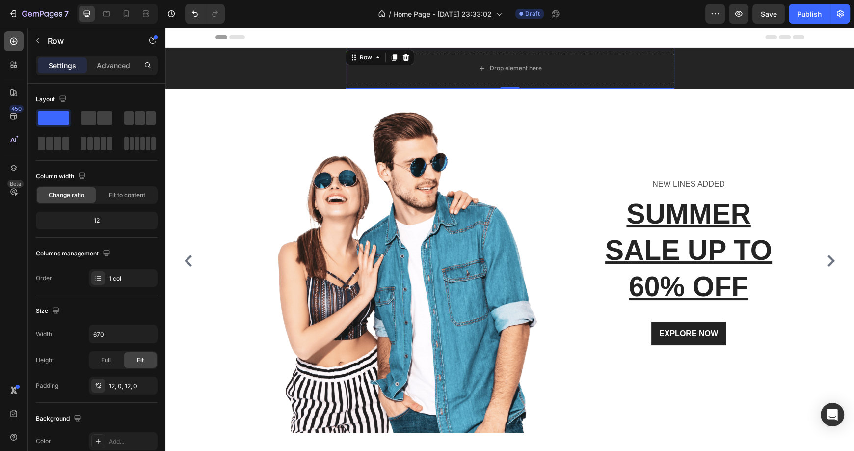
click at [13, 39] on icon at bounding box center [14, 41] width 10 height 10
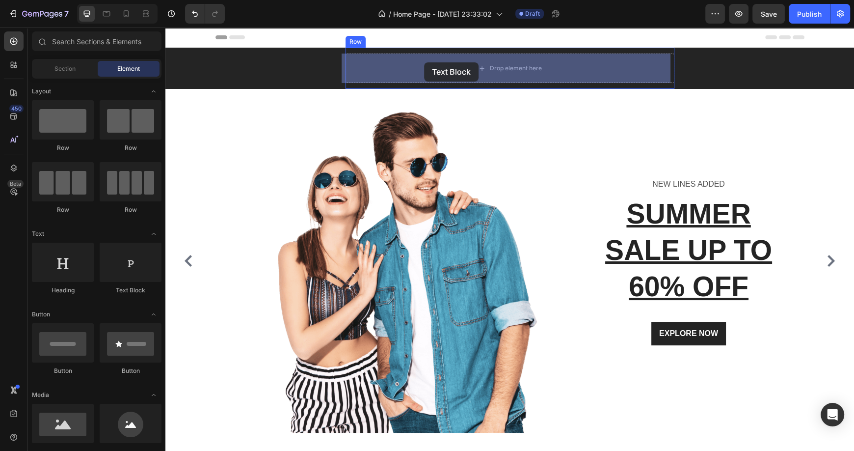
drag, startPoint x: 302, startPoint y: 302, endPoint x: 424, endPoint y: 62, distance: 269.3
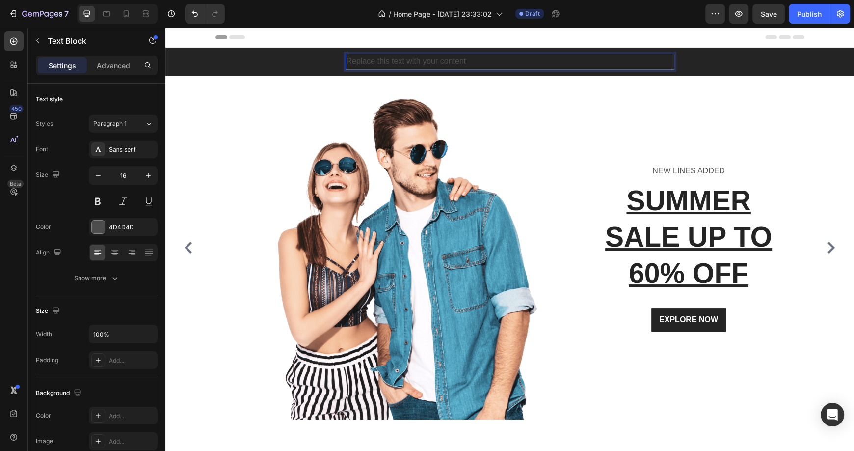
click at [467, 62] on div "Replace this text with your content" at bounding box center [509, 61] width 329 height 16
click at [467, 62] on p "Replace this text with your content" at bounding box center [509, 61] width 327 height 14
click at [478, 62] on p "Replace this text with your contentS" at bounding box center [509, 61] width 327 height 14
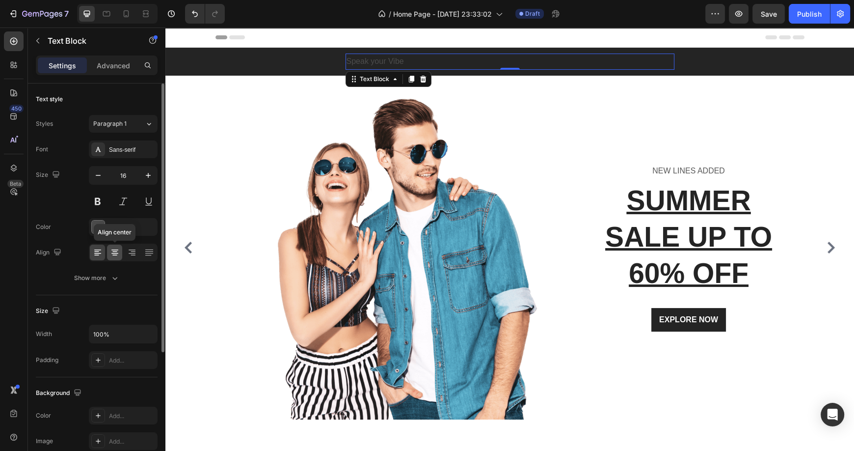
click at [114, 251] on icon at bounding box center [115, 252] width 10 height 10
click at [96, 229] on div at bounding box center [98, 226] width 13 height 13
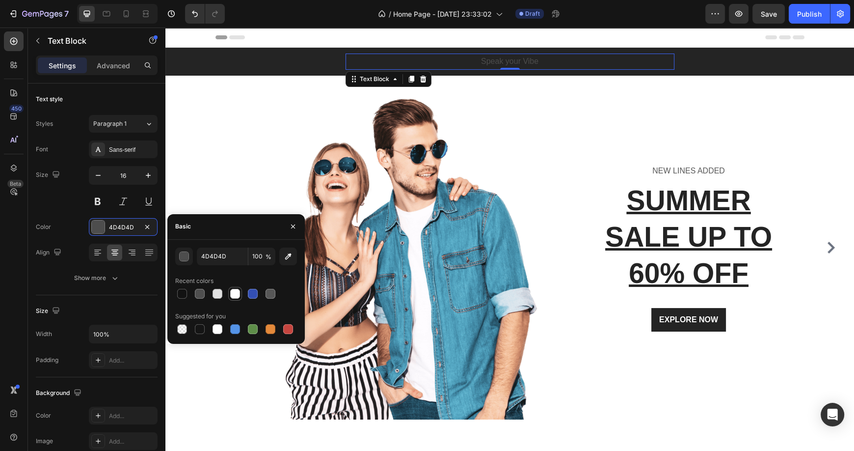
click at [235, 295] on div at bounding box center [235, 294] width 10 height 10
type input "FFFFFF"
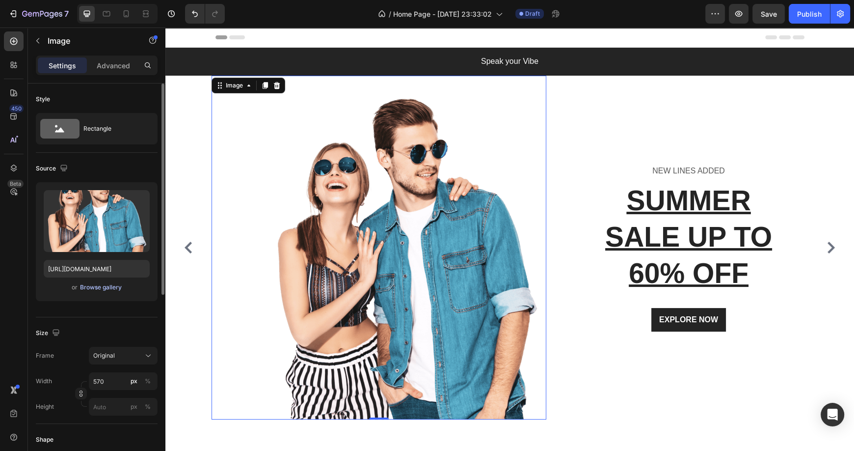
click at [103, 284] on div "Browse gallery" at bounding box center [101, 287] width 42 height 9
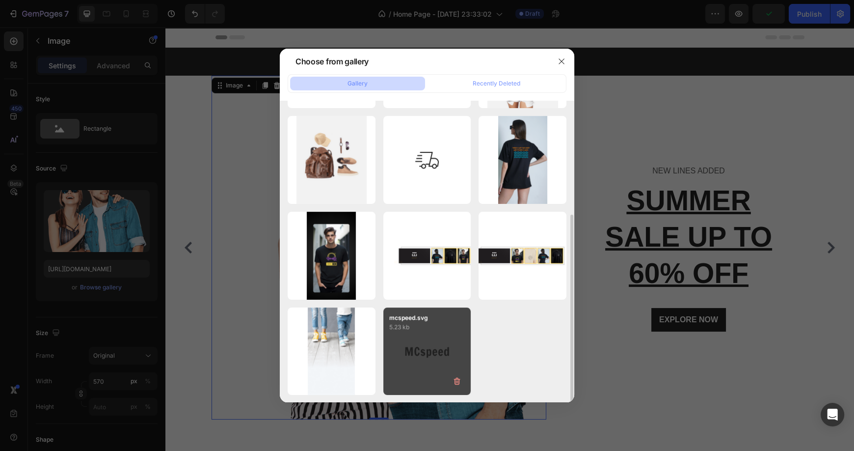
scroll to position [183, 0]
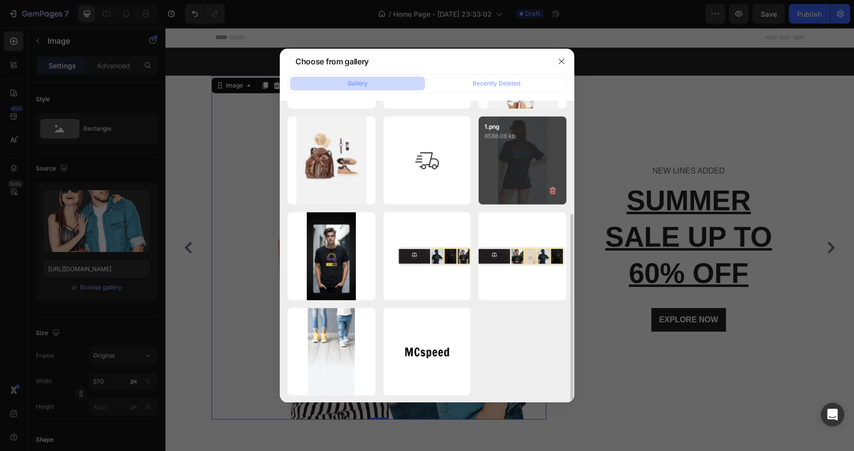
click at [526, 158] on div "1.png 8588.06 kb" at bounding box center [522, 160] width 88 height 88
type input "https://cdn.shopify.com/s/files/1/0938/2294/3616/files/gempages_581833440056312…"
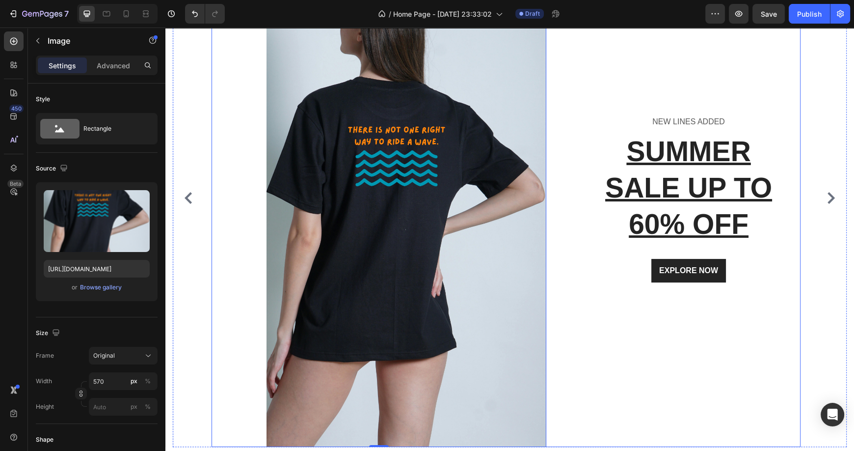
scroll to position [152, 0]
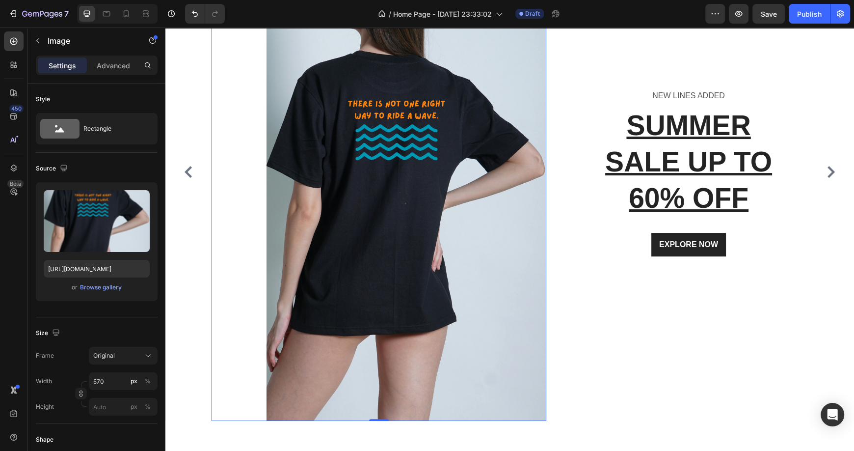
drag, startPoint x: 379, startPoint y: 419, endPoint x: 383, endPoint y: 317, distance: 101.7
click at [383, 317] on div "Image 0" at bounding box center [379, 171] width 335 height 497
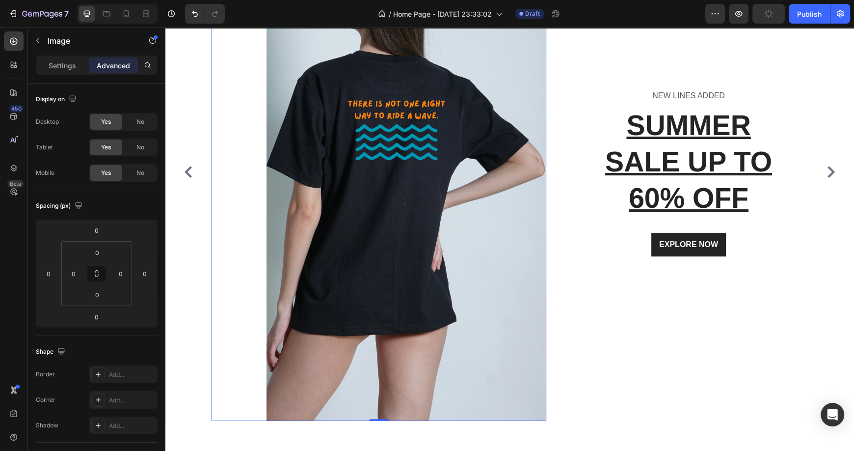
click at [367, 276] on img at bounding box center [406, 171] width 280 height 497
drag, startPoint x: 375, startPoint y: 419, endPoint x: 378, endPoint y: 243, distance: 175.7
click at [378, 243] on div "Image 0" at bounding box center [379, 171] width 335 height 497
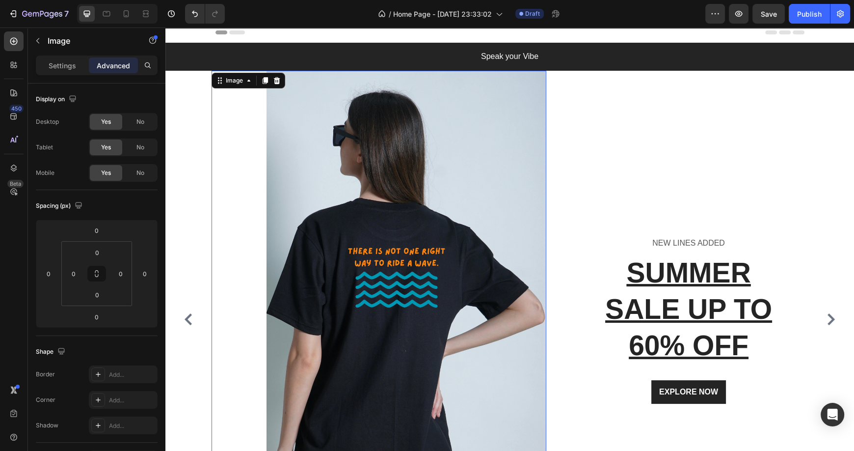
scroll to position [4, 0]
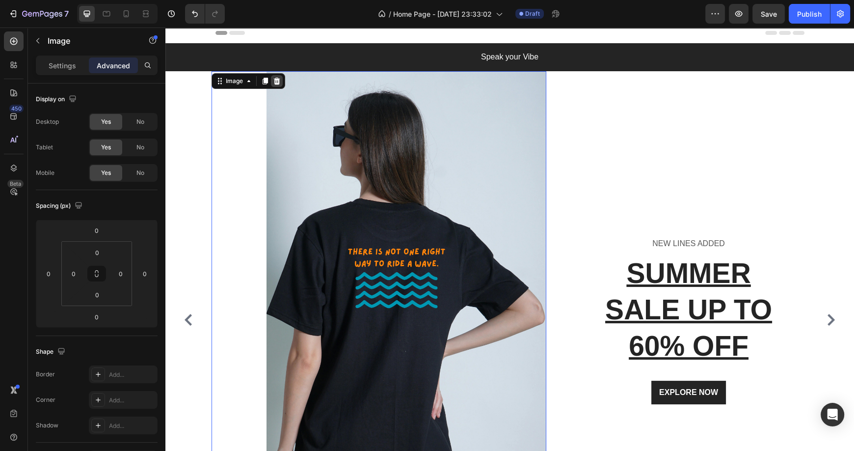
click at [279, 80] on icon at bounding box center [276, 81] width 6 height 7
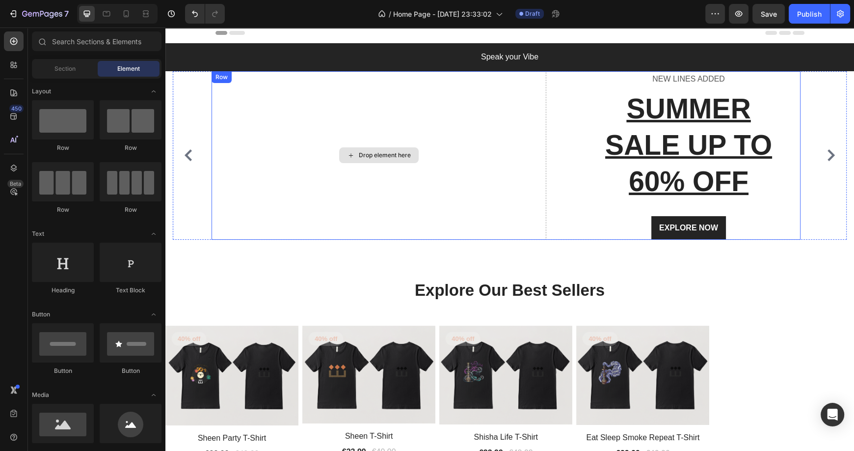
scroll to position [0, 0]
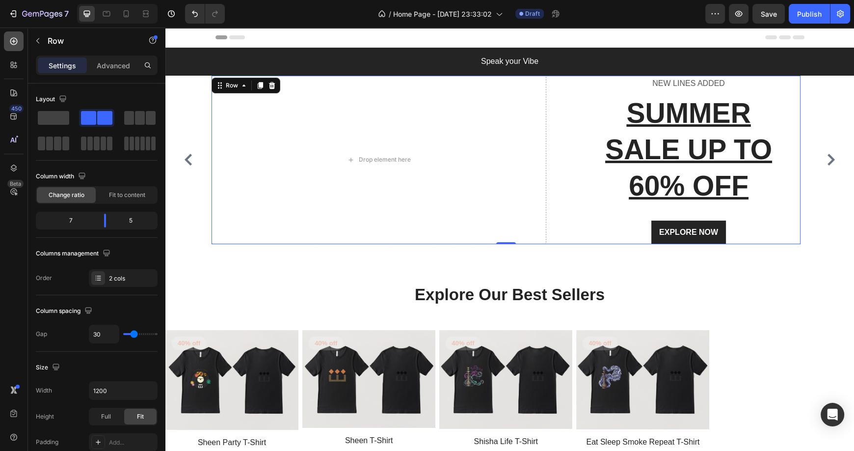
click at [18, 42] on icon at bounding box center [14, 41] width 10 height 10
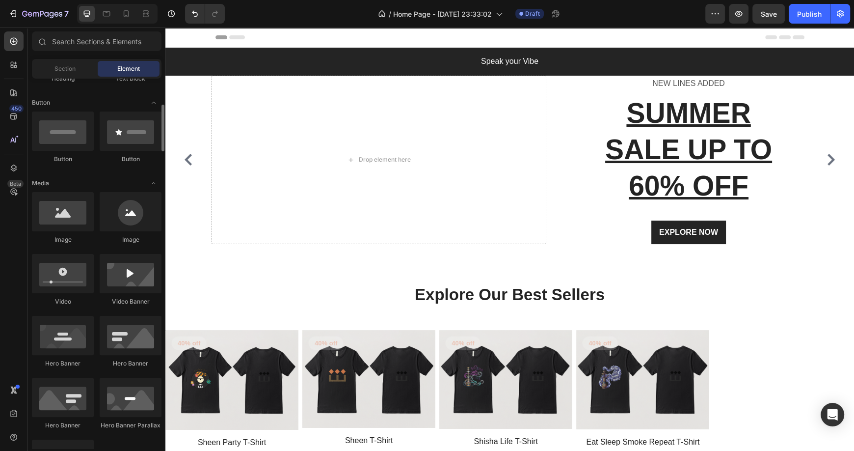
scroll to position [212, 0]
drag, startPoint x: 71, startPoint y: 224, endPoint x: 56, endPoint y: 207, distance: 22.9
click at [56, 207] on div at bounding box center [63, 210] width 62 height 39
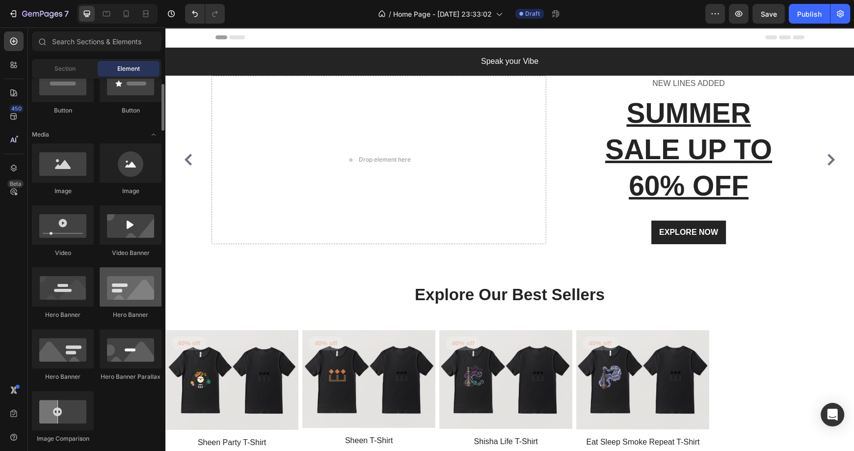
scroll to position [236, 0]
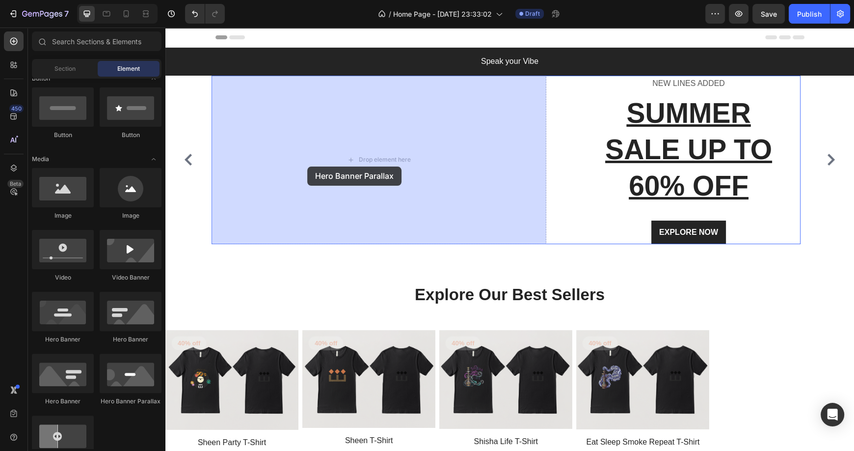
drag, startPoint x: 287, startPoint y: 405, endPoint x: 307, endPoint y: 166, distance: 239.4
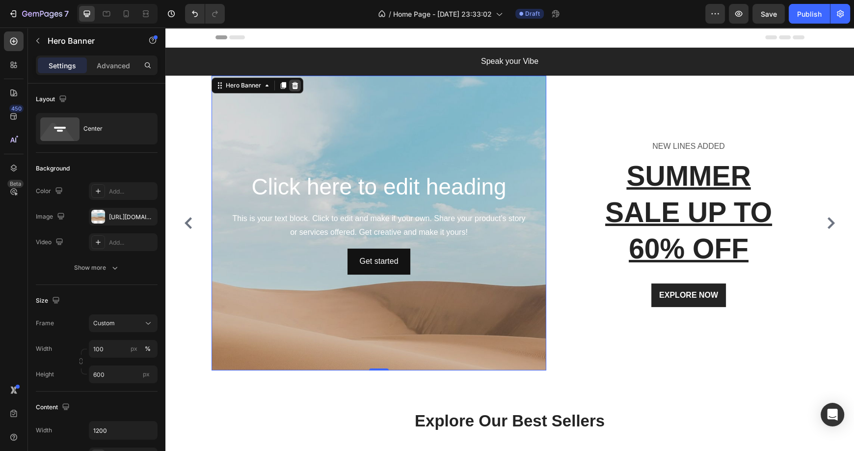
click at [294, 86] on icon at bounding box center [295, 85] width 6 height 7
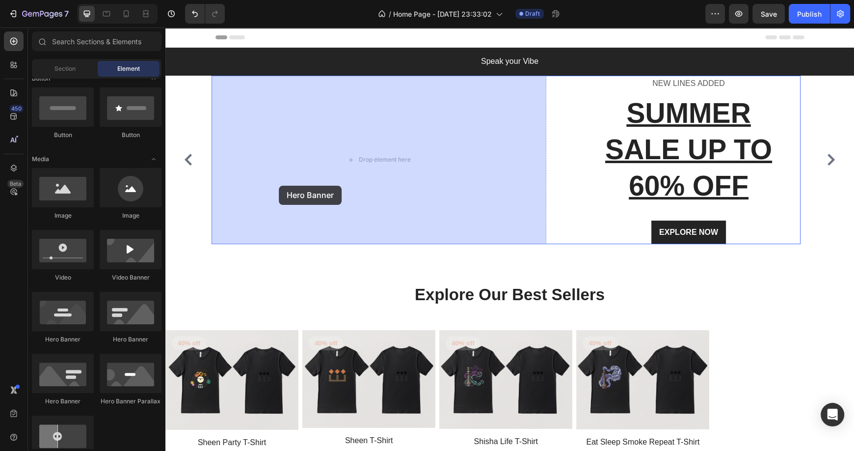
drag, startPoint x: 227, startPoint y: 346, endPoint x: 279, endPoint y: 186, distance: 169.2
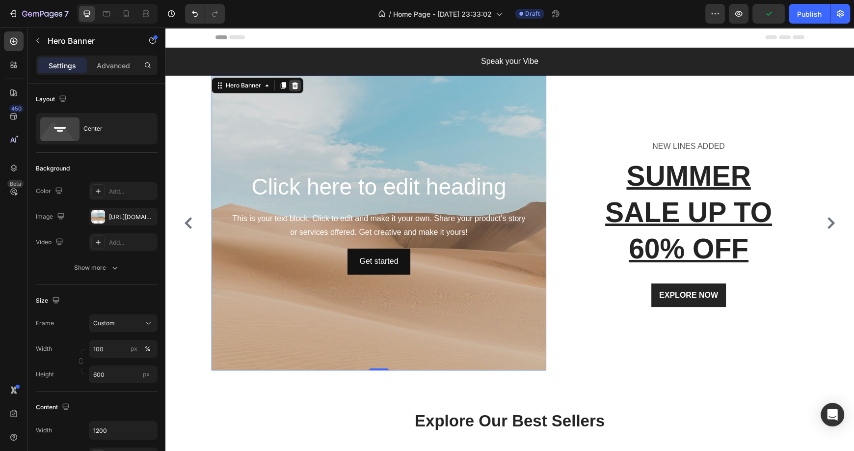
click at [295, 85] on icon at bounding box center [295, 85] width 8 height 8
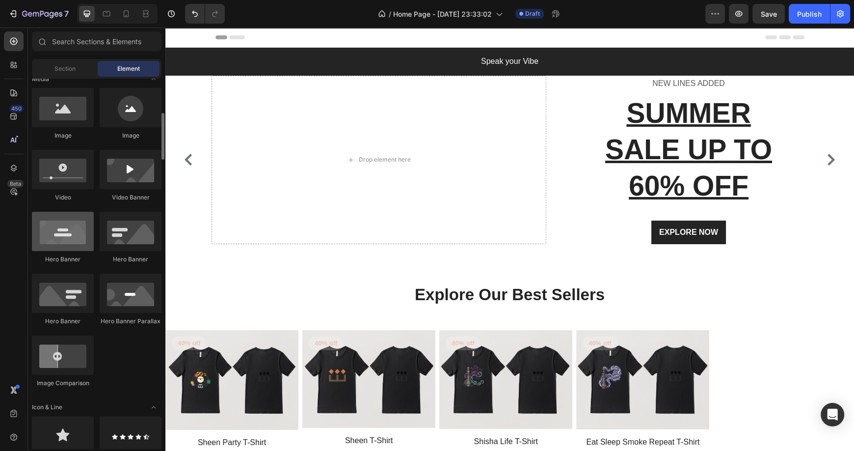
scroll to position [317, 0]
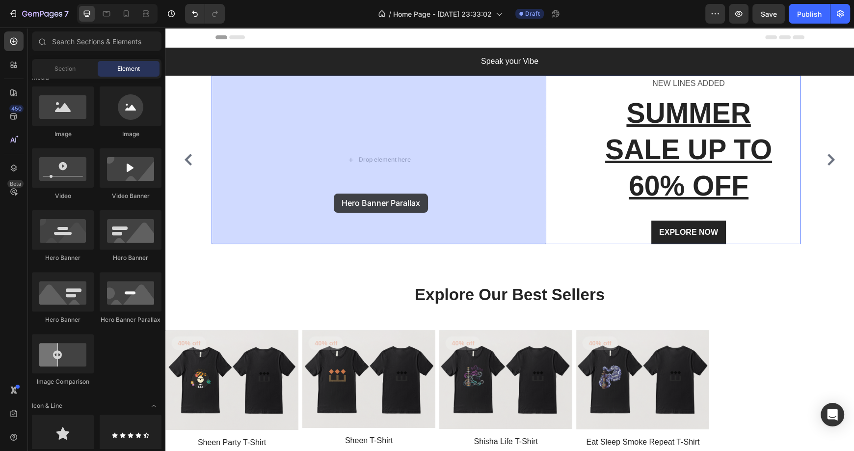
drag, startPoint x: 293, startPoint y: 331, endPoint x: 335, endPoint y: 193, distance: 143.5
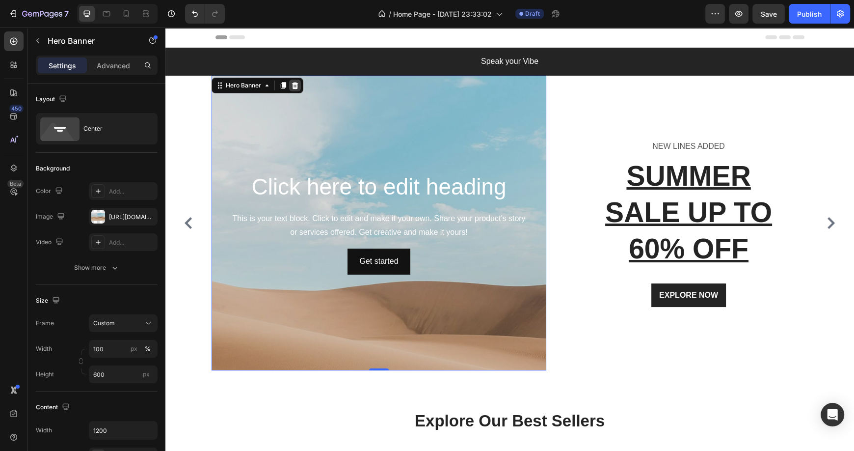
click at [294, 82] on icon at bounding box center [295, 85] width 6 height 7
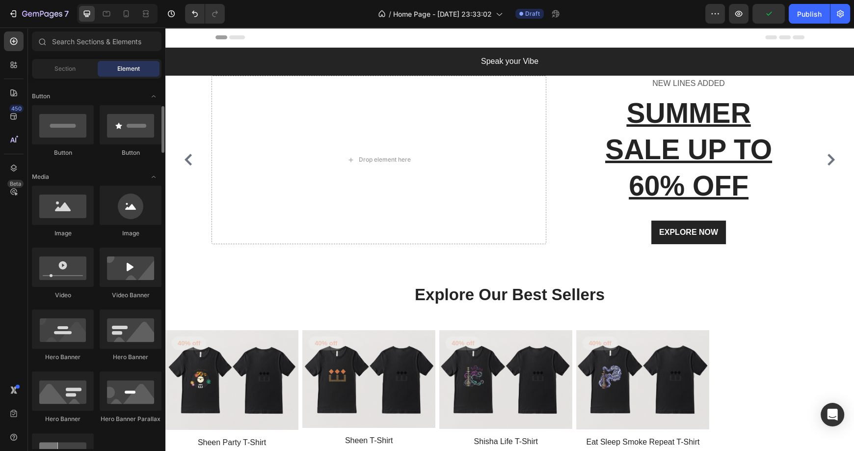
scroll to position [217, 0]
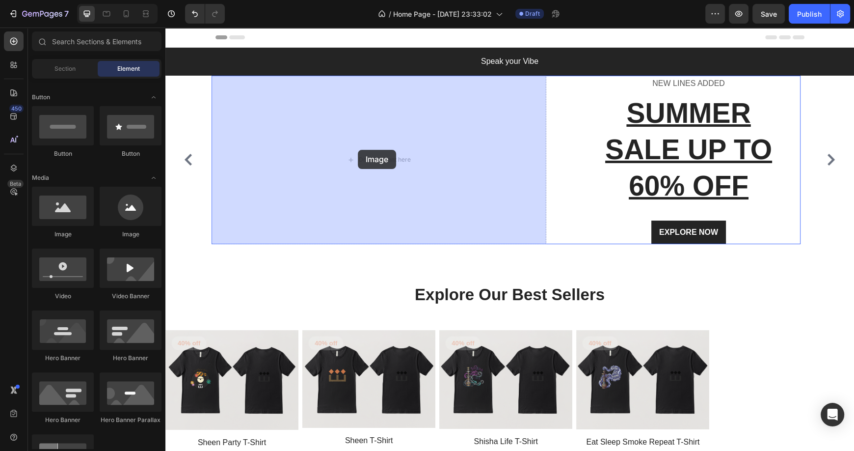
drag, startPoint x: 224, startPoint y: 249, endPoint x: 358, endPoint y: 150, distance: 166.7
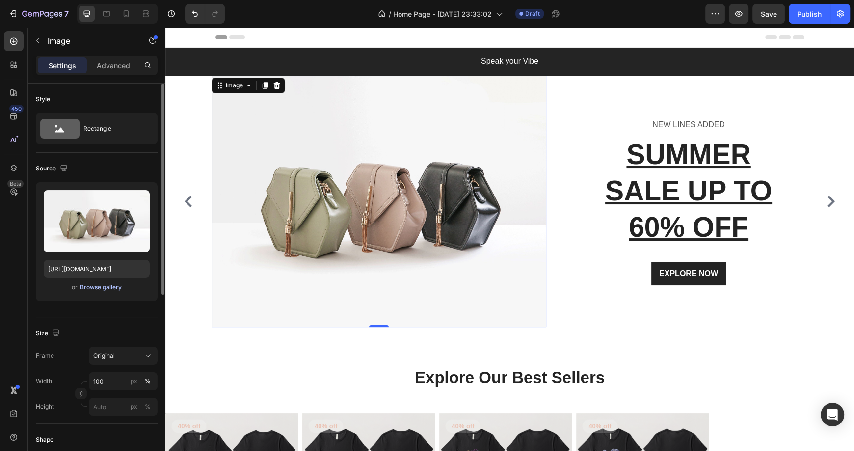
click at [100, 289] on div "Browse gallery" at bounding box center [101, 287] width 42 height 9
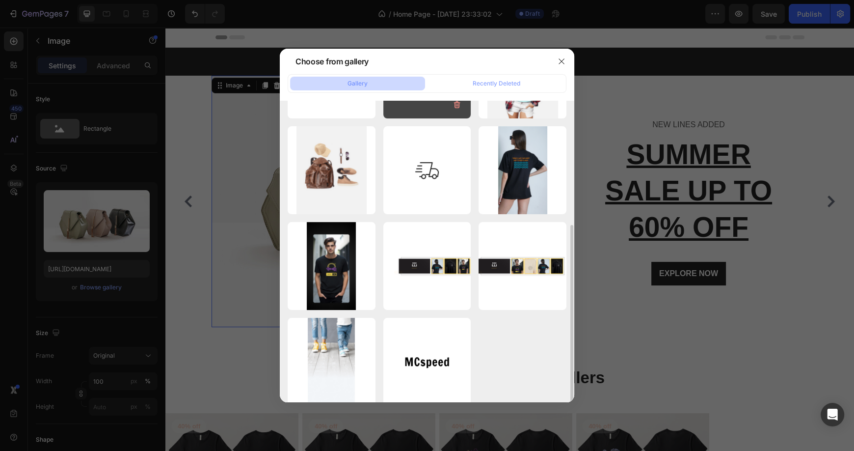
scroll to position [184, 0]
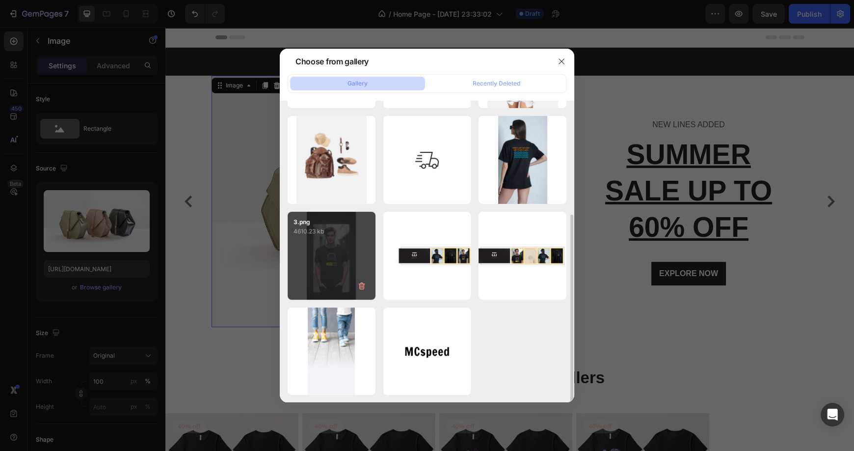
click at [337, 256] on div "3.png 4610.23 kb" at bounding box center [332, 256] width 88 height 88
type input "https://cdn.shopify.com/s/files/1/0938/2294/3616/files/gempages_581833440056312…"
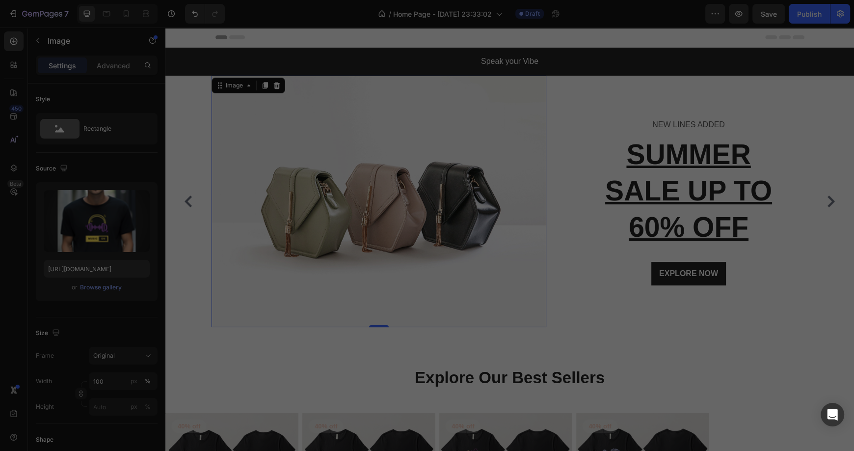
drag, startPoint x: 337, startPoint y: 256, endPoint x: 181, endPoint y: 230, distance: 157.7
click at [337, 256] on div "3.png 4610.23 kb" at bounding box center [332, 256] width 88 height 88
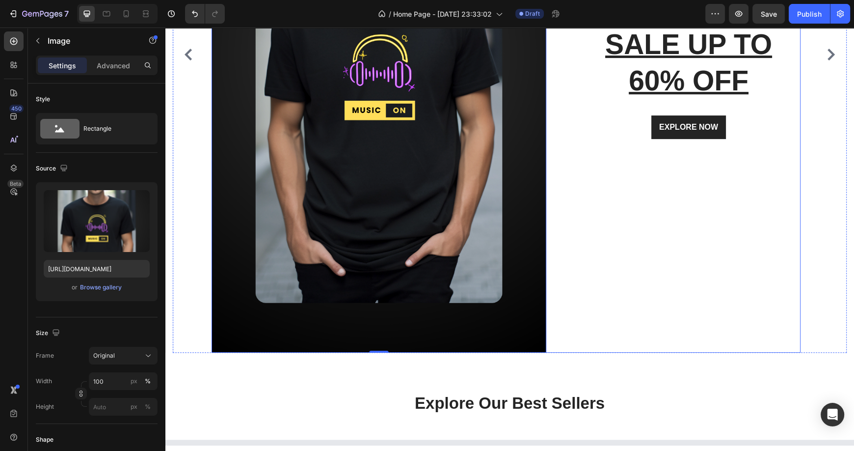
scroll to position [319, 0]
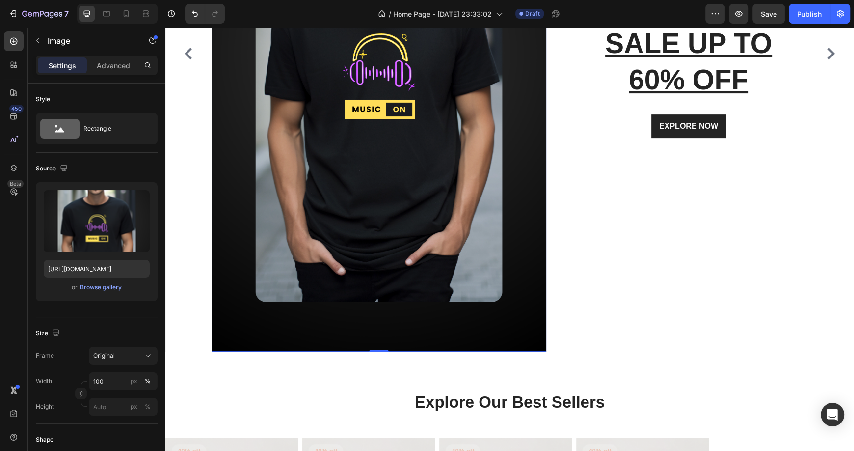
drag, startPoint x: 382, startPoint y: 349, endPoint x: 385, endPoint y: 250, distance: 99.2
click at [385, 250] on div "Image 0" at bounding box center [379, 53] width 335 height 595
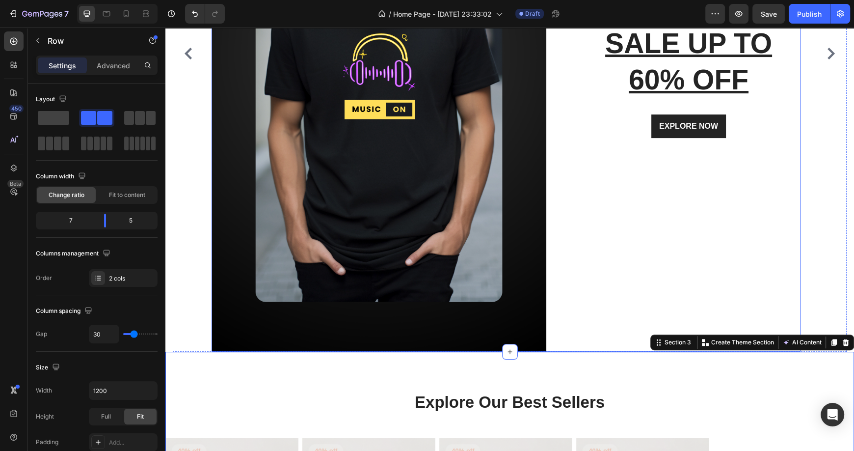
drag, startPoint x: 799, startPoint y: 351, endPoint x: 676, endPoint y: 284, distance: 140.6
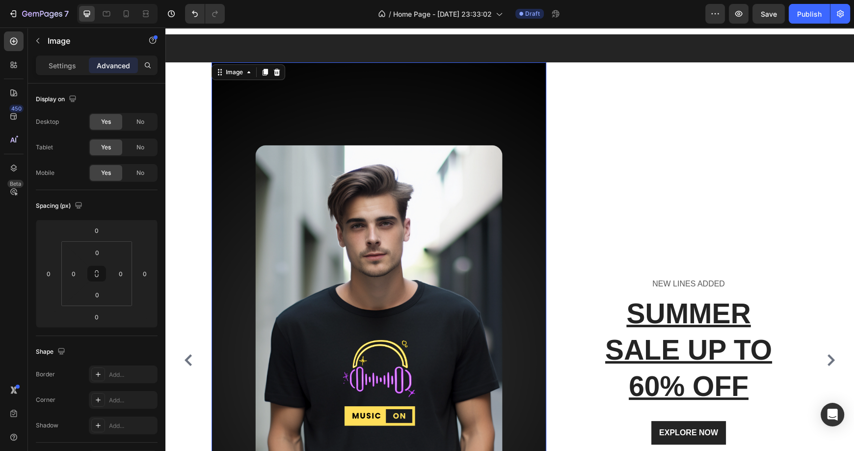
scroll to position [0, 0]
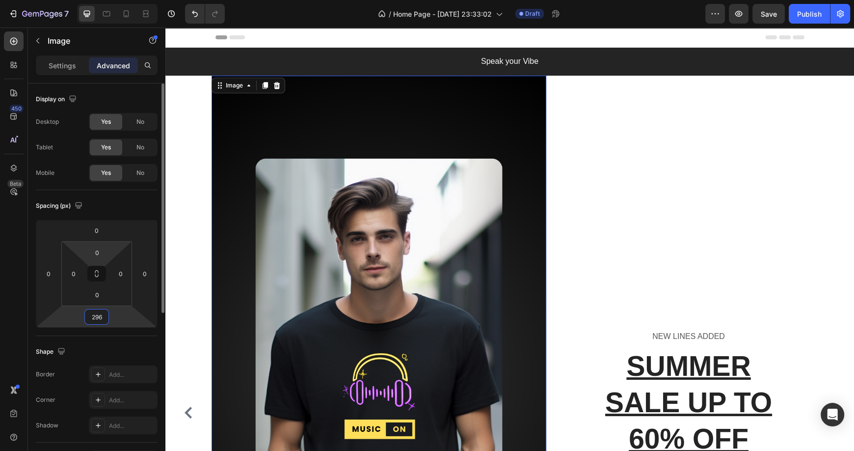
drag, startPoint x: 111, startPoint y: 316, endPoint x: 118, endPoint y: 242, distance: 73.4
click at [118, 0] on html "7 / Home Page - Aug 27, 23:33:02 Draft Preview Save Publish 450 Beta Sections(1…" at bounding box center [427, 0] width 854 height 0
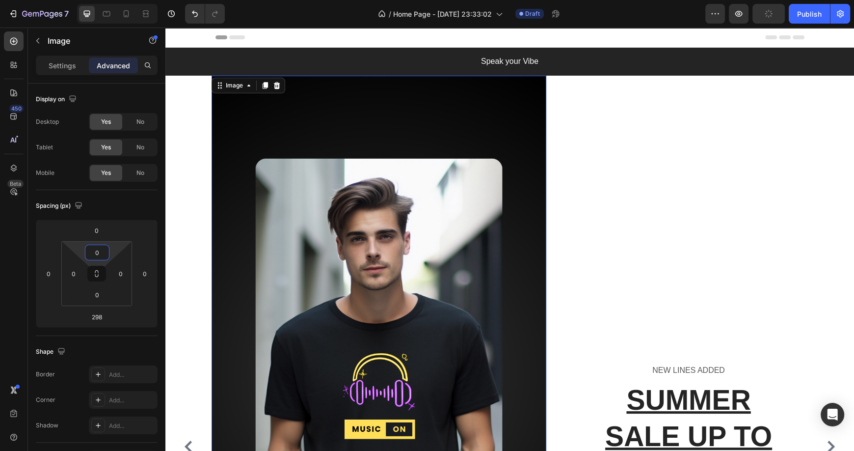
drag, startPoint x: 118, startPoint y: 242, endPoint x: 123, endPoint y: 323, distance: 80.7
click at [123, 0] on html "7 / Home Page - Aug 27, 23:33:02 Draft Preview Publish 450 Beta Sections(18) El…" at bounding box center [427, 0] width 854 height 0
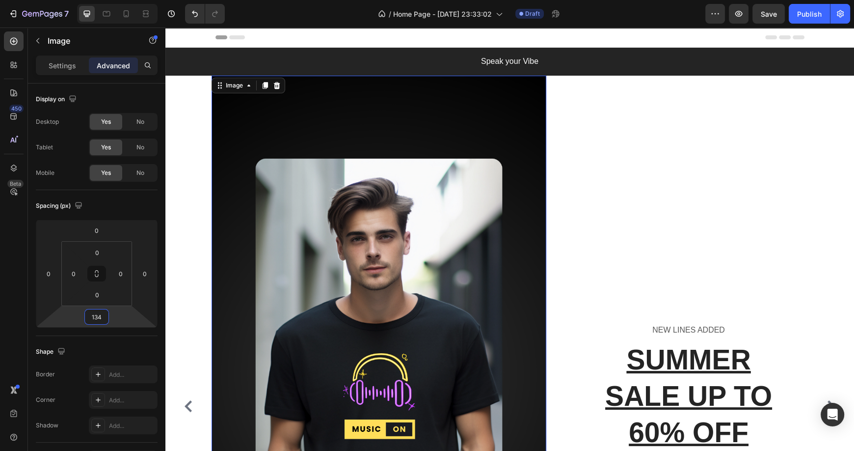
drag, startPoint x: 116, startPoint y: 322, endPoint x: 116, endPoint y: 362, distance: 40.2
click at [116, 0] on html "7 / Home Page - Aug 27, 23:33:02 Draft Preview Save Publish 450 Beta Sections(1…" at bounding box center [427, 0] width 854 height 0
drag, startPoint x: 122, startPoint y: 310, endPoint x: 131, endPoint y: 400, distance: 90.3
click at [131, 0] on html "7 / Home Page - Aug 27, 23:33:02 Draft Preview Save Publish 450 Beta Sections(1…" at bounding box center [427, 0] width 854 height 0
type input "-232"
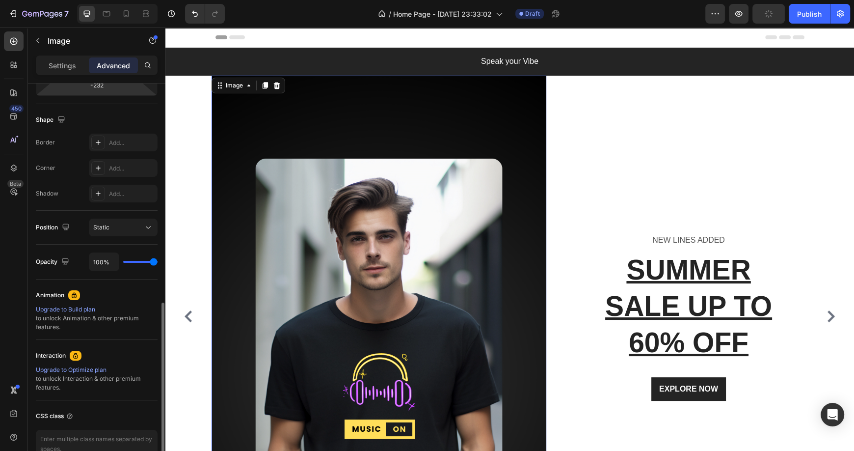
scroll to position [285, 0]
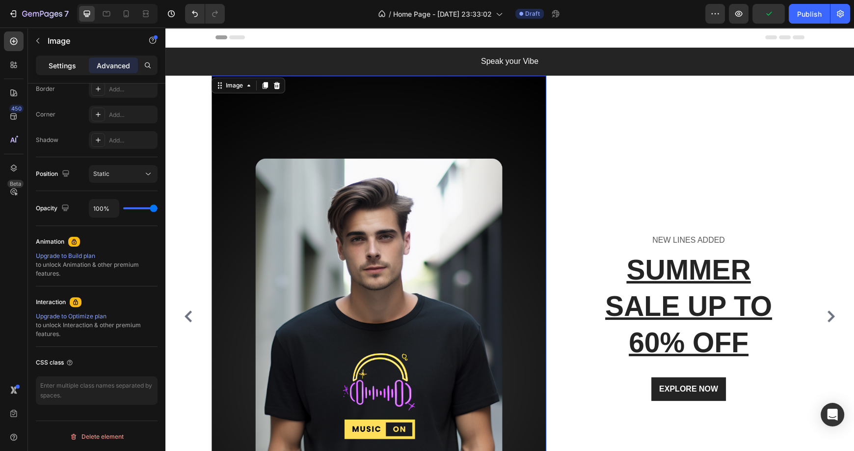
click at [67, 60] on p "Settings" at bounding box center [62, 65] width 27 height 10
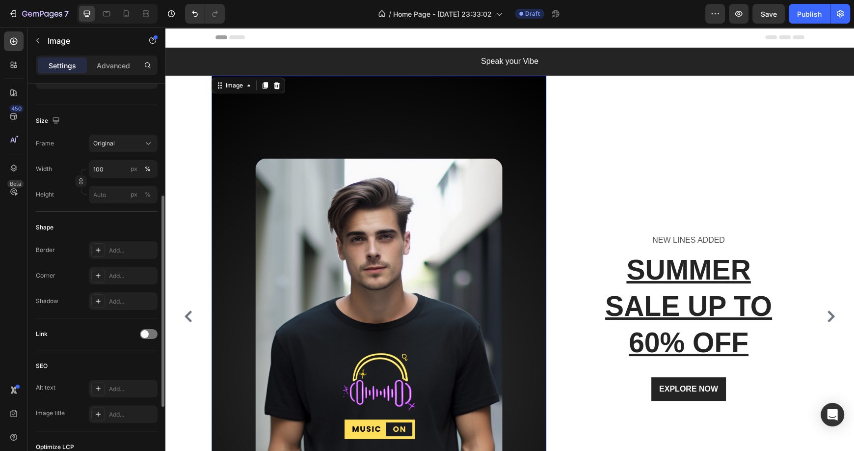
scroll to position [211, 0]
drag, startPoint x: 149, startPoint y: 167, endPoint x: 109, endPoint y: 164, distance: 39.4
click at [109, 164] on label "100 px %" at bounding box center [123, 170] width 69 height 18
click at [109, 164] on input "100" at bounding box center [123, 170] width 69 height 18
click at [146, 145] on icon at bounding box center [148, 144] width 10 height 10
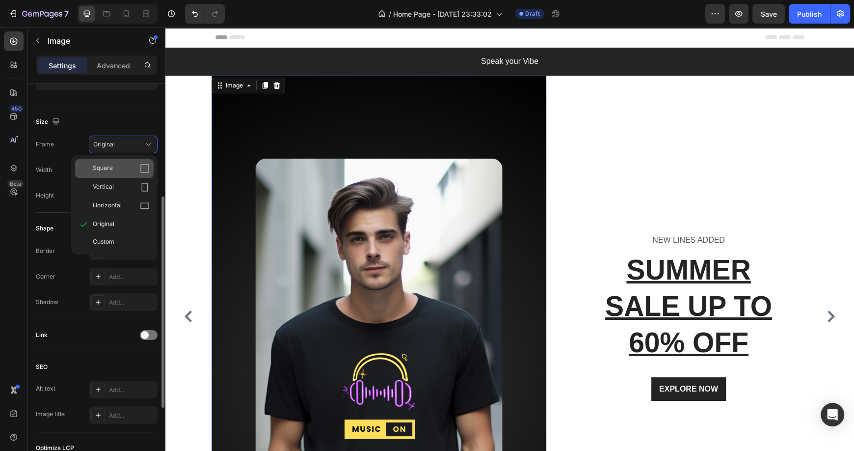
click at [144, 166] on icon at bounding box center [145, 168] width 10 height 10
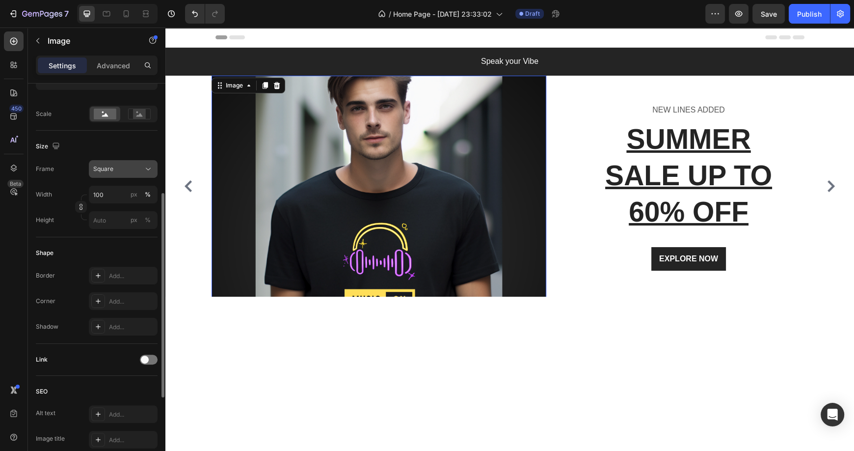
click at [142, 169] on div "Square" at bounding box center [123, 169] width 60 height 10
click at [143, 113] on rect at bounding box center [139, 114] width 13 height 10
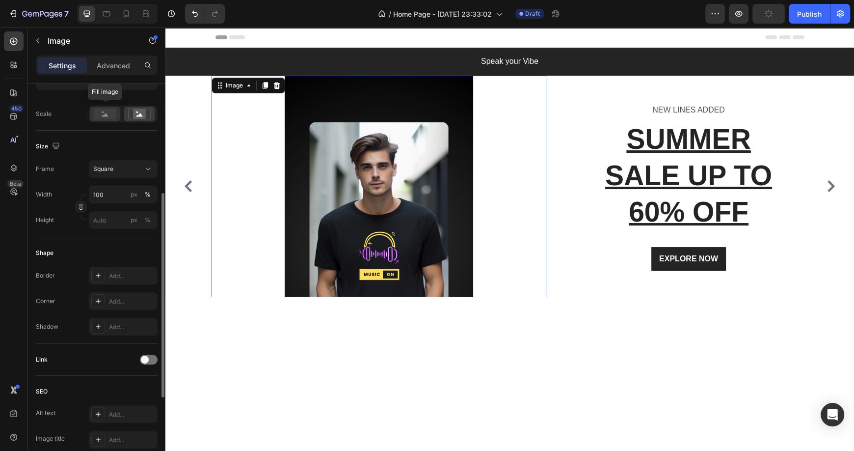
click at [99, 109] on rect at bounding box center [105, 113] width 23 height 11
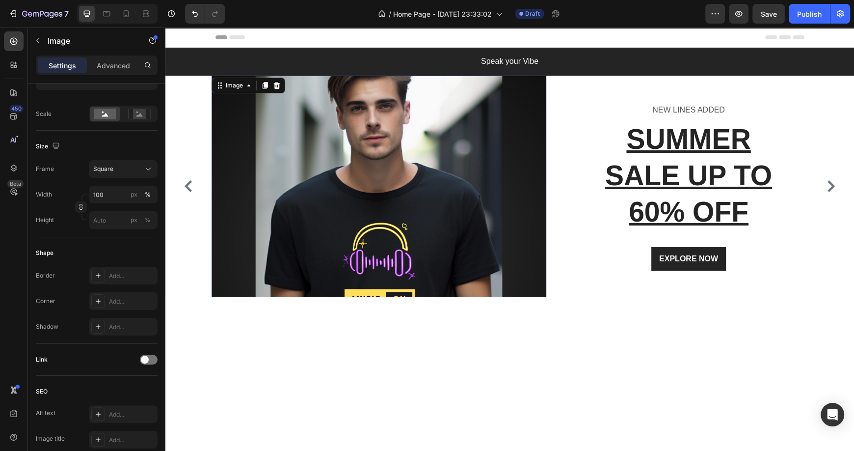
click at [327, 149] on img at bounding box center [379, 243] width 335 height 335
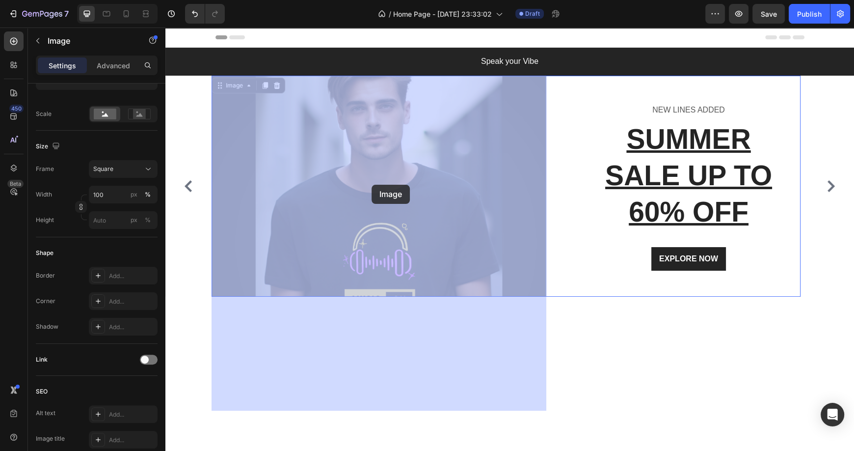
drag, startPoint x: 373, startPoint y: 154, endPoint x: 372, endPoint y: 185, distance: 30.5
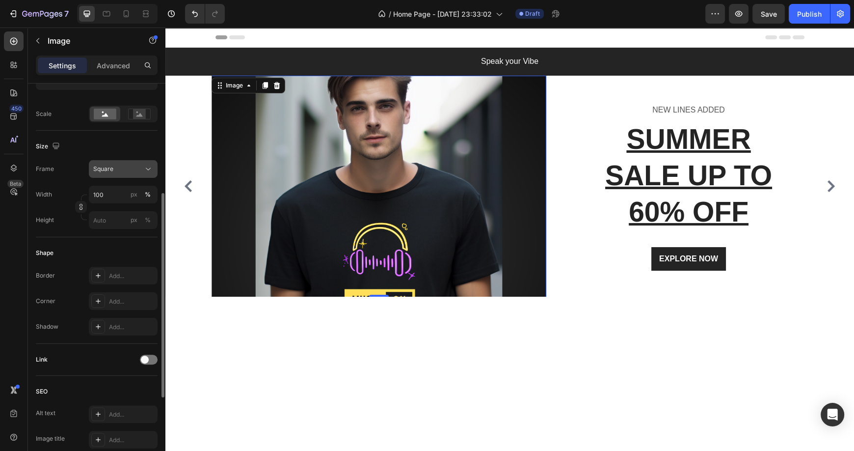
click at [147, 168] on icon at bounding box center [148, 169] width 10 height 10
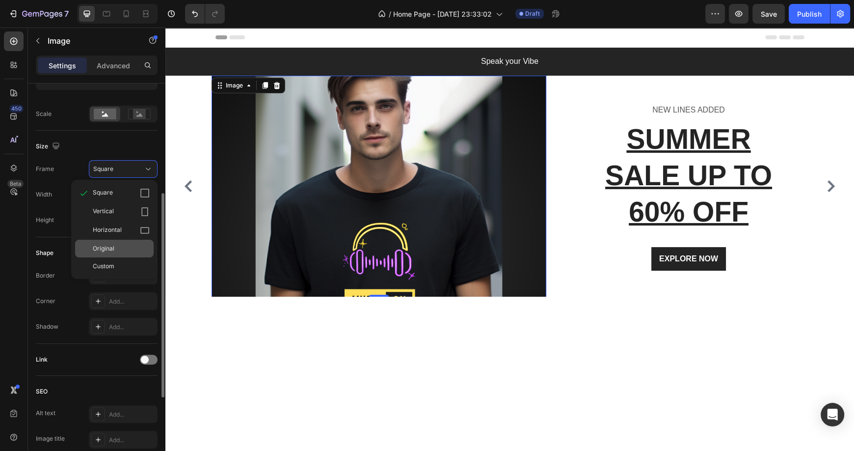
click at [108, 244] on span "Original" at bounding box center [104, 248] width 22 height 9
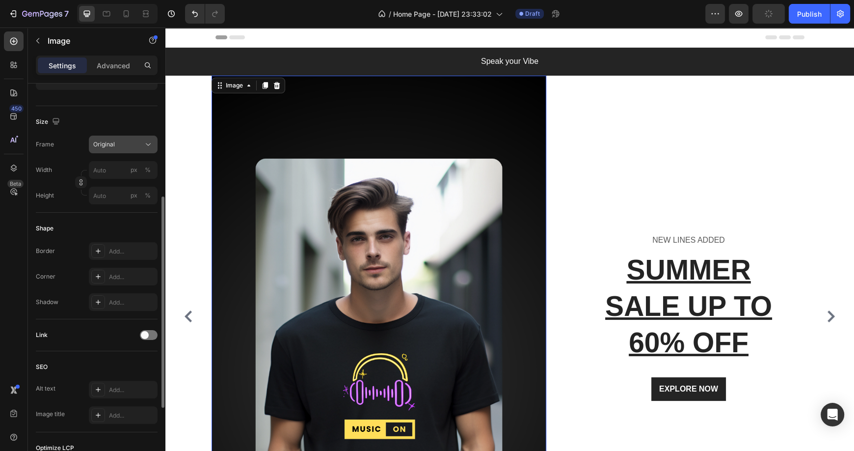
click at [148, 146] on icon at bounding box center [148, 144] width 10 height 10
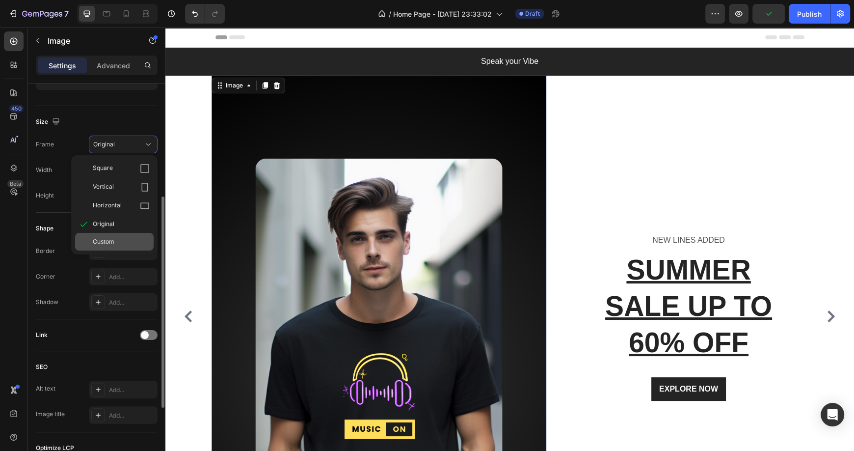
click at [104, 240] on span "Custom" at bounding box center [104, 241] width 22 height 9
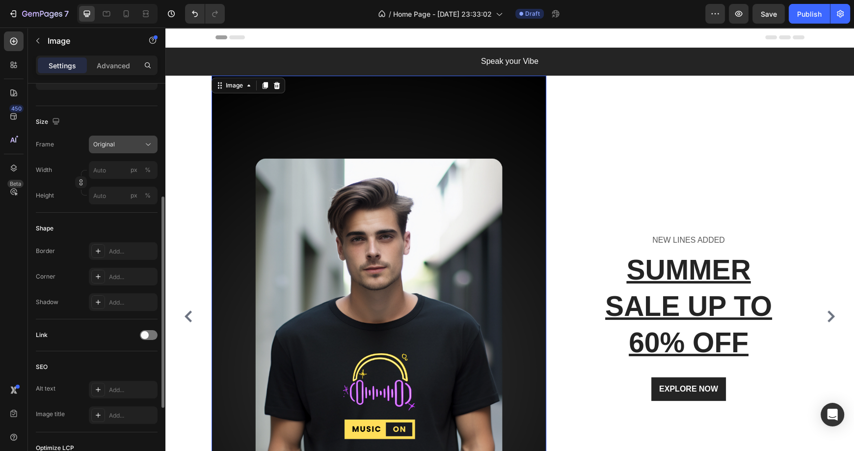
click at [136, 171] on div "Frame Original Width px % Height px %" at bounding box center [97, 169] width 122 height 69
click at [157, 143] on button "Original" at bounding box center [123, 144] width 69 height 18
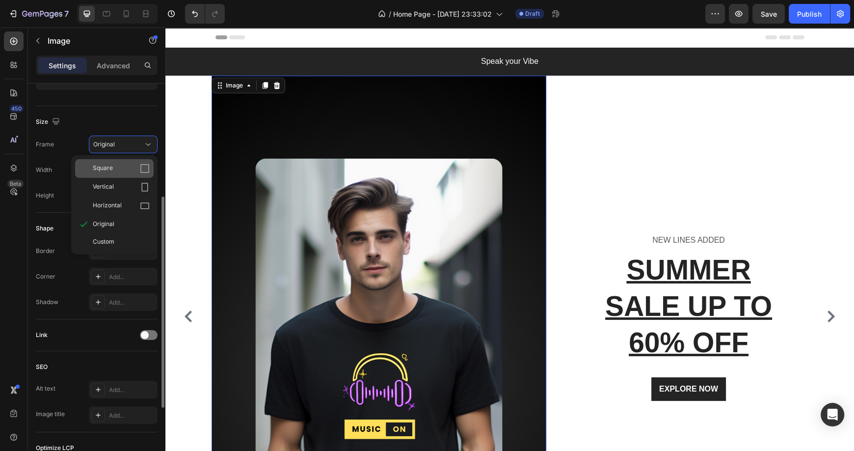
click at [107, 166] on span "Square" at bounding box center [103, 168] width 20 height 10
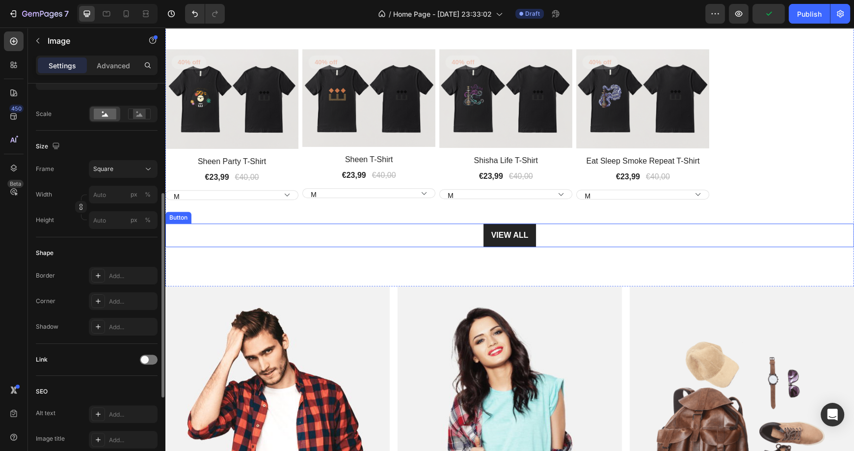
scroll to position [405, 0]
